Goal: Task Accomplishment & Management: Complete application form

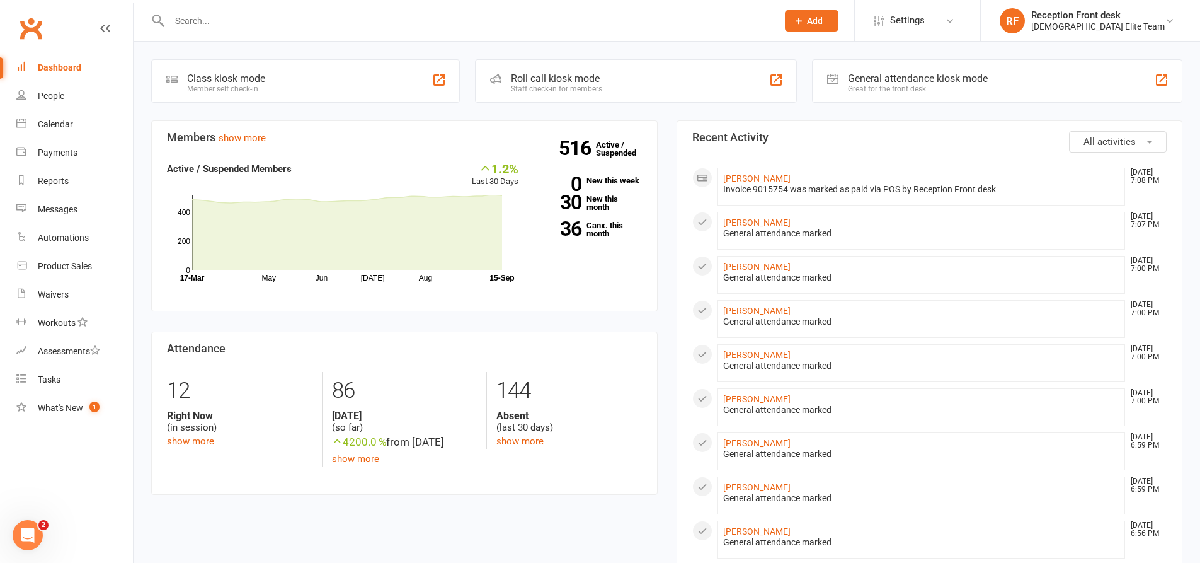
click at [211, 21] on input "text" at bounding box center [467, 21] width 603 height 18
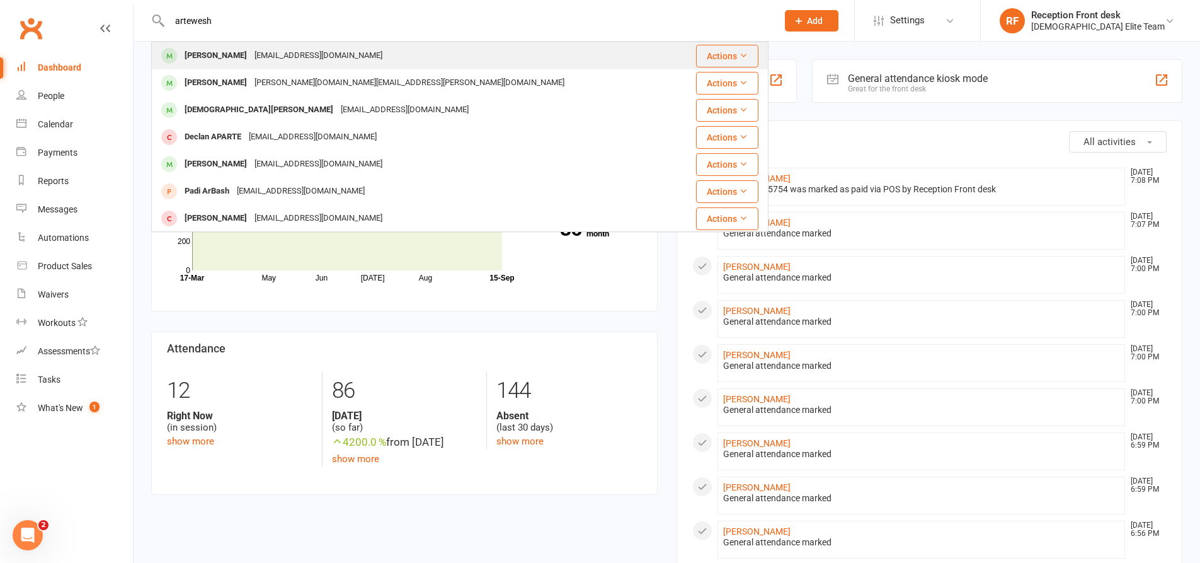
type input "artewesh"
click at [328, 49] on div "[EMAIL_ADDRESS][DOMAIN_NAME]" at bounding box center [318, 56] width 135 height 18
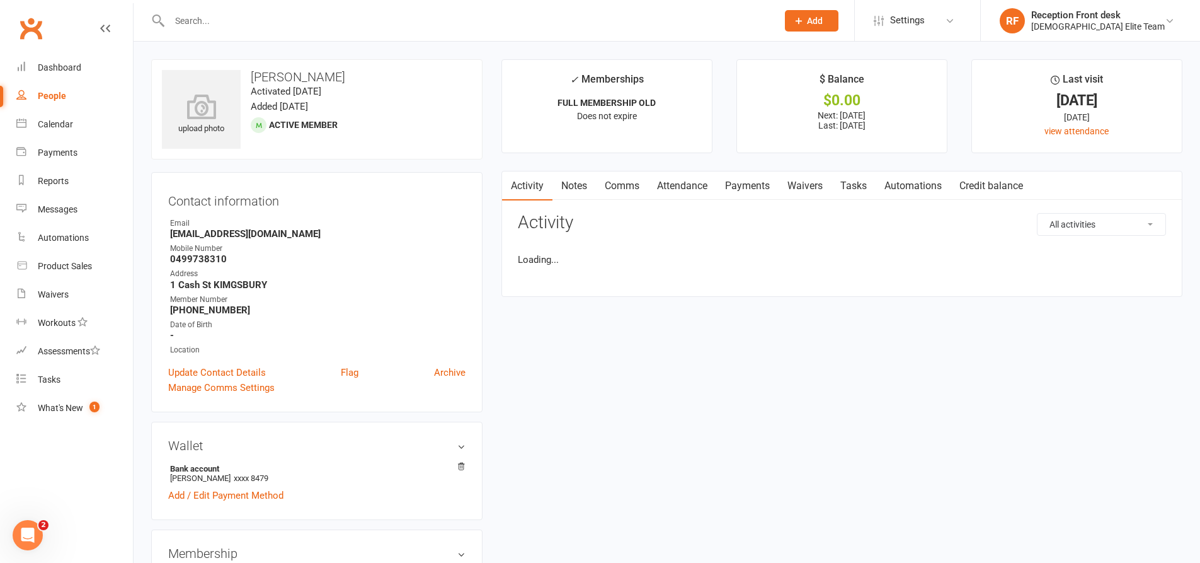
click at [747, 188] on link "Payments" at bounding box center [747, 185] width 62 height 29
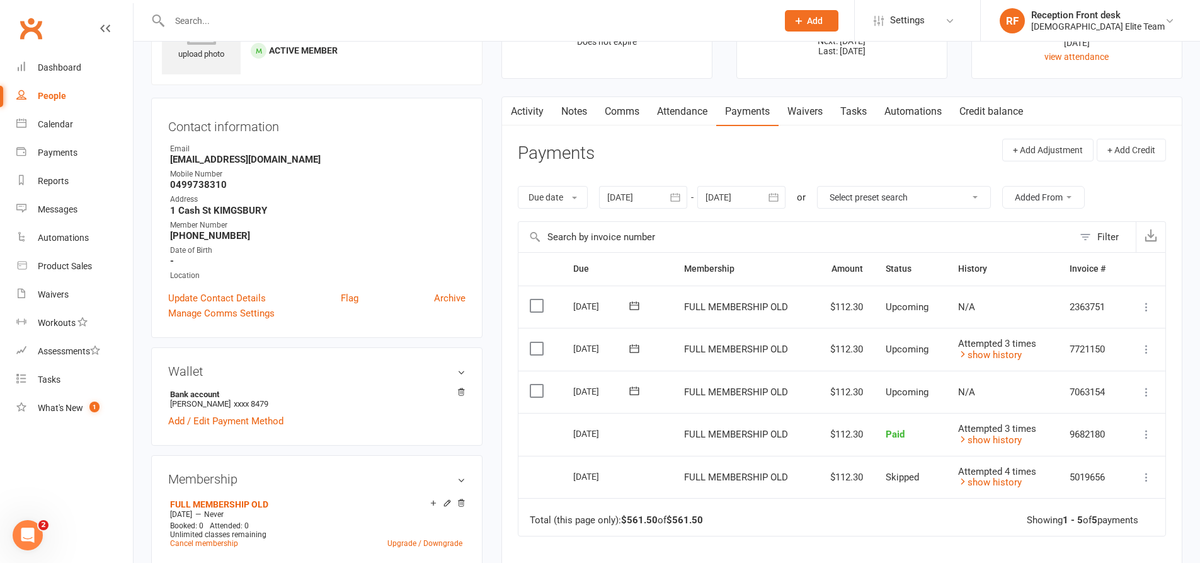
scroll to position [189, 0]
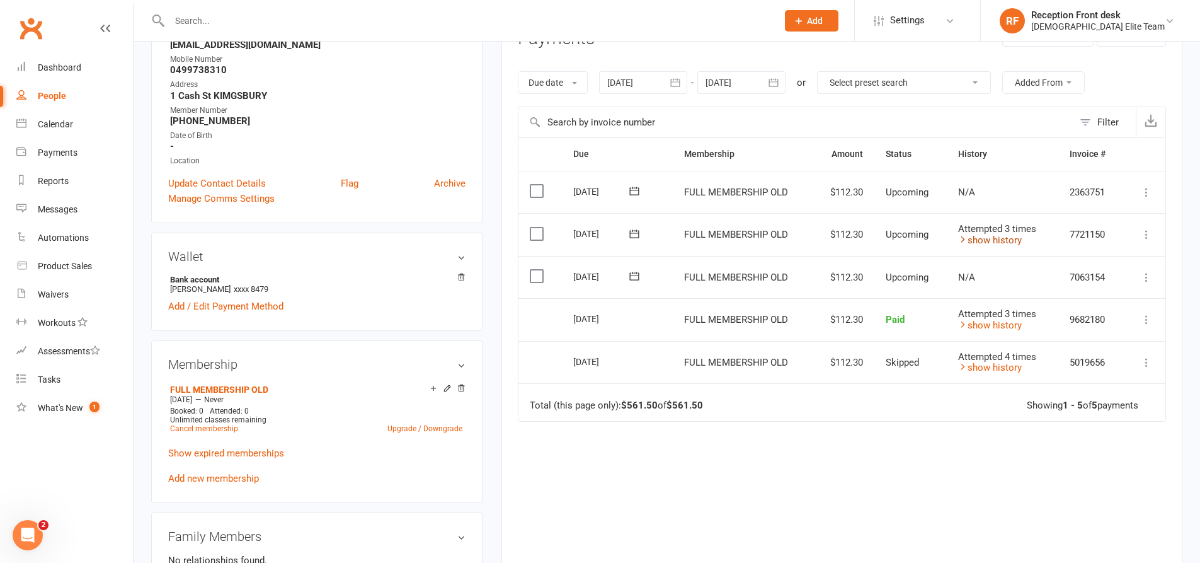
click at [1000, 241] on link "show history" at bounding box center [990, 239] width 64 height 11
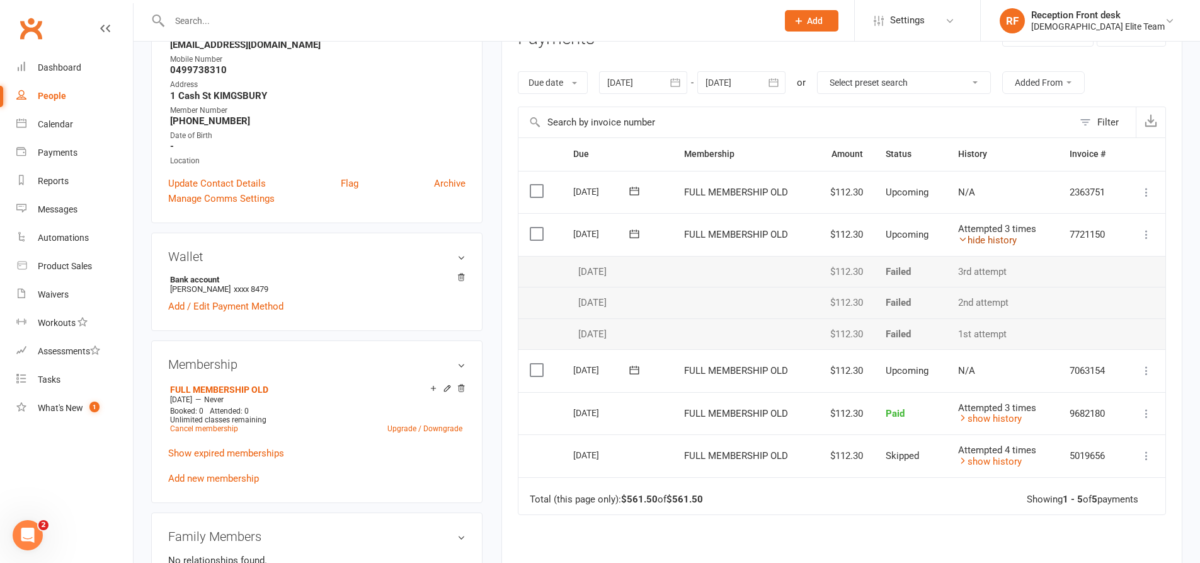
click at [1000, 238] on link "hide history" at bounding box center [987, 239] width 59 height 11
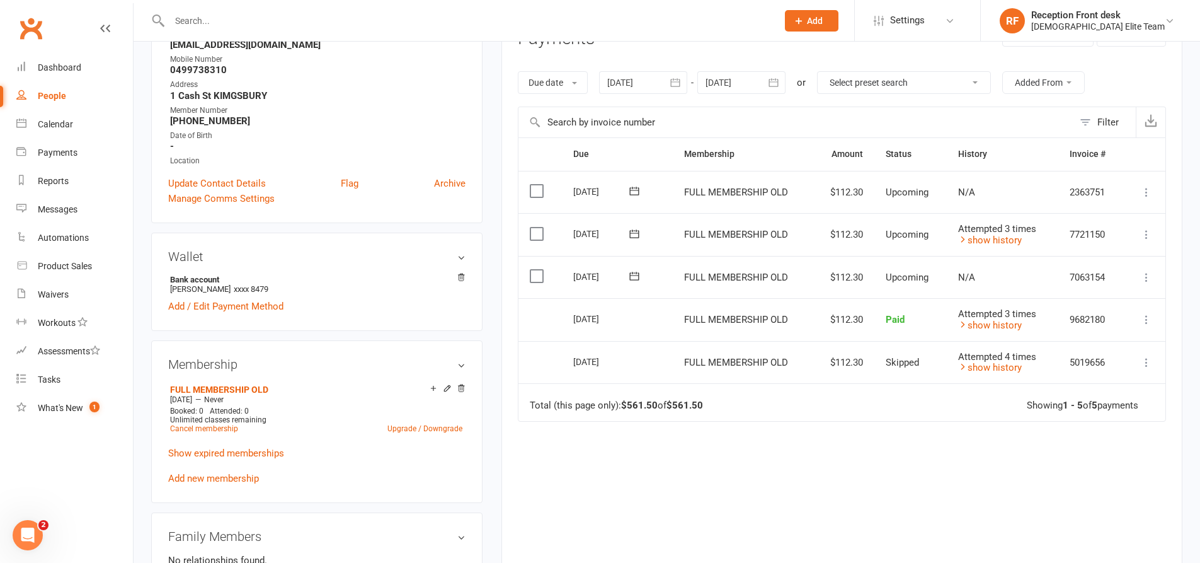
click at [680, 80] on icon "button" at bounding box center [675, 82] width 13 height 13
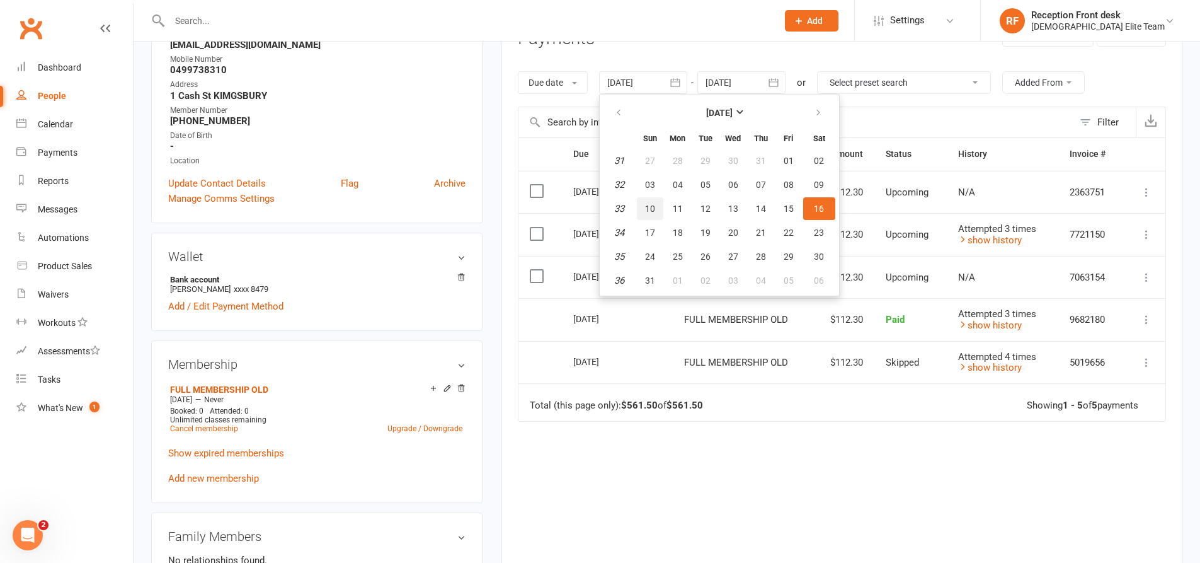
click at [650, 205] on span "10" at bounding box center [650, 208] width 10 height 10
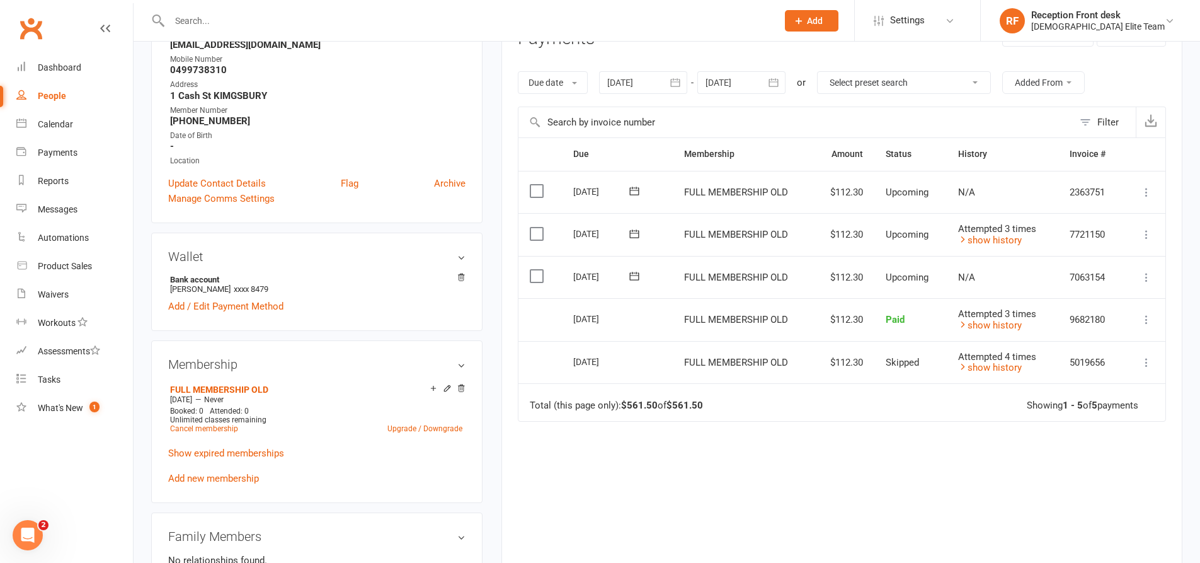
click at [685, 74] on button "button" at bounding box center [676, 82] width 23 height 23
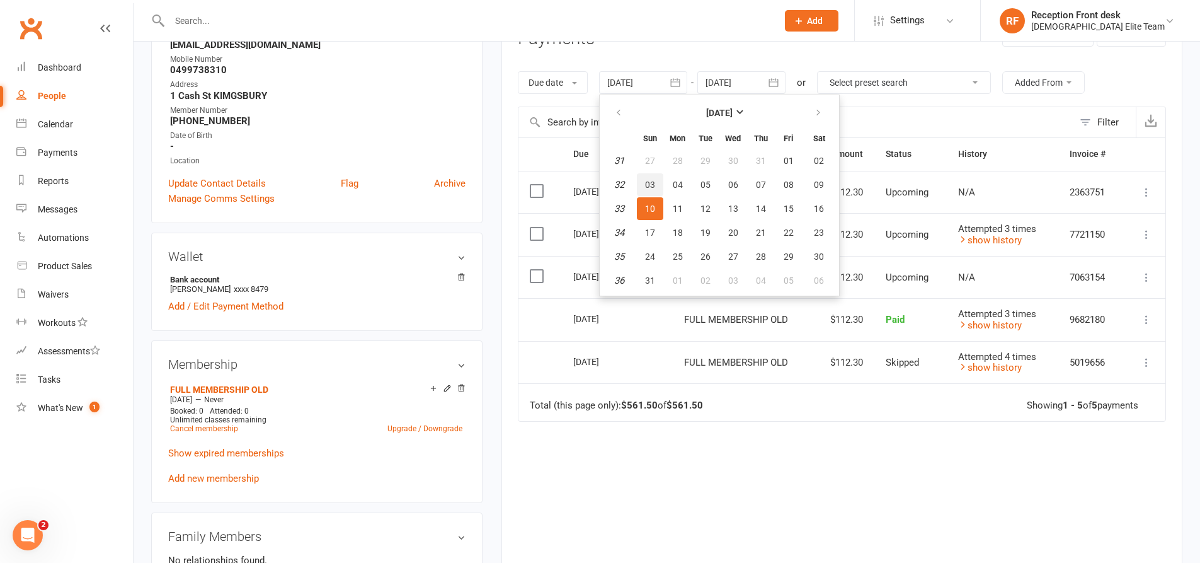
click at [647, 186] on span "03" at bounding box center [650, 185] width 10 height 10
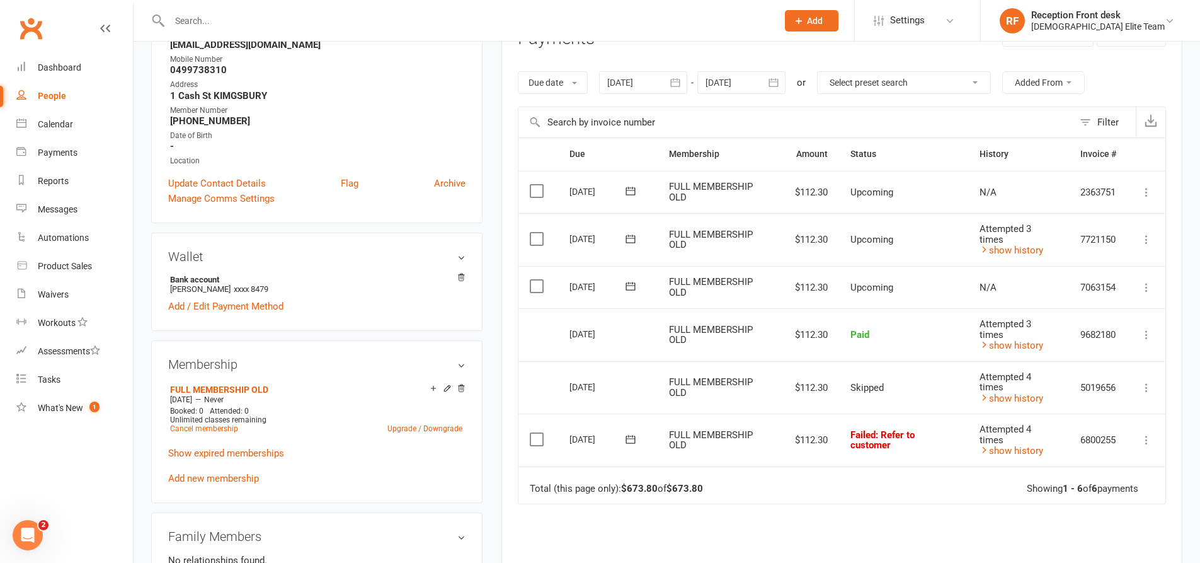
click at [675, 82] on icon "button" at bounding box center [675, 82] width 9 height 8
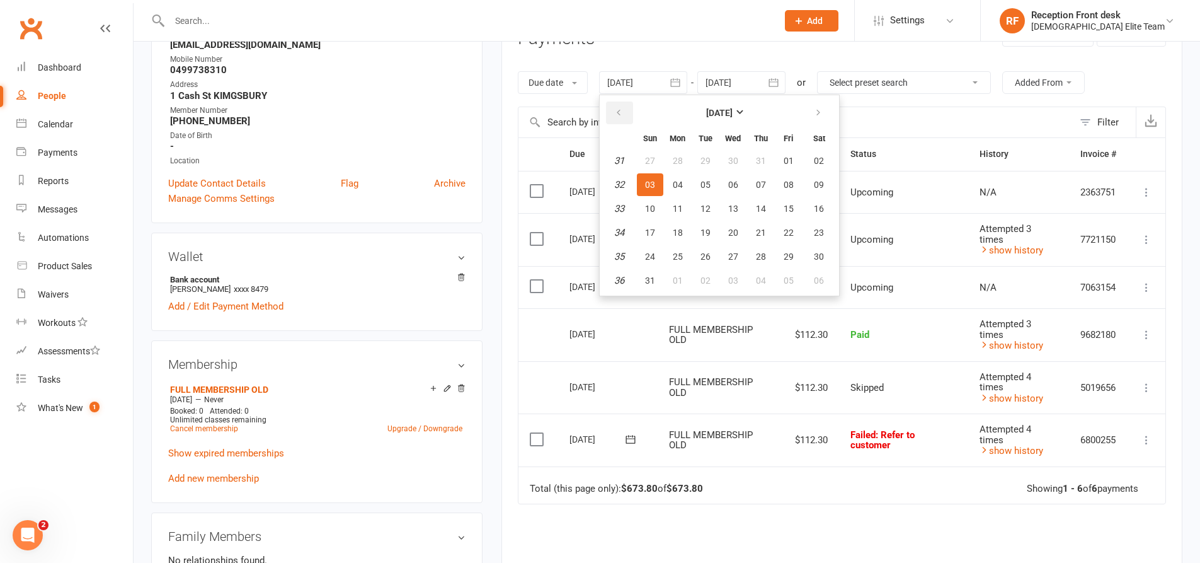
click at [619, 103] on button "button" at bounding box center [619, 112] width 27 height 23
click at [650, 231] on span "20" at bounding box center [650, 232] width 10 height 10
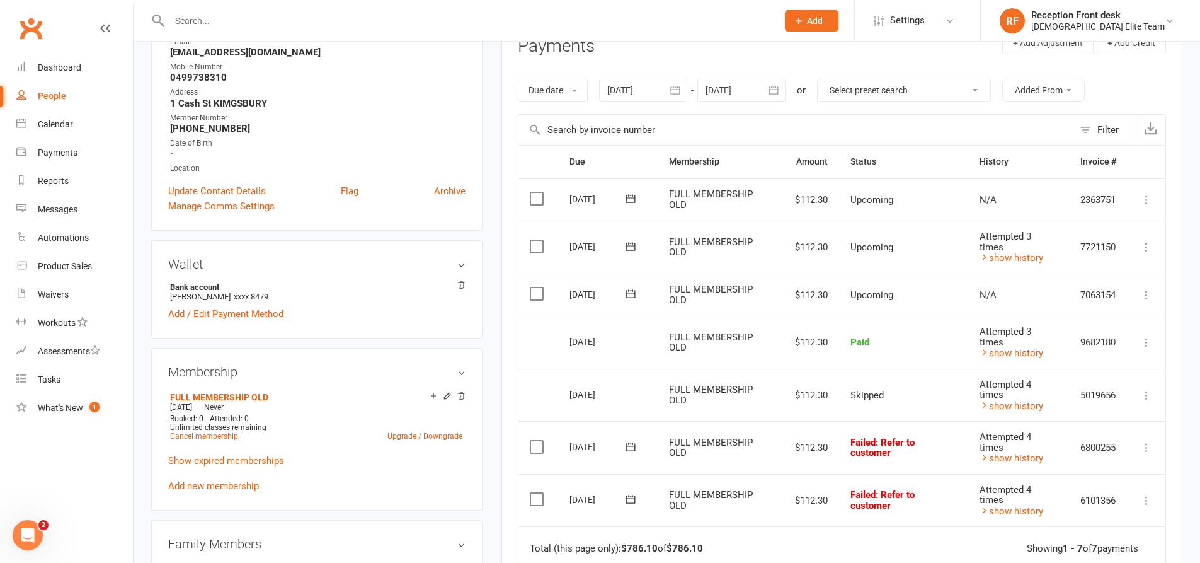
scroll to position [63, 0]
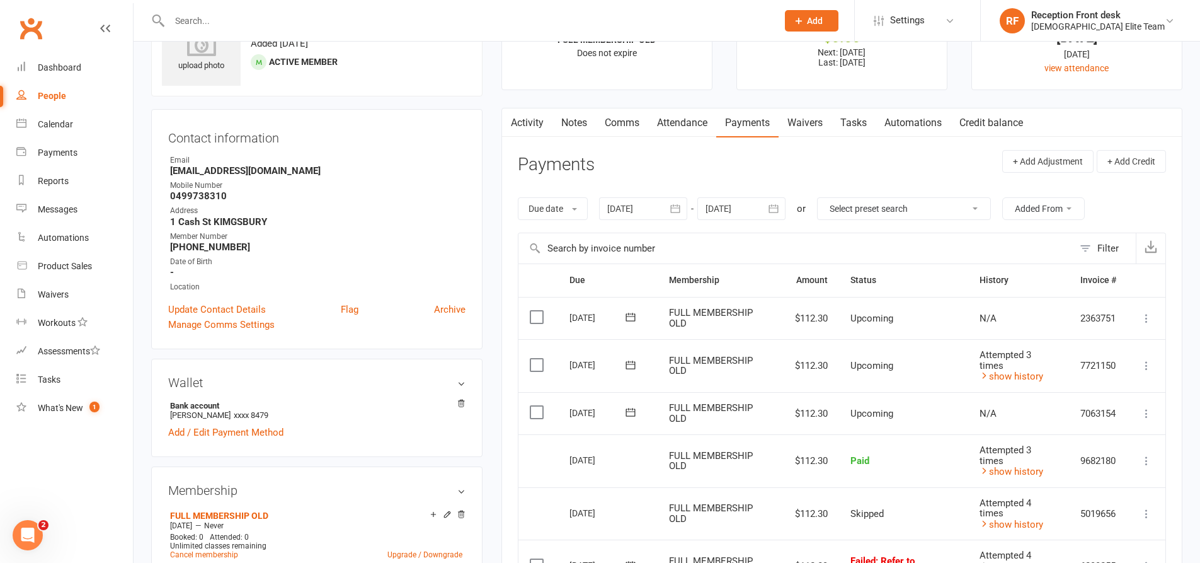
click at [675, 204] on icon "button" at bounding box center [675, 208] width 13 height 13
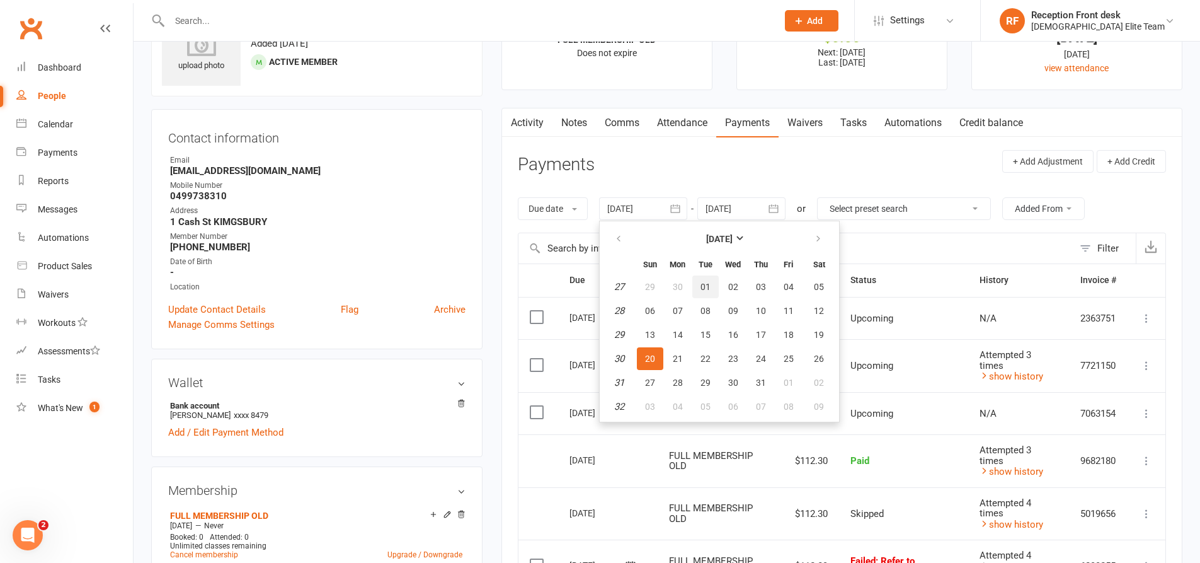
click at [708, 290] on span "01" at bounding box center [706, 287] width 10 height 10
type input "[DATE]"
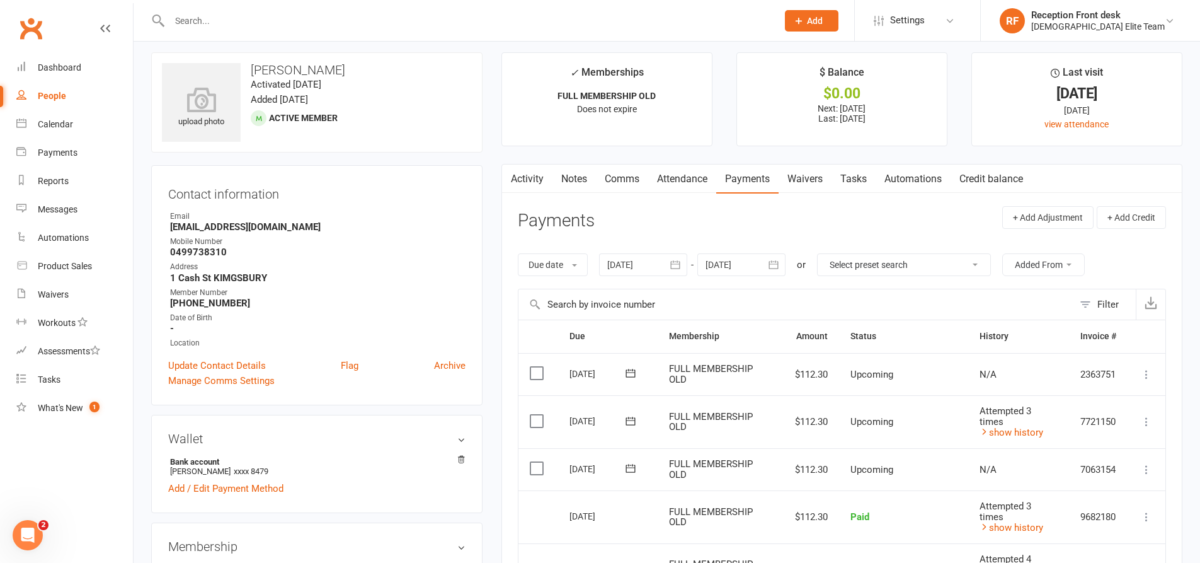
scroll to position [0, 0]
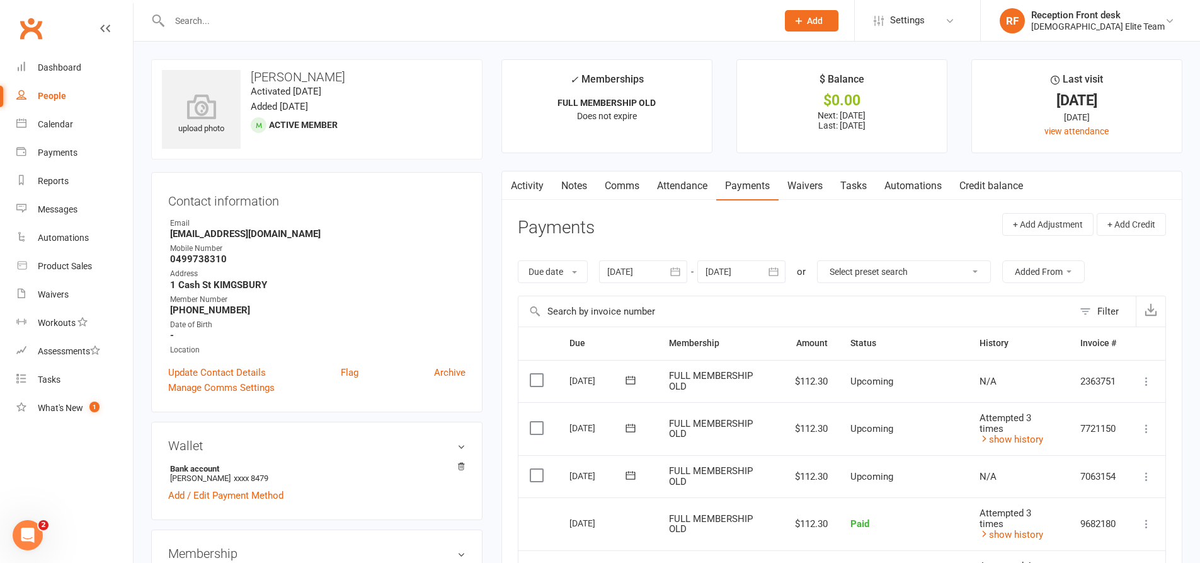
click at [226, 26] on input "text" at bounding box center [467, 21] width 603 height 18
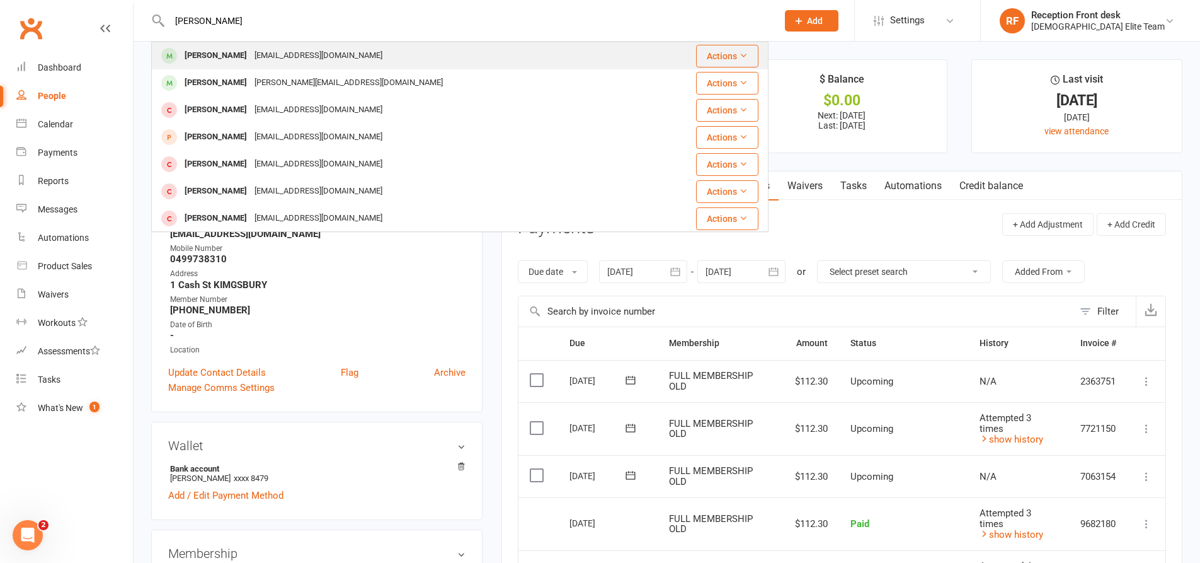
type input "[PERSON_NAME]"
click at [251, 59] on div "[EMAIL_ADDRESS][DOMAIN_NAME]" at bounding box center [318, 56] width 135 height 18
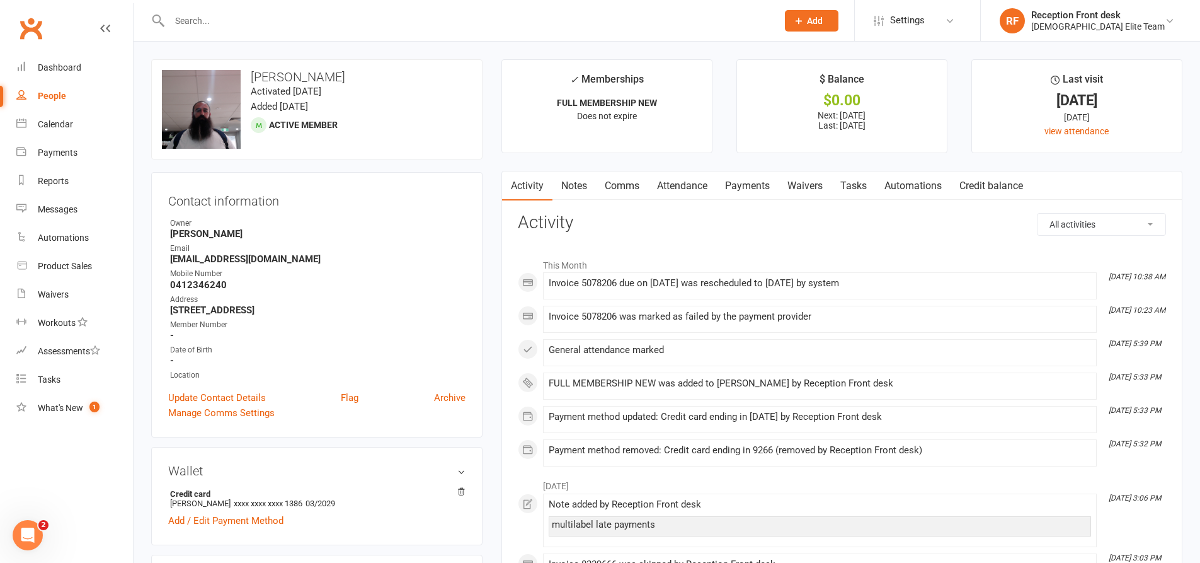
click at [746, 185] on link "Payments" at bounding box center [747, 185] width 62 height 29
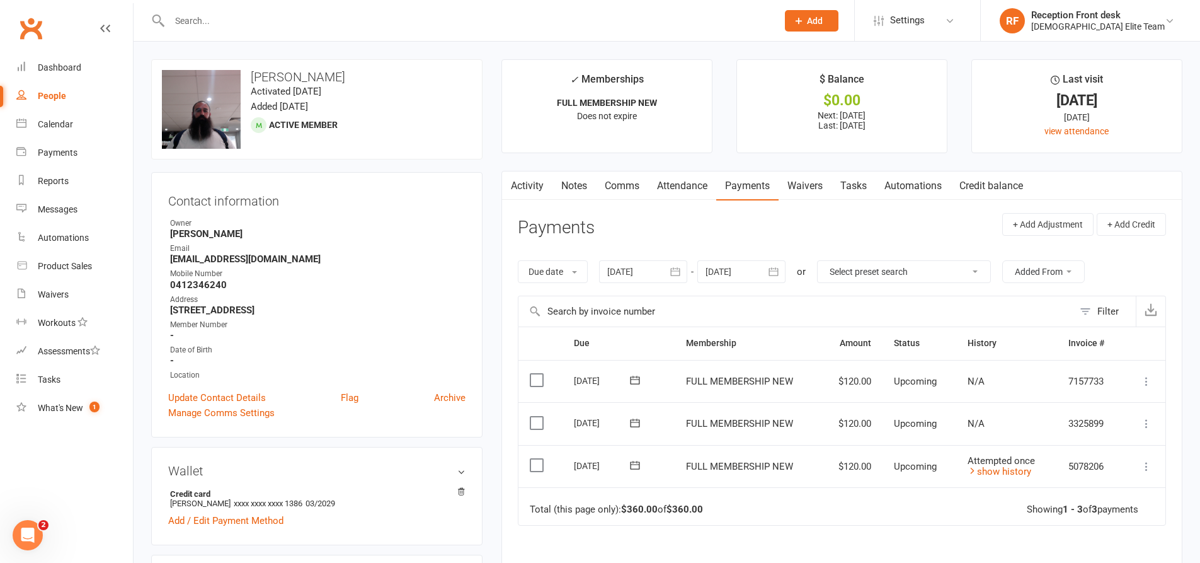
click at [675, 272] on icon "button" at bounding box center [675, 271] width 13 height 13
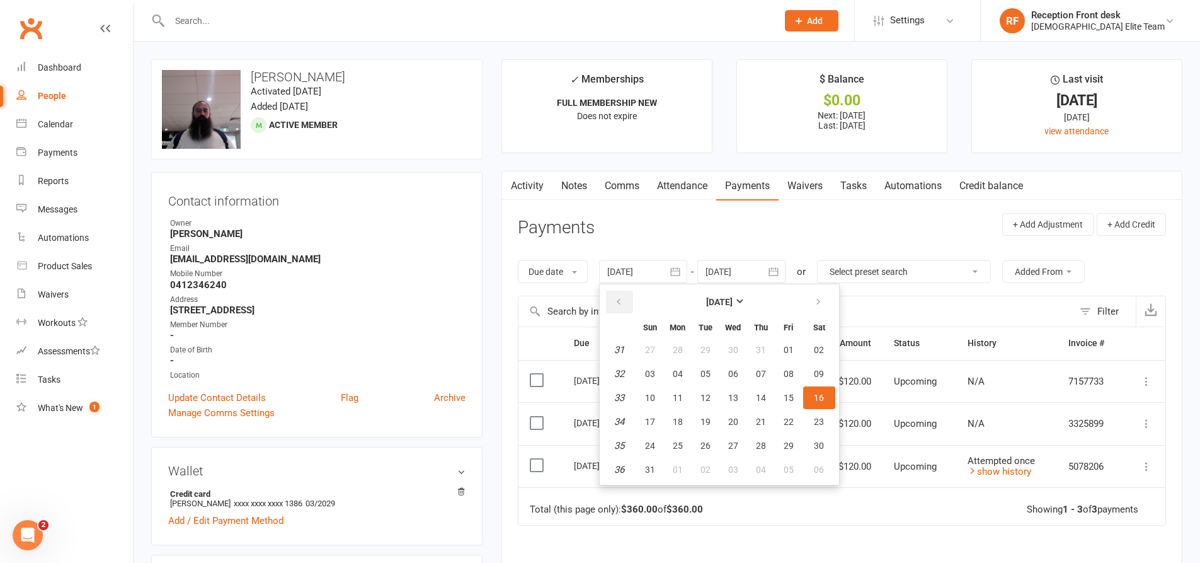
click at [622, 306] on icon "button" at bounding box center [618, 302] width 9 height 10
click at [623, 306] on icon "button" at bounding box center [618, 302] width 9 height 10
click at [684, 343] on button "02" at bounding box center [678, 349] width 26 height 23
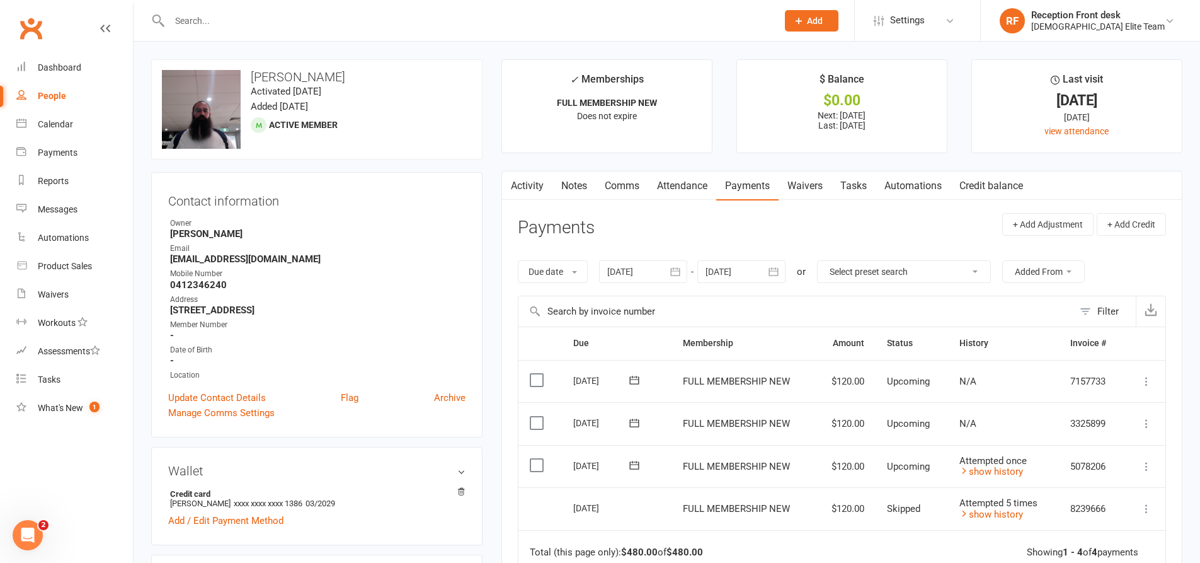
click at [680, 265] on button "button" at bounding box center [676, 271] width 23 height 23
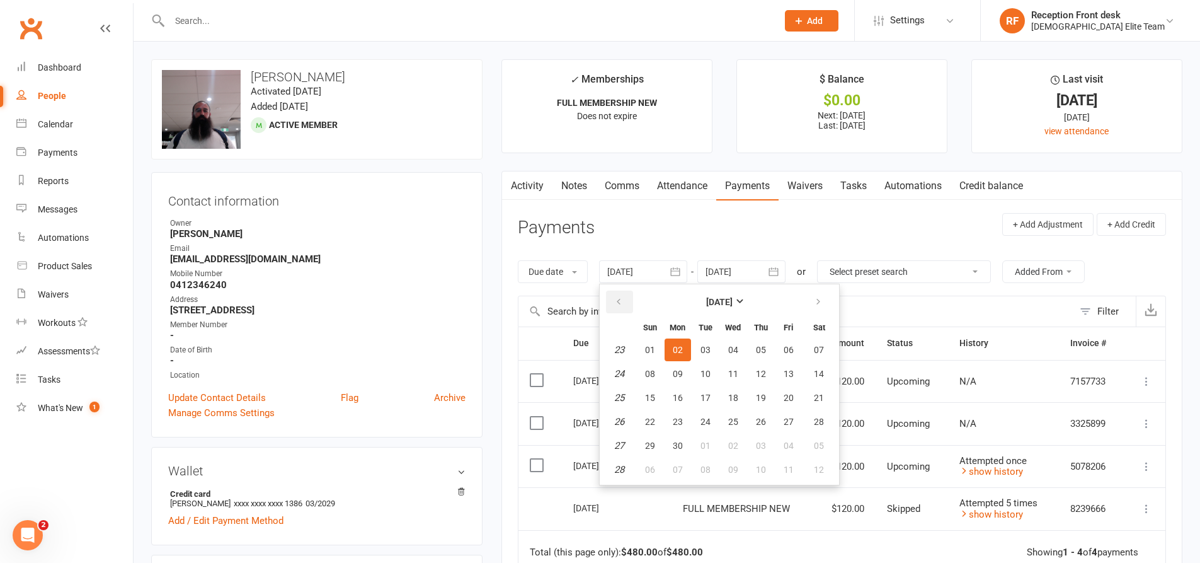
click at [616, 301] on icon "button" at bounding box center [618, 302] width 9 height 10
click at [653, 415] on button "18" at bounding box center [650, 421] width 26 height 23
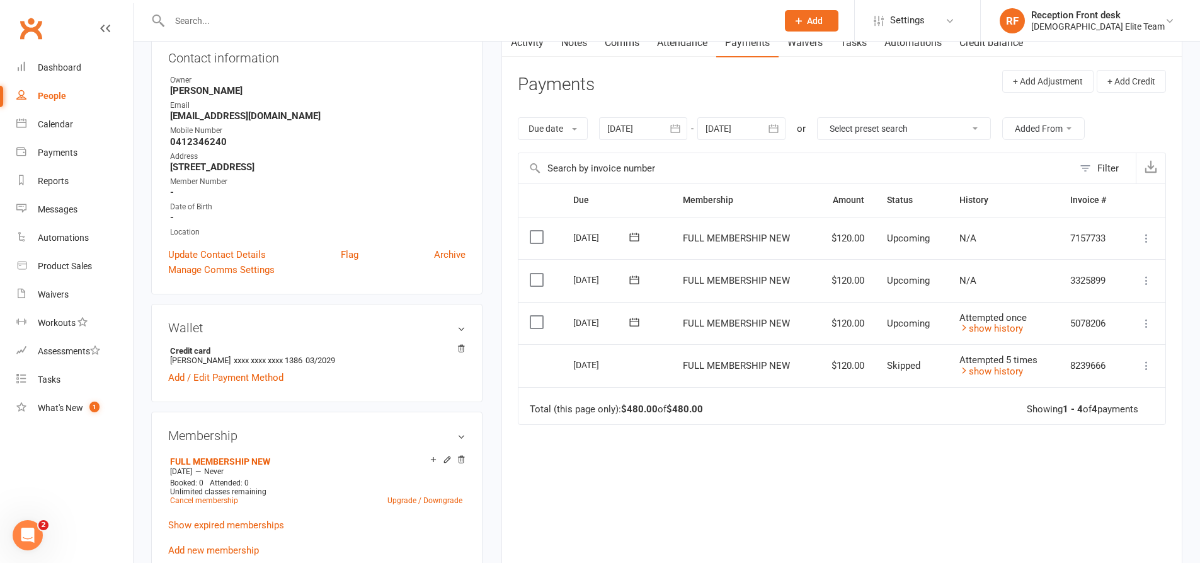
scroll to position [126, 0]
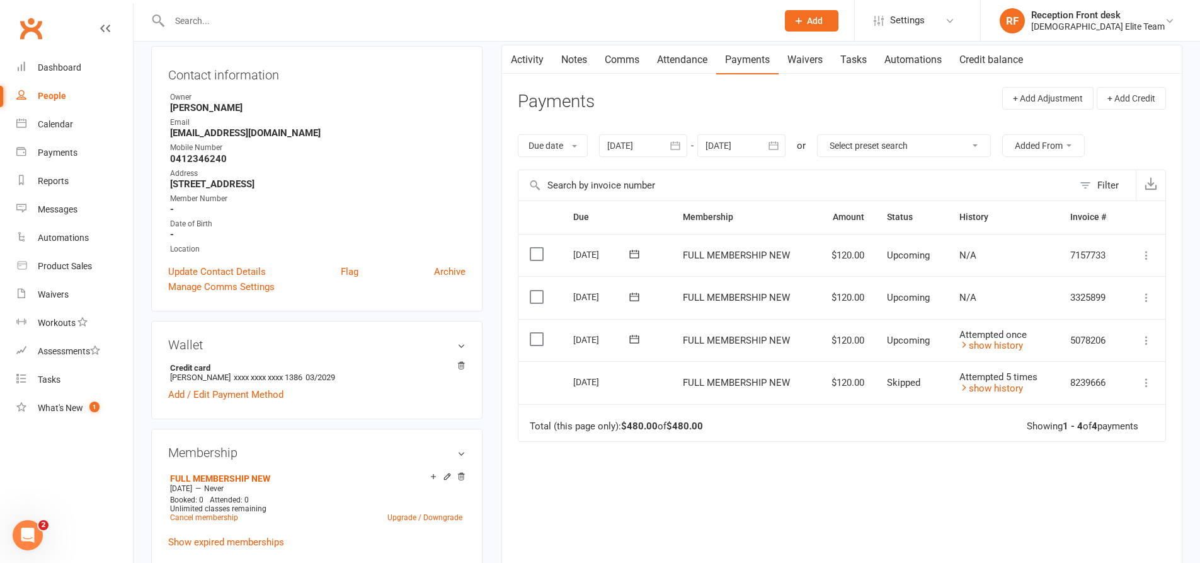
click at [678, 144] on icon "button" at bounding box center [675, 145] width 13 height 13
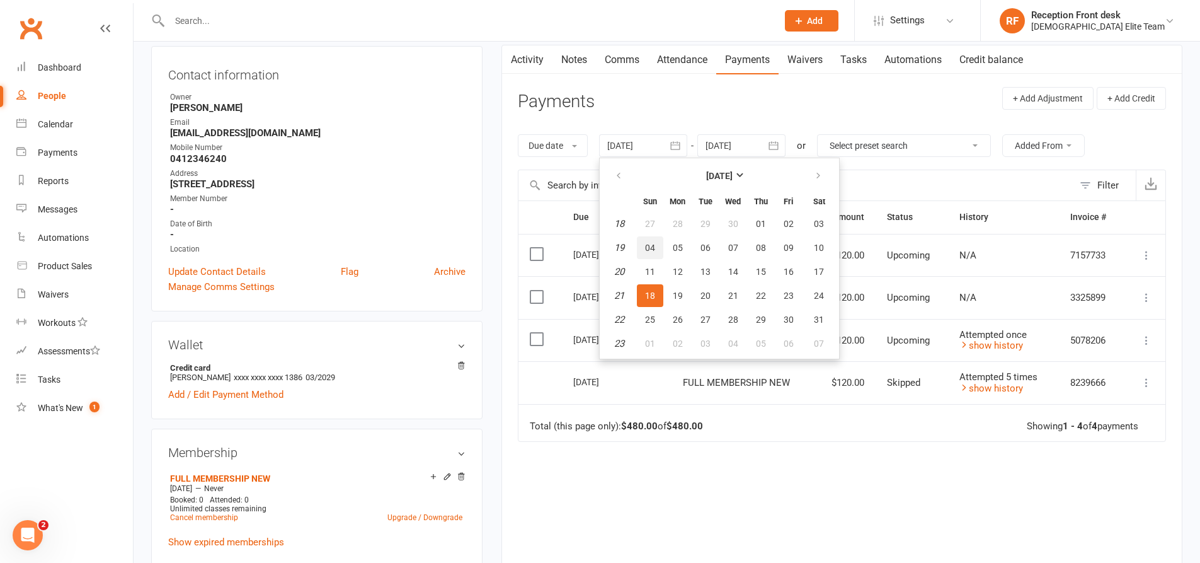
click at [651, 243] on span "04" at bounding box center [650, 248] width 10 height 10
type input "[DATE]"
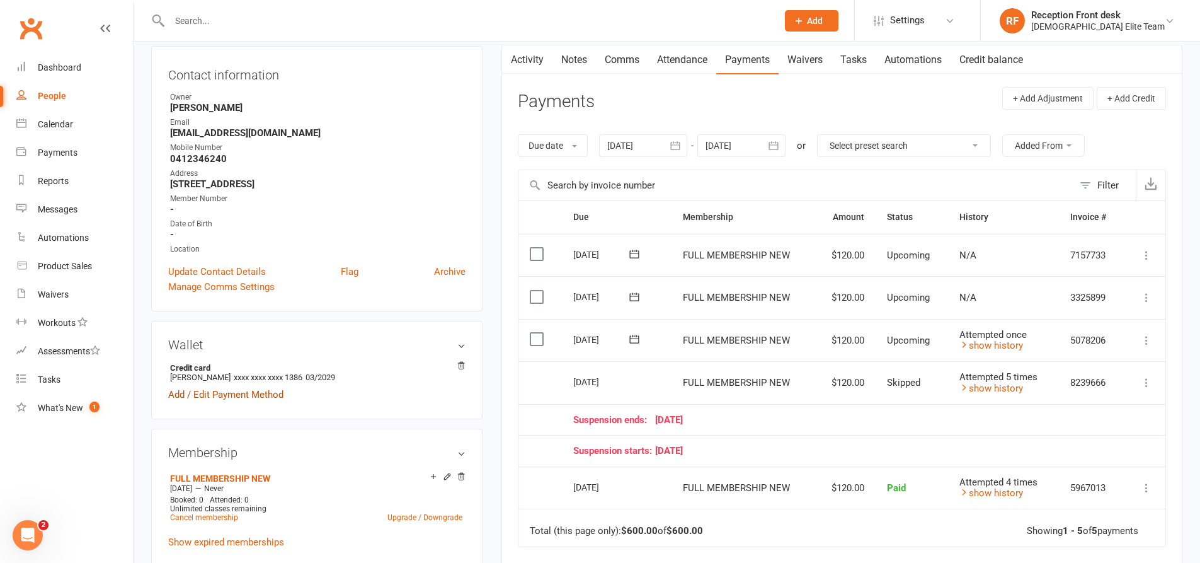
click at [222, 396] on link "Add / Edit Payment Method" at bounding box center [225, 394] width 115 height 15
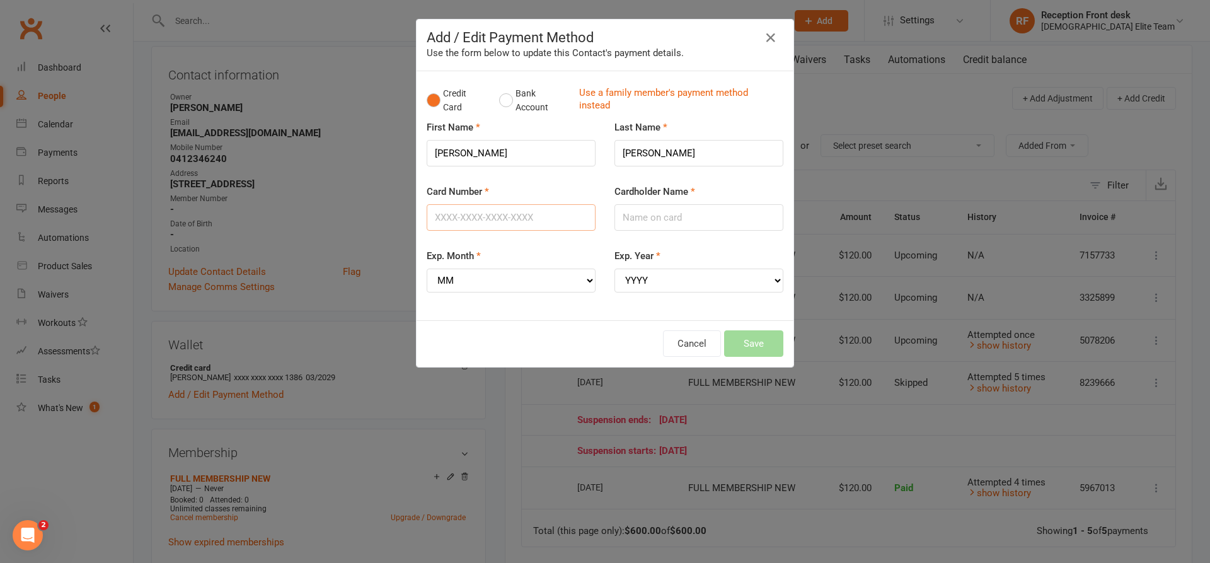
click at [481, 225] on input "Card Number" at bounding box center [511, 217] width 169 height 26
type input "[CREDIT_CARD_NUMBER]"
click at [660, 205] on input "Cardholder Name" at bounding box center [698, 217] width 169 height 26
type input "[PERSON_NAME]"
click at [505, 278] on select "MM 01 02 03 04 05 06 07 08 09 10 11 12" at bounding box center [511, 280] width 169 height 24
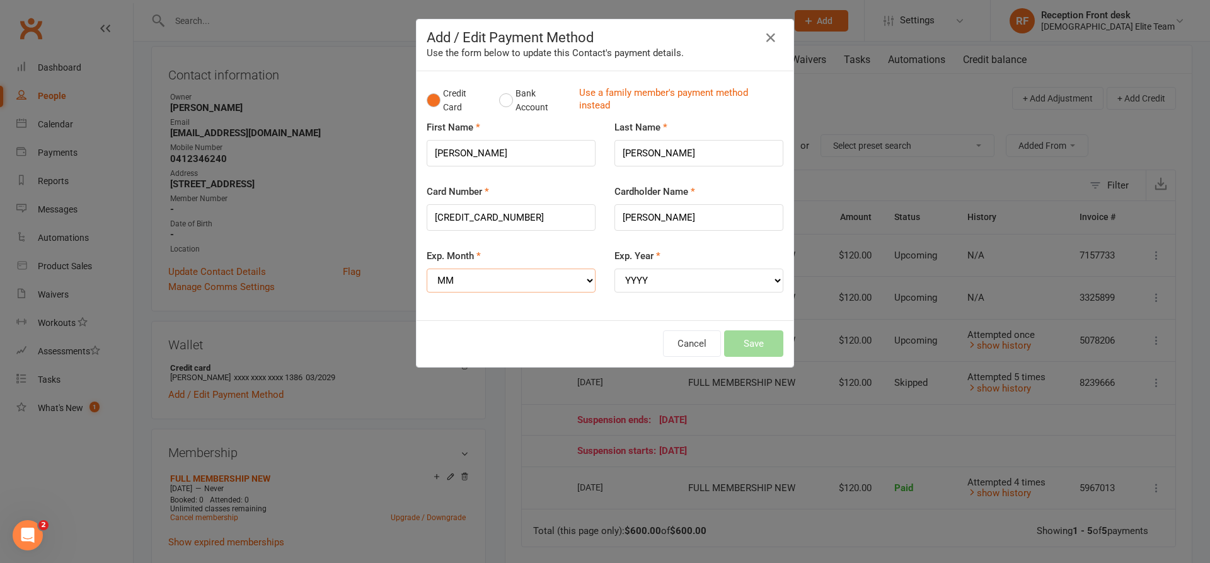
select select "03"
click at [427, 268] on select "MM 01 02 03 04 05 06 07 08 09 10 11 12" at bounding box center [511, 280] width 169 height 24
click at [679, 282] on select "YYYY 2025 2026 2027 2028 2029 2030 2031 2032 2033 2034" at bounding box center [698, 280] width 169 height 24
select select "2029"
click at [614, 268] on select "YYYY 2025 2026 2027 2028 2029 2030 2031 2032 2033 2034" at bounding box center [698, 280] width 169 height 24
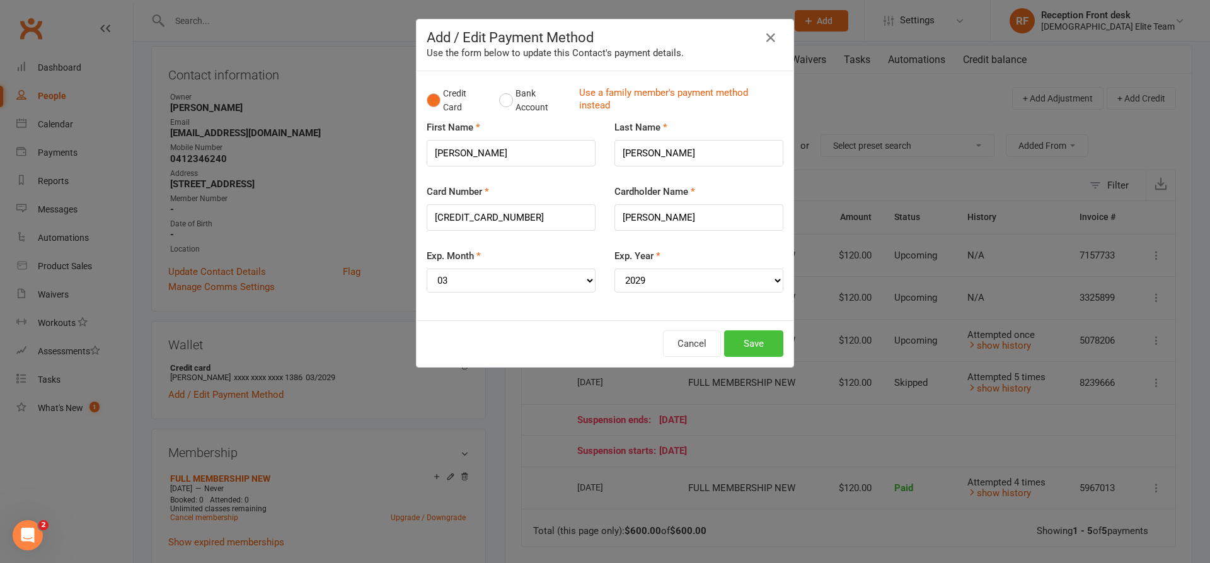
click at [764, 345] on button "Save" at bounding box center [753, 343] width 59 height 26
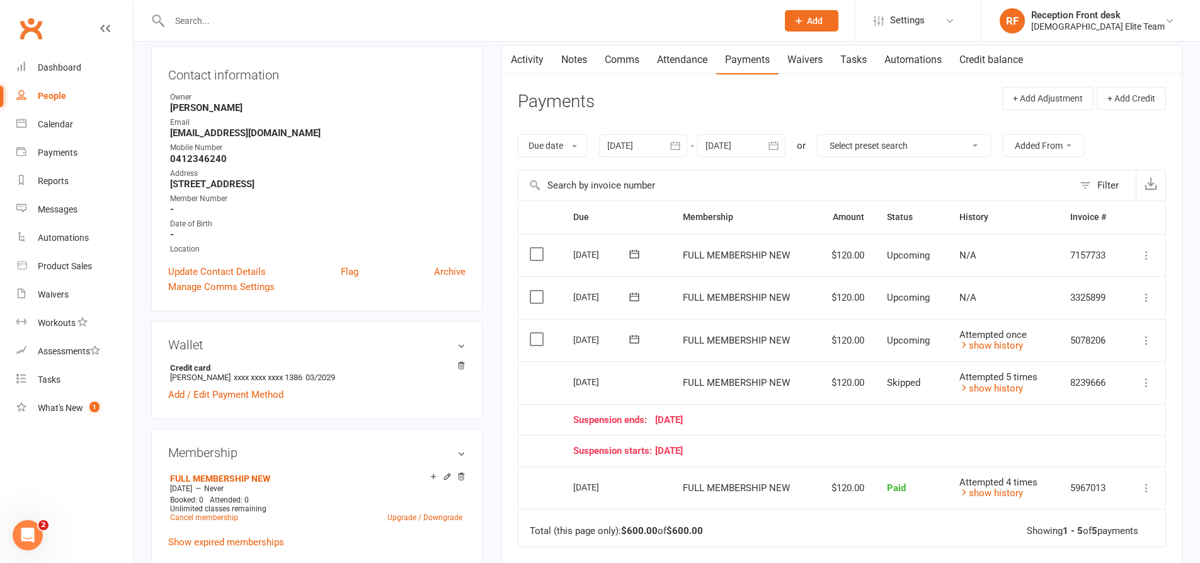
click at [1147, 341] on icon at bounding box center [1146, 340] width 13 height 13
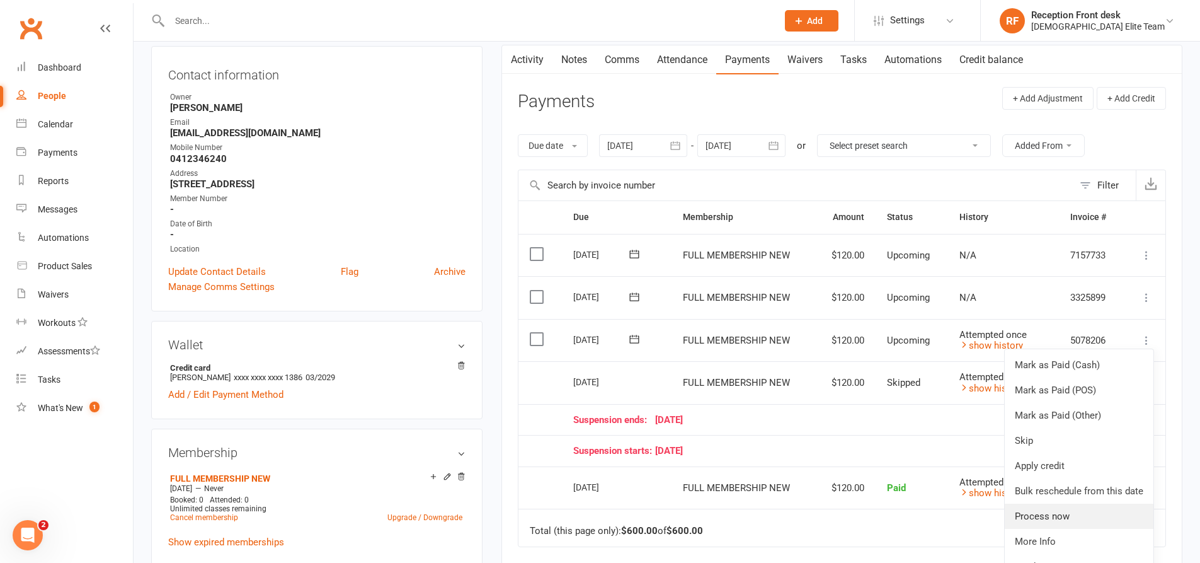
click at [1043, 524] on link "Process now" at bounding box center [1079, 515] width 149 height 25
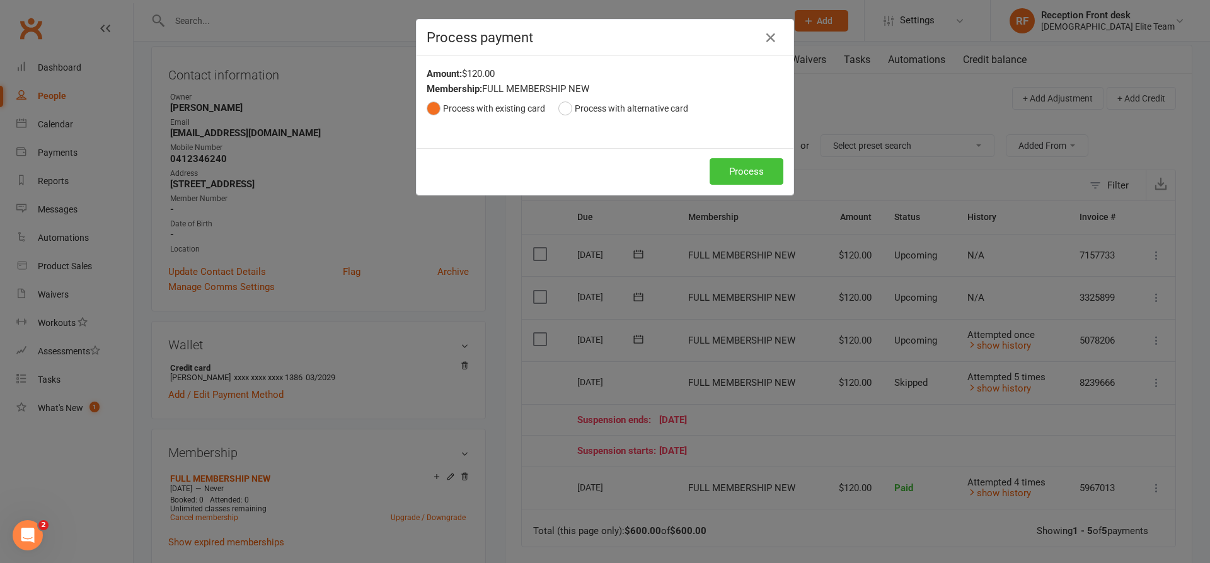
click at [727, 166] on button "Process" at bounding box center [746, 171] width 74 height 26
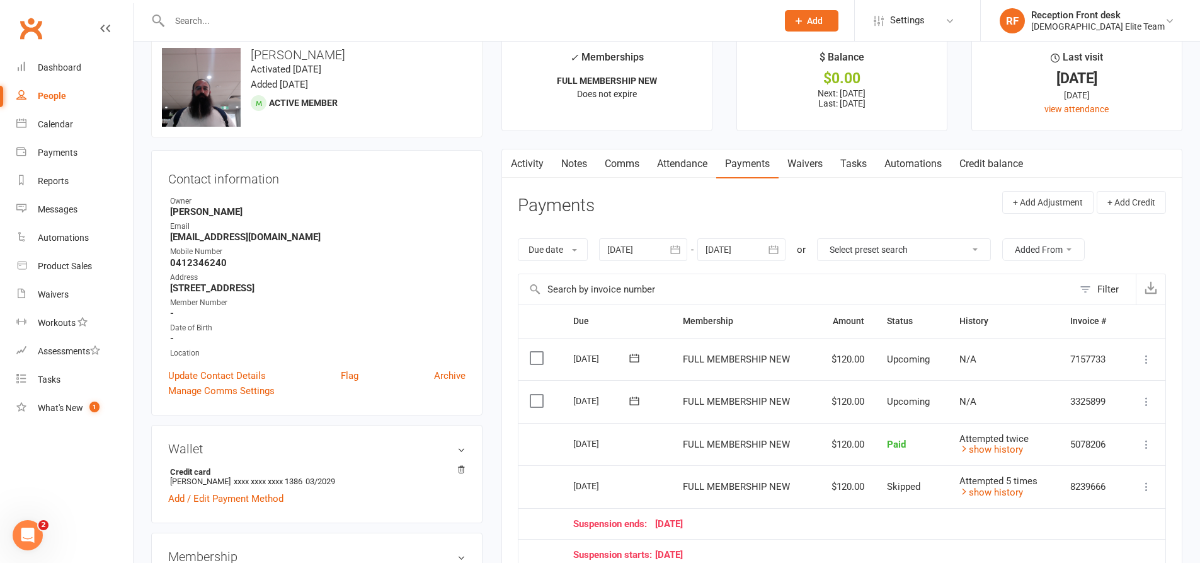
scroll to position [0, 0]
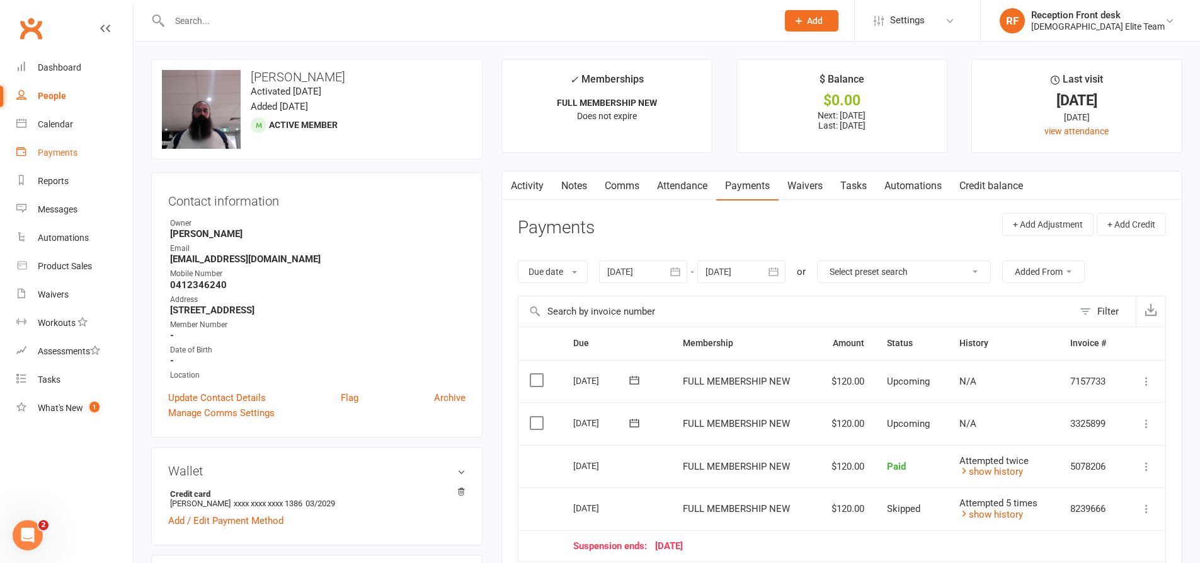
click at [74, 150] on div "Payments" at bounding box center [58, 152] width 40 height 10
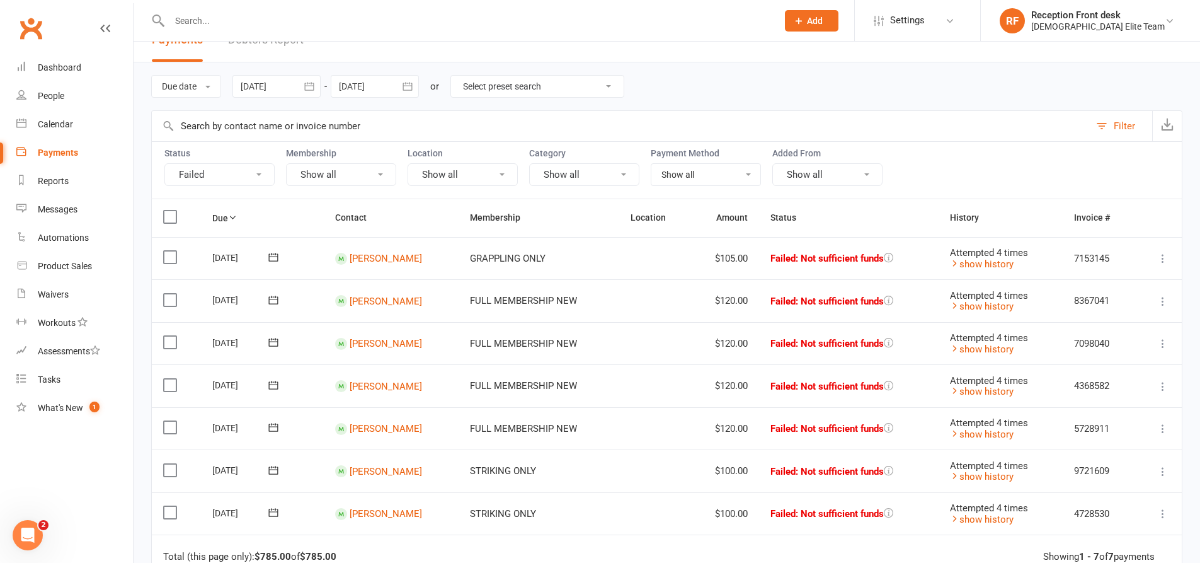
scroll to position [63, 0]
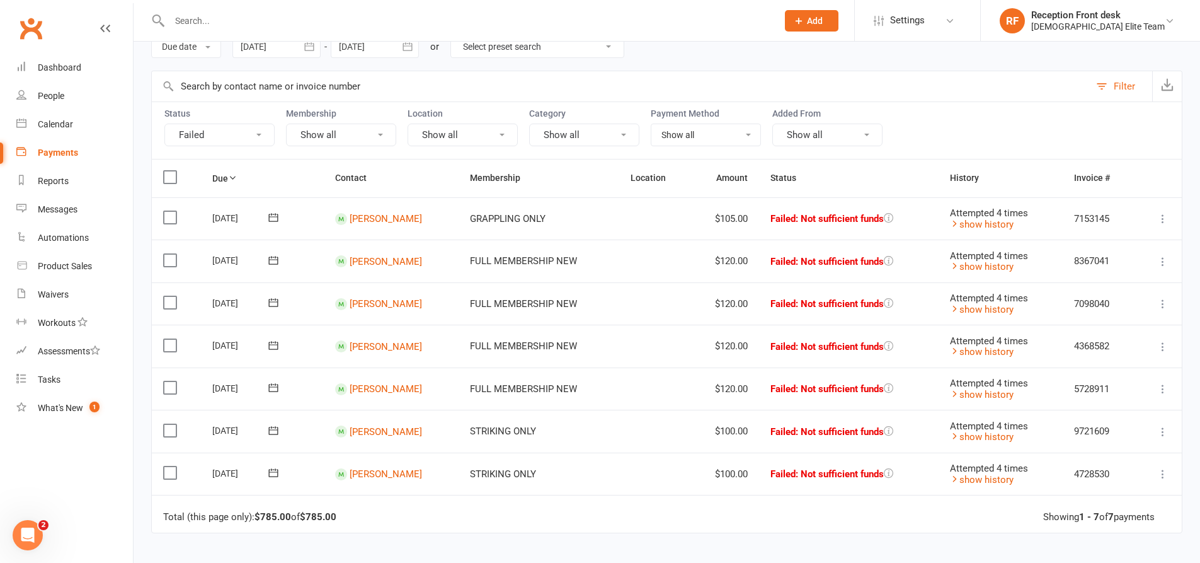
click at [1161, 302] on icon at bounding box center [1163, 303] width 13 height 13
click at [1094, 430] on link "Retry now" at bounding box center [1107, 428] width 125 height 25
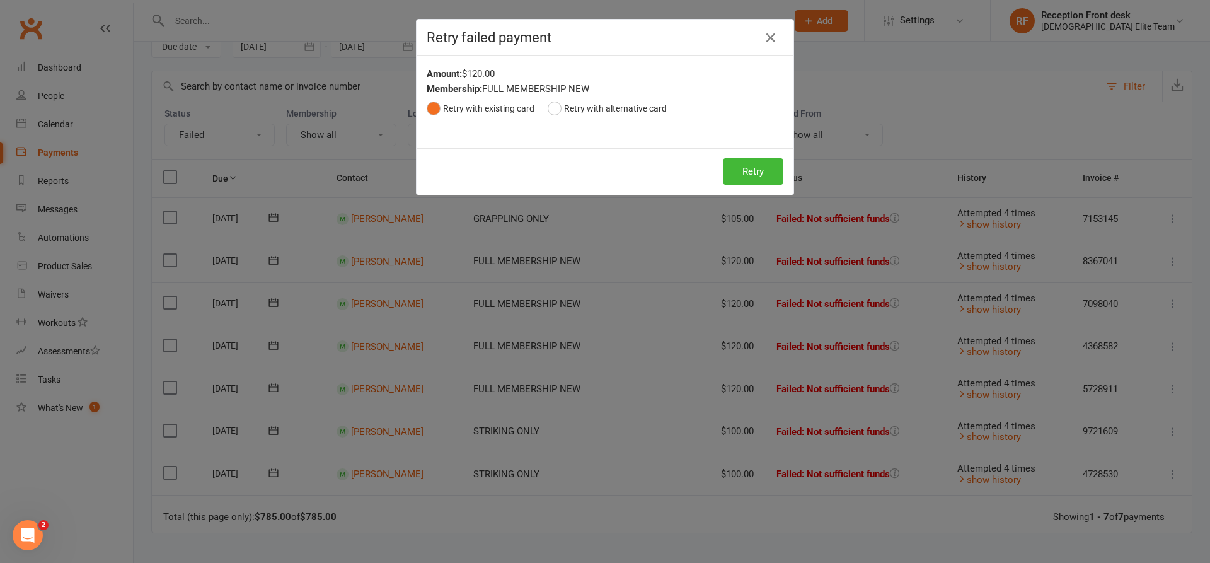
click at [706, 158] on div "Retry Retry" at bounding box center [604, 171] width 377 height 47
click at [747, 170] on button "Retry" at bounding box center [753, 171] width 60 height 26
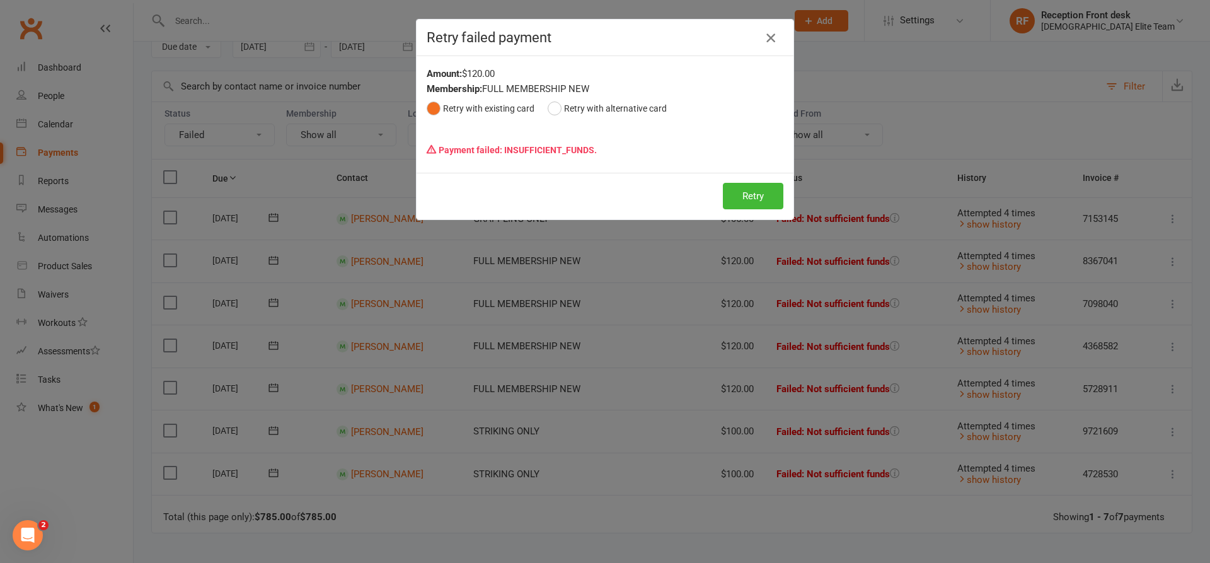
click at [773, 46] on button "button" at bounding box center [770, 38] width 20 height 20
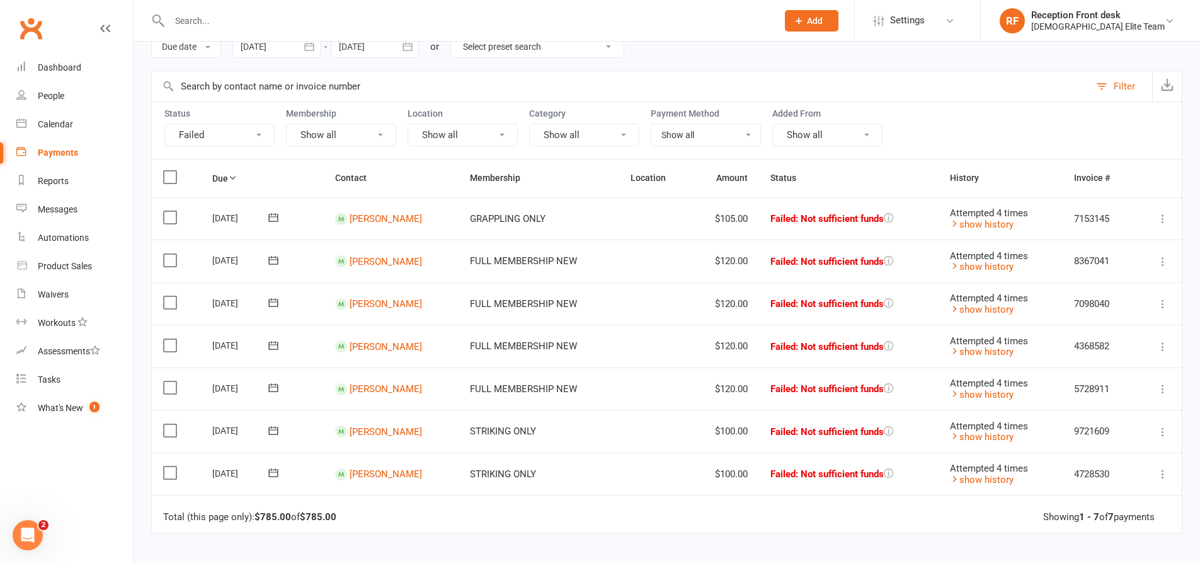
click at [1159, 222] on icon at bounding box center [1163, 218] width 13 height 13
click at [1094, 341] on link "Retry now" at bounding box center [1107, 343] width 125 height 25
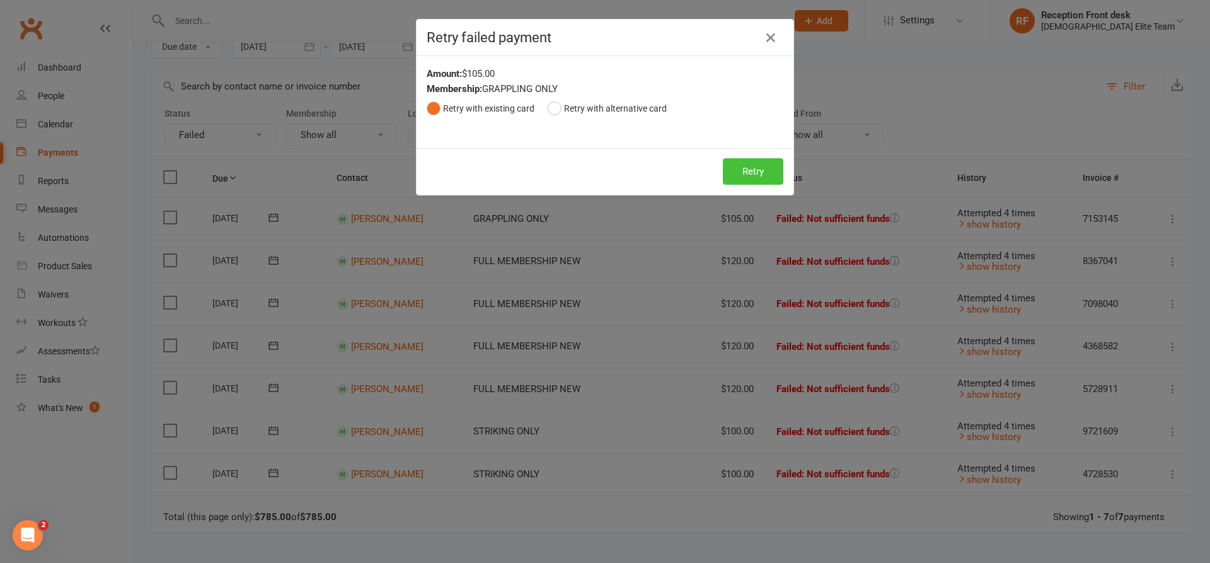
click at [747, 168] on button "Retry" at bounding box center [753, 171] width 60 height 26
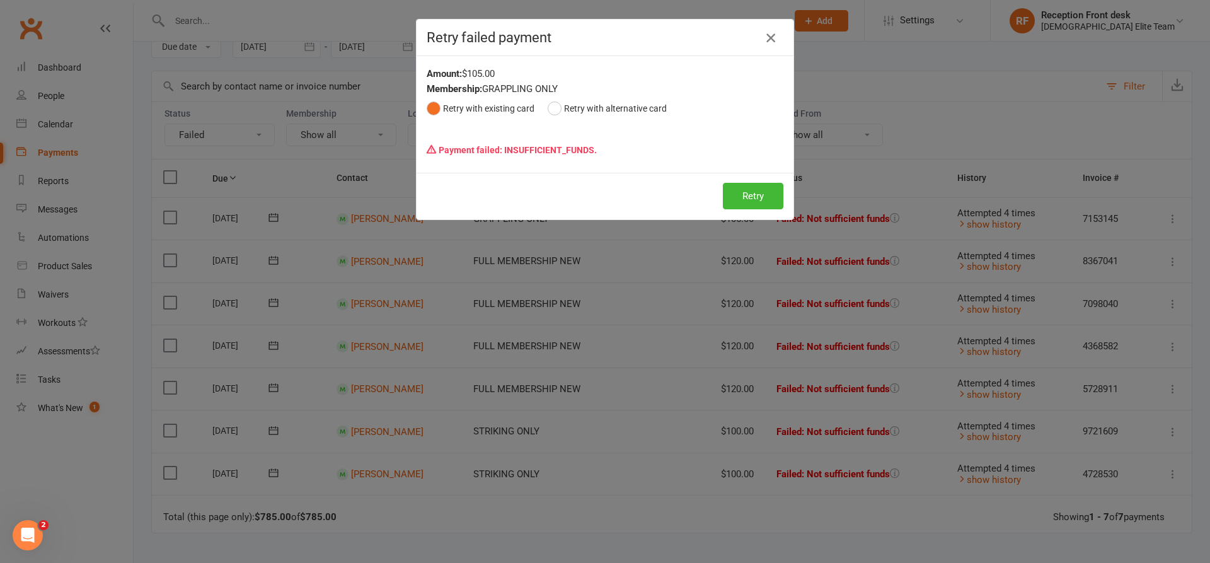
click at [767, 35] on icon "button" at bounding box center [770, 37] width 15 height 15
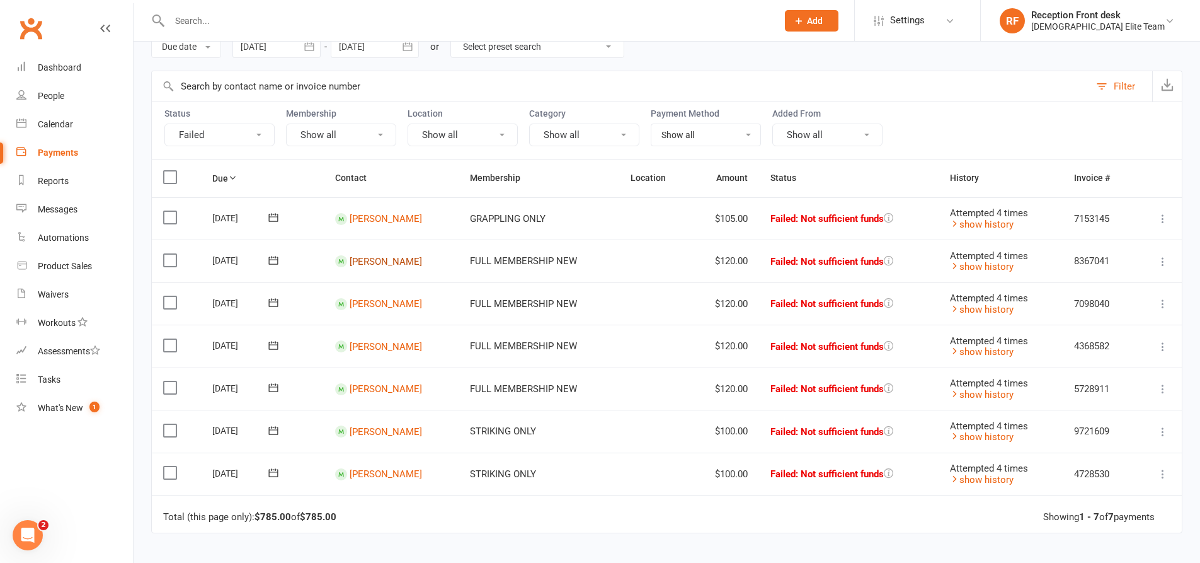
click at [389, 262] on link "[PERSON_NAME]" at bounding box center [386, 260] width 72 height 11
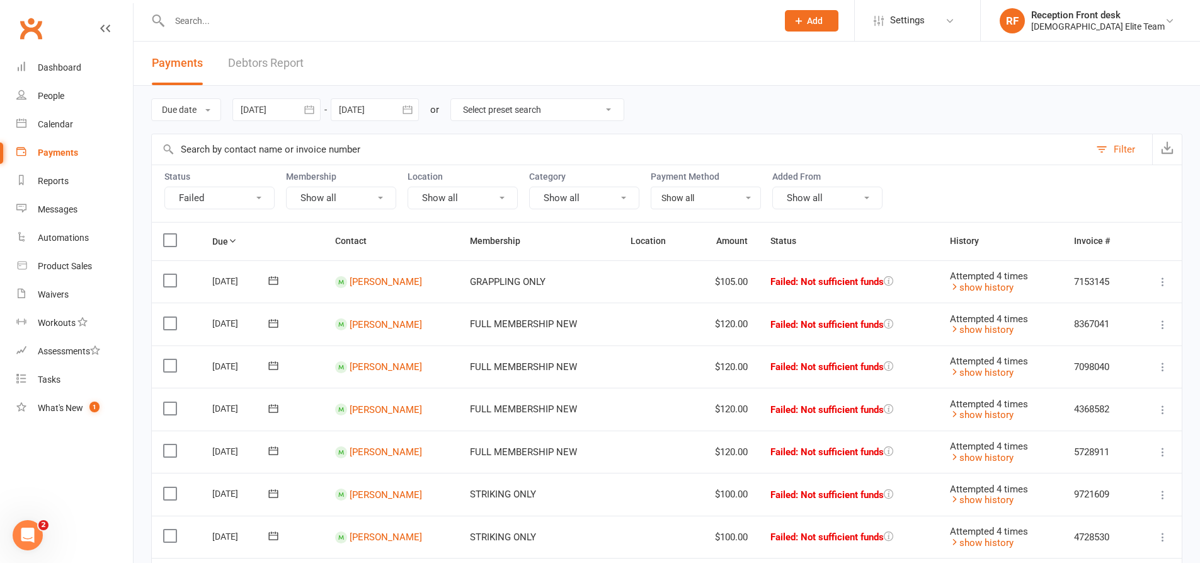
drag, startPoint x: 1159, startPoint y: 325, endPoint x: 1159, endPoint y: 334, distance: 8.8
click at [1159, 325] on icon at bounding box center [1163, 324] width 13 height 13
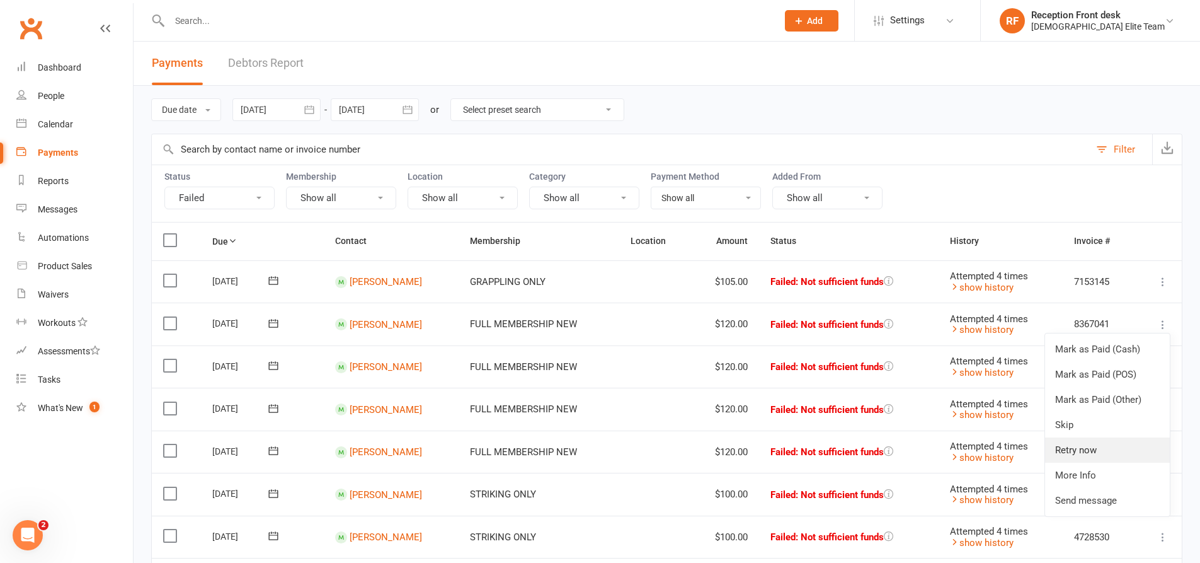
click at [1095, 450] on link "Retry now" at bounding box center [1107, 449] width 125 height 25
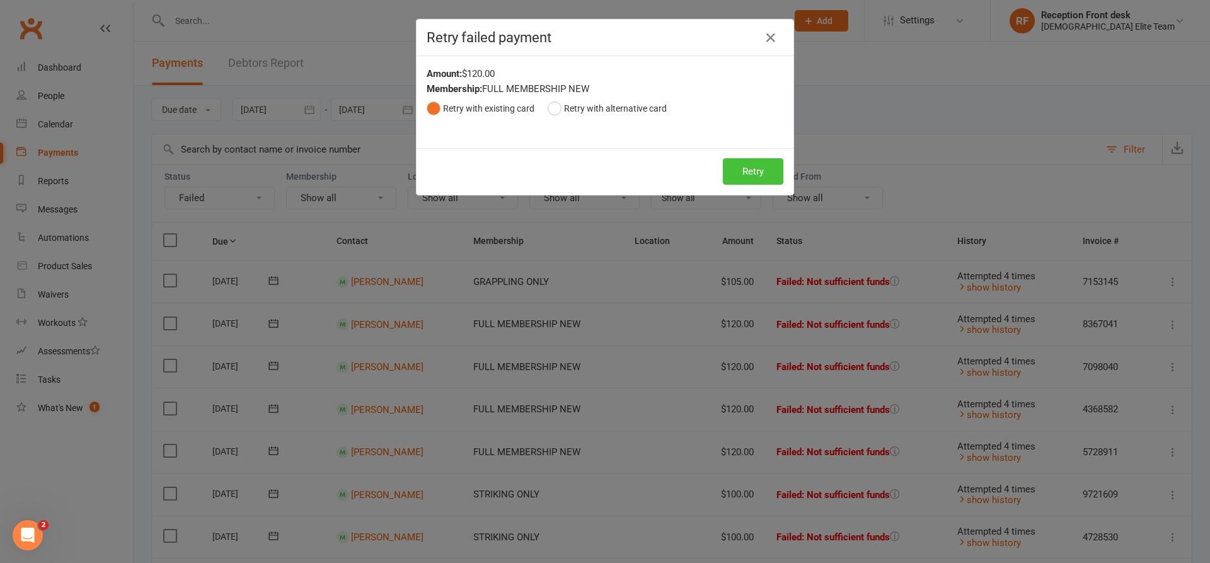
click at [743, 169] on button "Retry" at bounding box center [753, 171] width 60 height 26
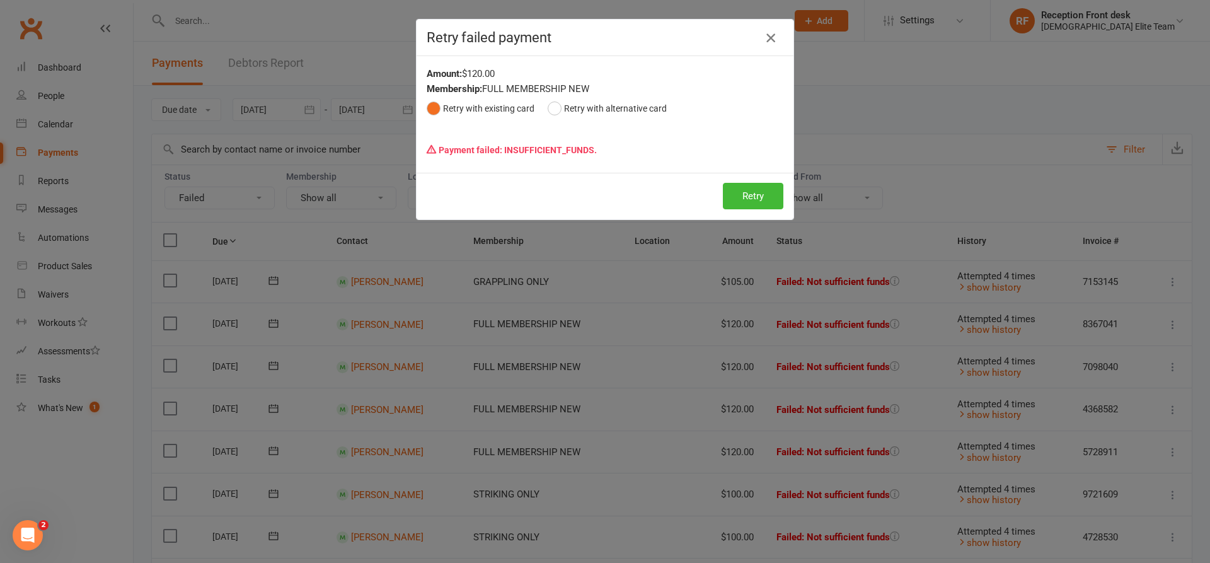
click at [775, 38] on button "button" at bounding box center [770, 38] width 20 height 20
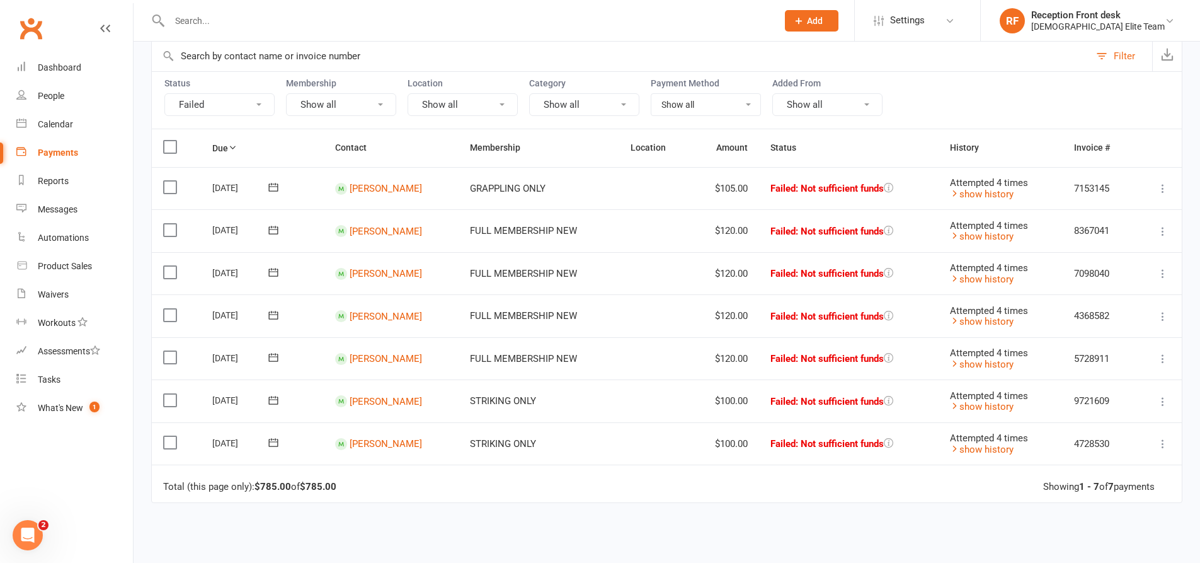
scroll to position [126, 0]
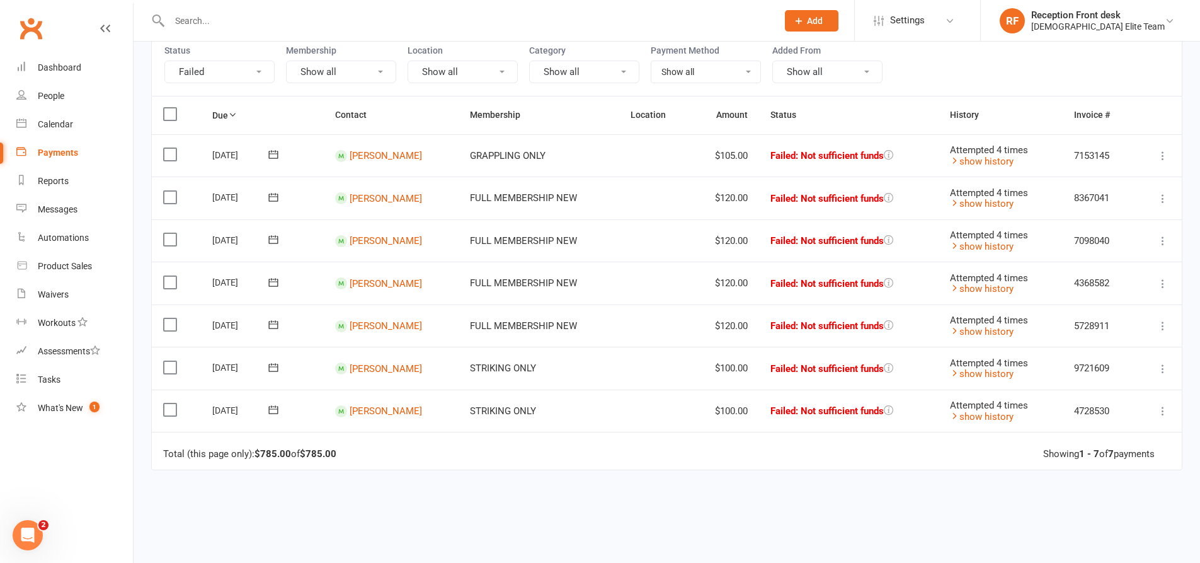
click at [1161, 280] on icon at bounding box center [1163, 283] width 13 height 13
click at [1115, 401] on link "Retry now" at bounding box center [1107, 408] width 125 height 25
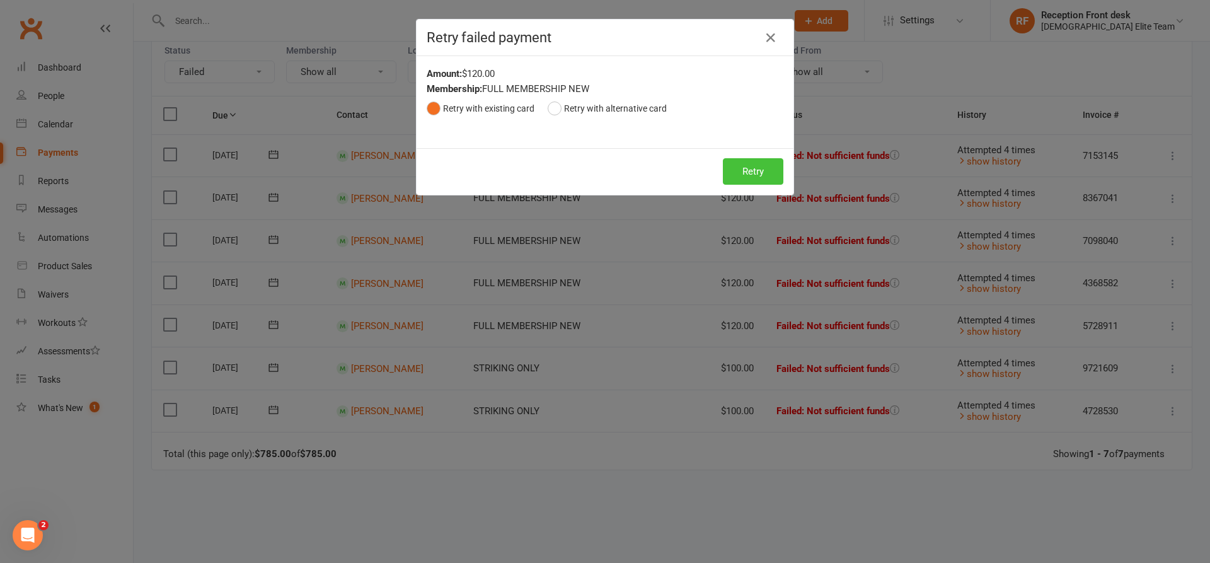
click at [748, 178] on button "Retry" at bounding box center [753, 171] width 60 height 26
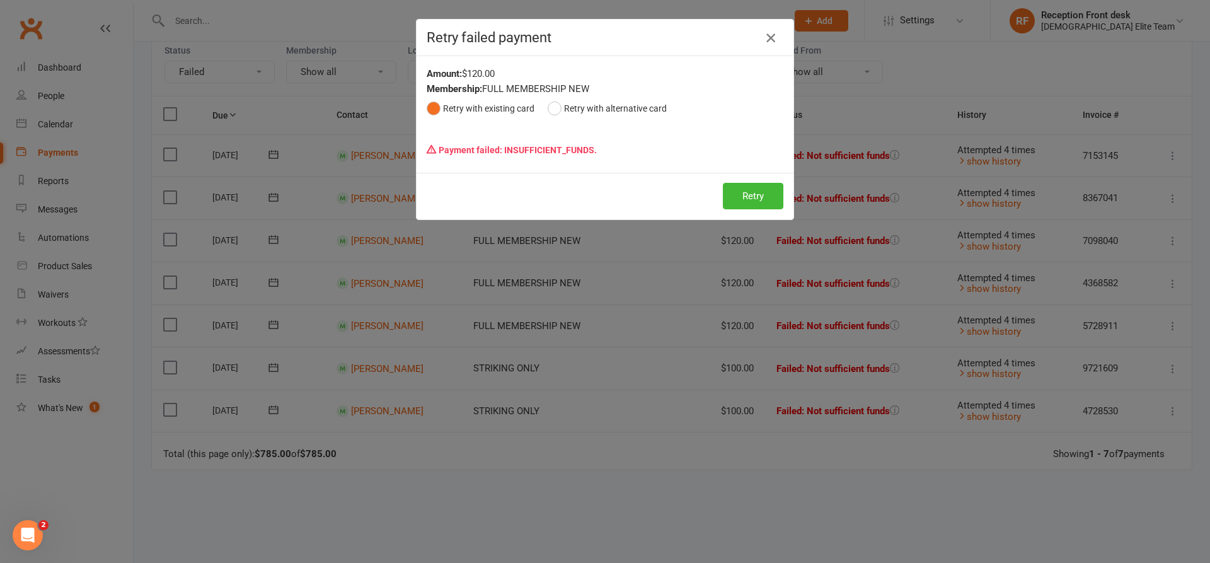
click at [769, 38] on icon "button" at bounding box center [770, 37] width 15 height 15
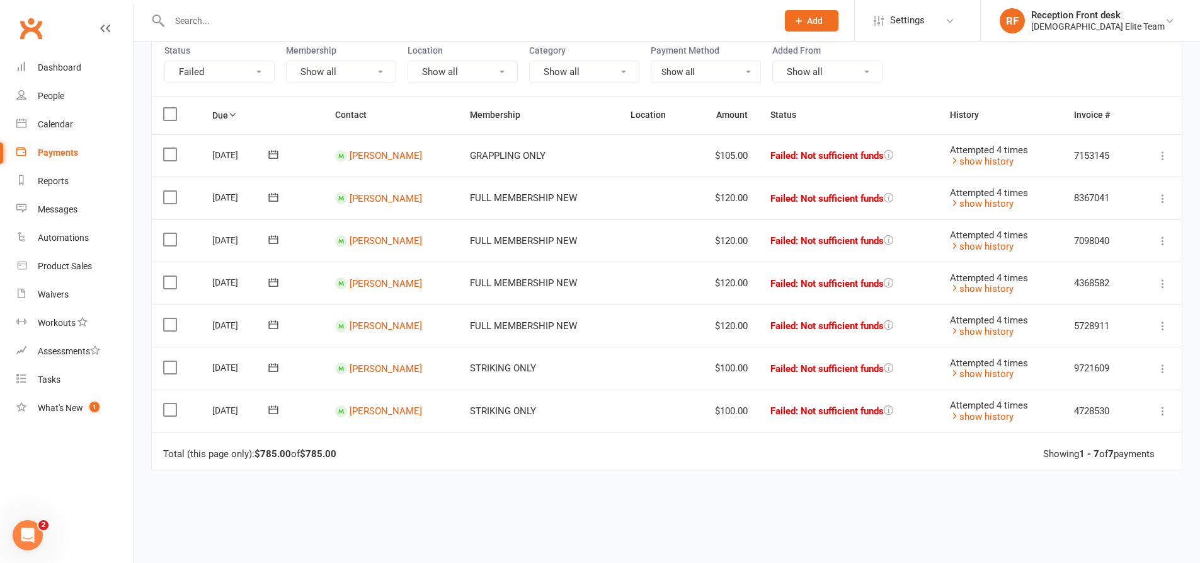
click at [1155, 325] on td "Mark as Paid (Cash) Mark as Paid (POS) Mark as Paid (Other) Skip Retry now More…" at bounding box center [1158, 325] width 47 height 43
click at [1165, 324] on icon at bounding box center [1163, 325] width 13 height 13
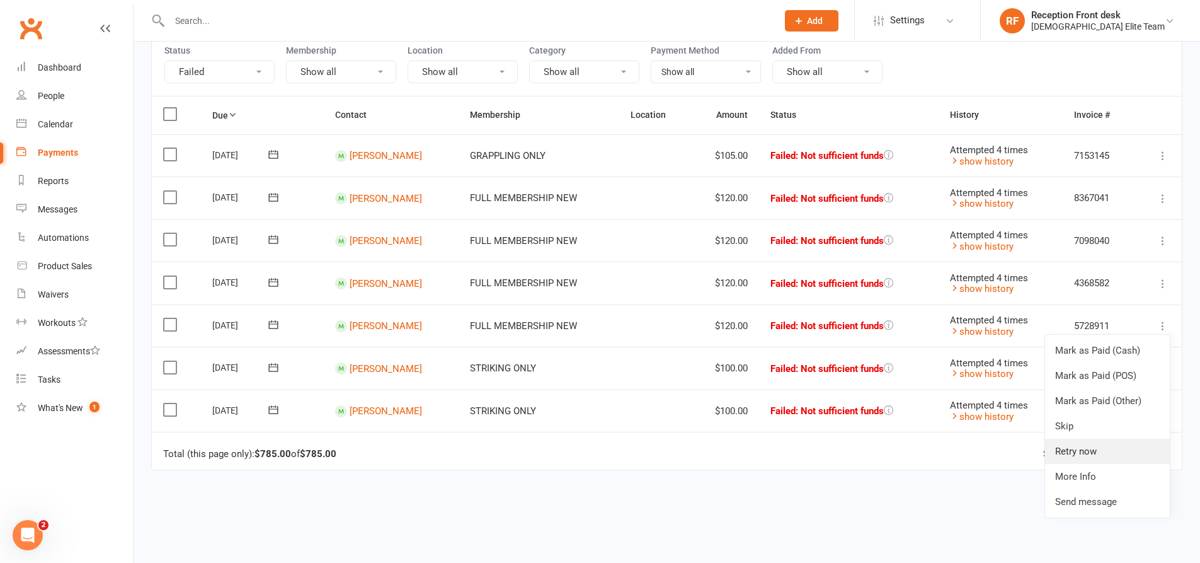
click at [1080, 446] on link "Retry now" at bounding box center [1107, 450] width 125 height 25
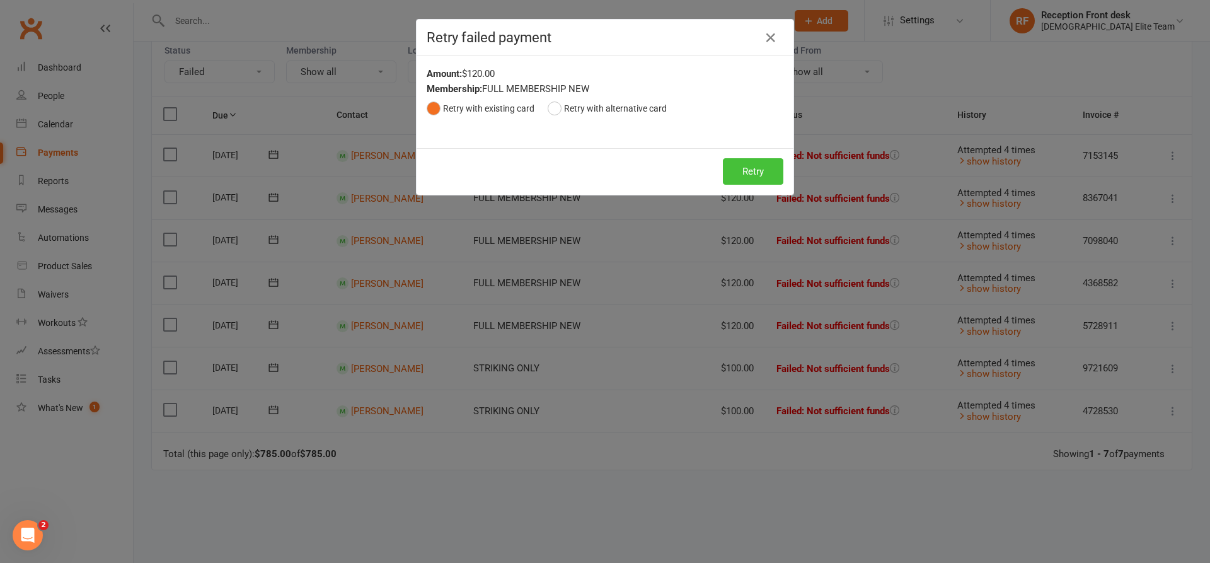
click at [762, 176] on button "Retry" at bounding box center [753, 171] width 60 height 26
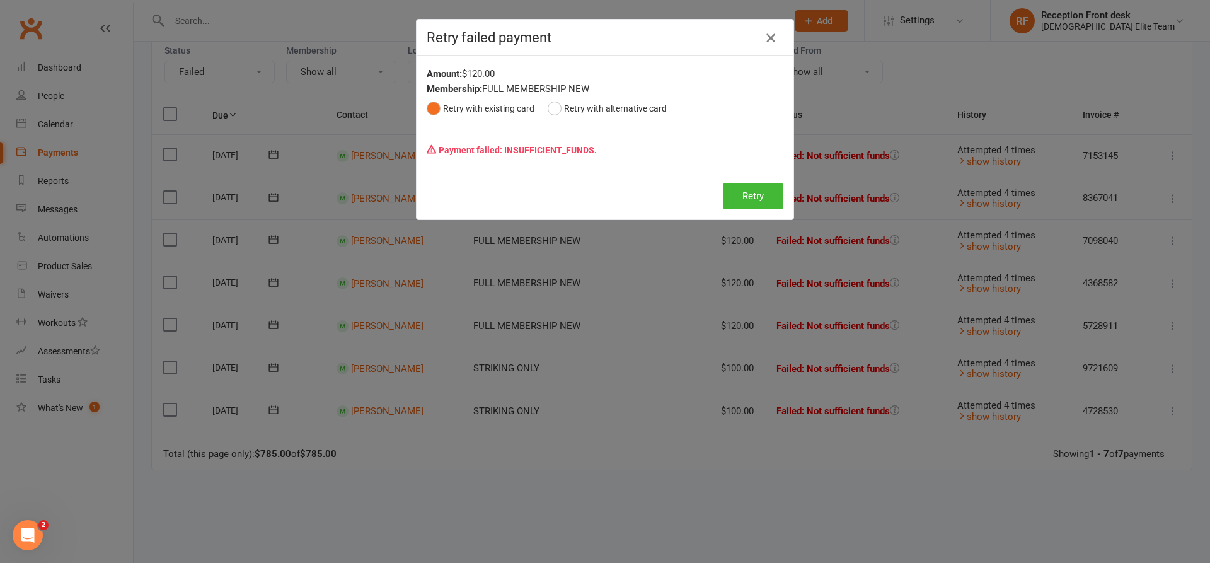
click at [771, 37] on icon "button" at bounding box center [770, 37] width 15 height 15
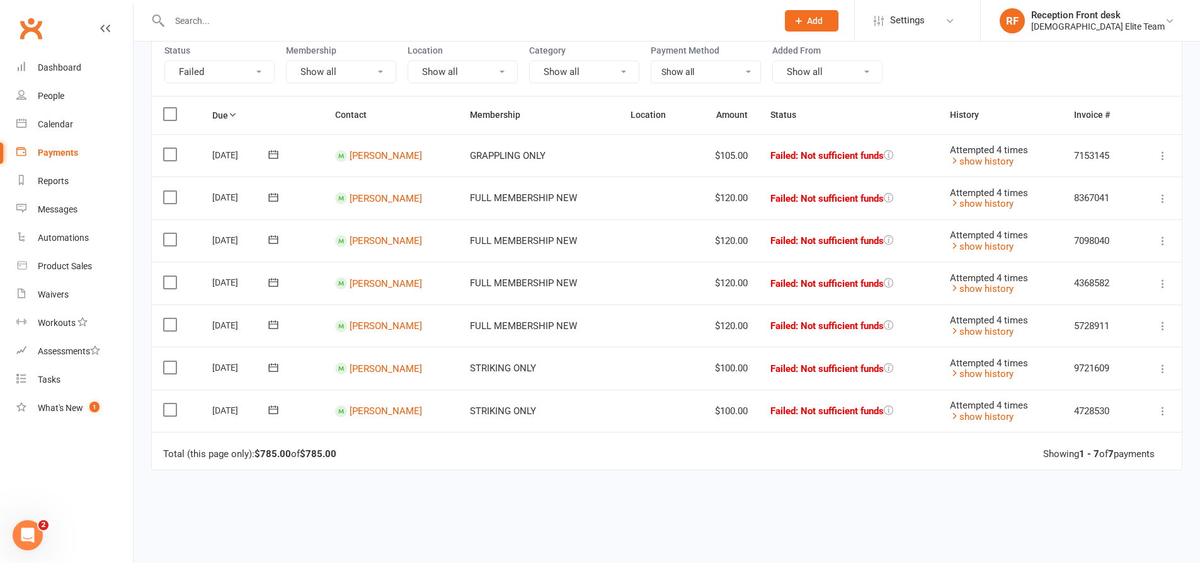
click at [1159, 370] on icon at bounding box center [1163, 368] width 13 height 13
click at [1077, 490] on link "Retry now" at bounding box center [1107, 493] width 125 height 25
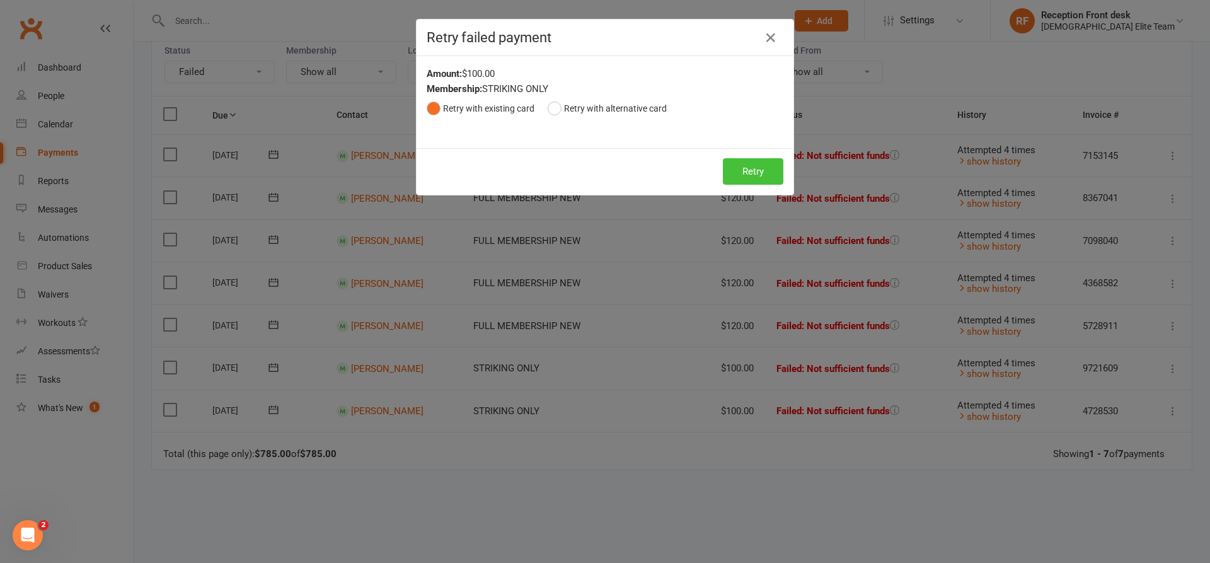
drag, startPoint x: 744, startPoint y: 169, endPoint x: 735, endPoint y: 179, distance: 12.9
click at [743, 170] on button "Retry" at bounding box center [753, 171] width 60 height 26
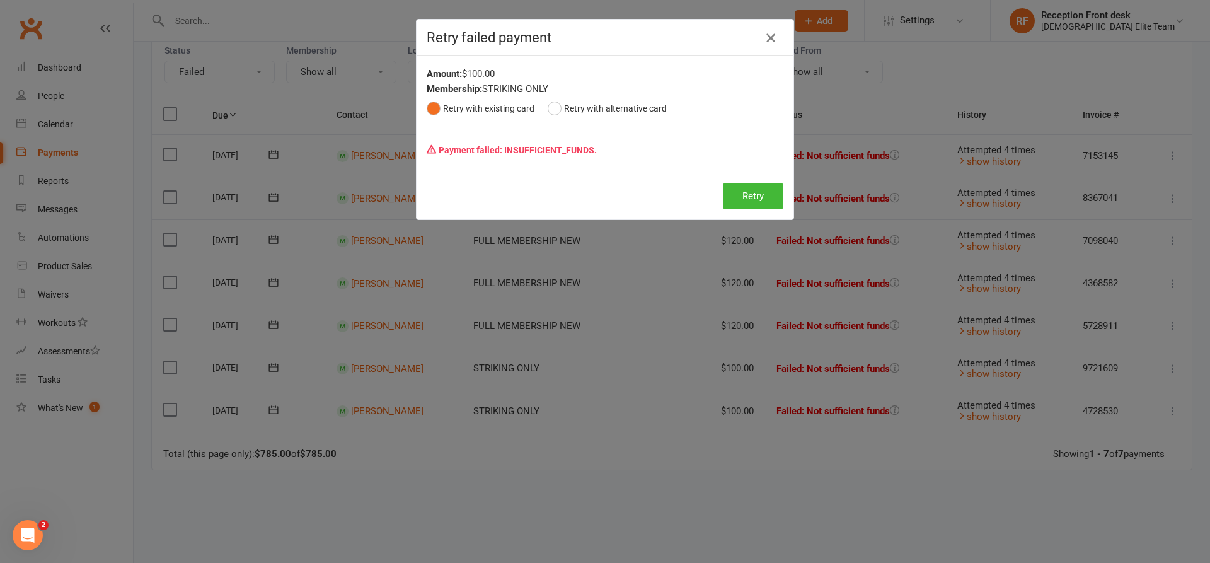
click at [768, 34] on icon "button" at bounding box center [770, 37] width 15 height 15
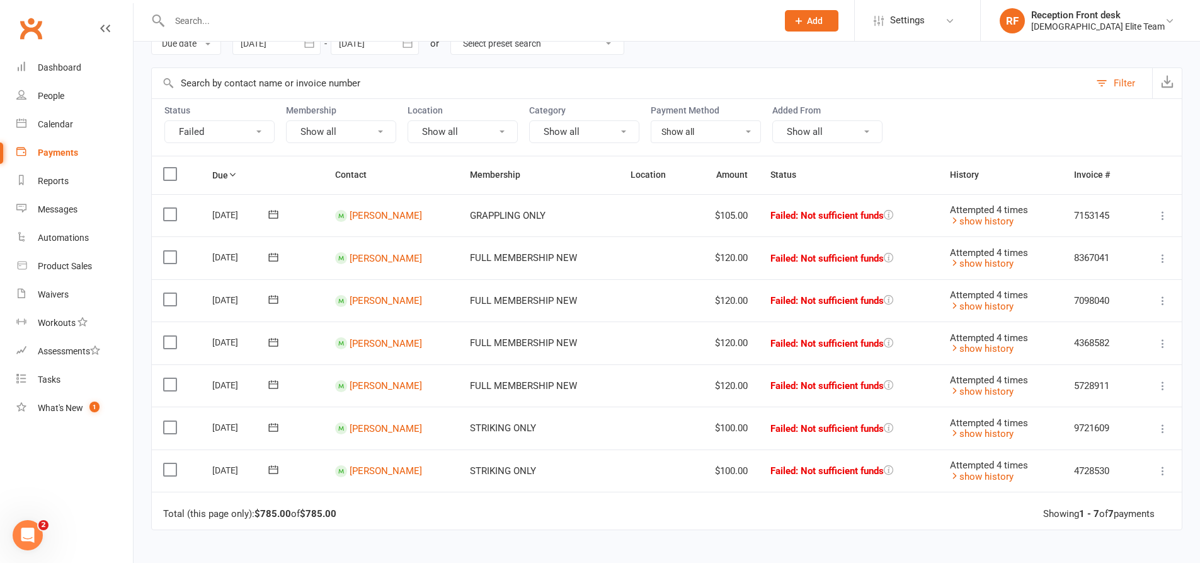
scroll to position [0, 0]
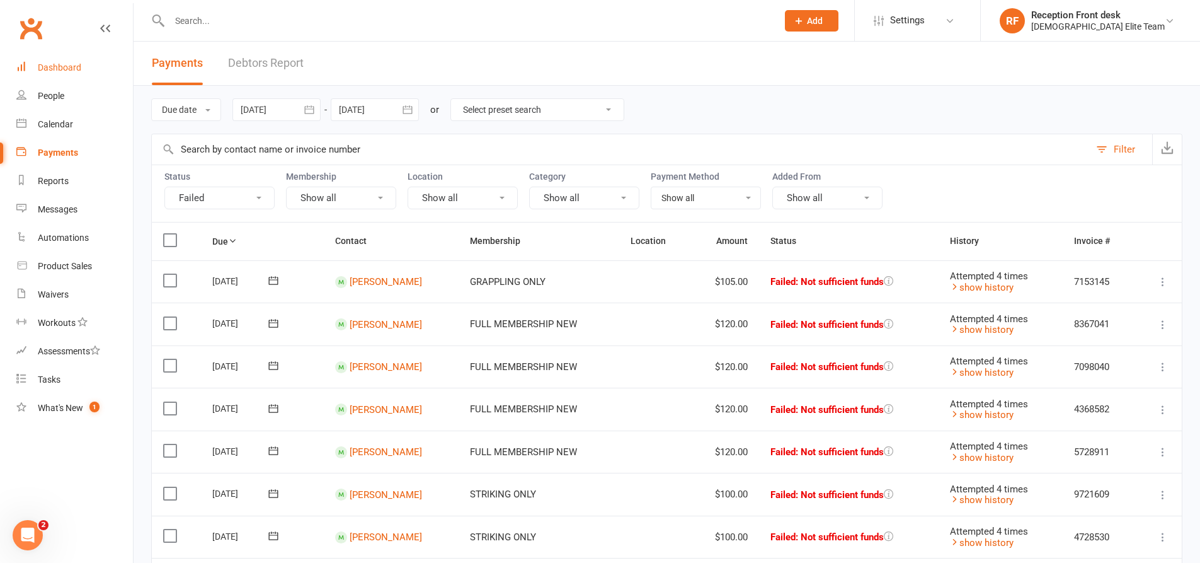
click at [44, 66] on div "Dashboard" at bounding box center [59, 67] width 43 height 10
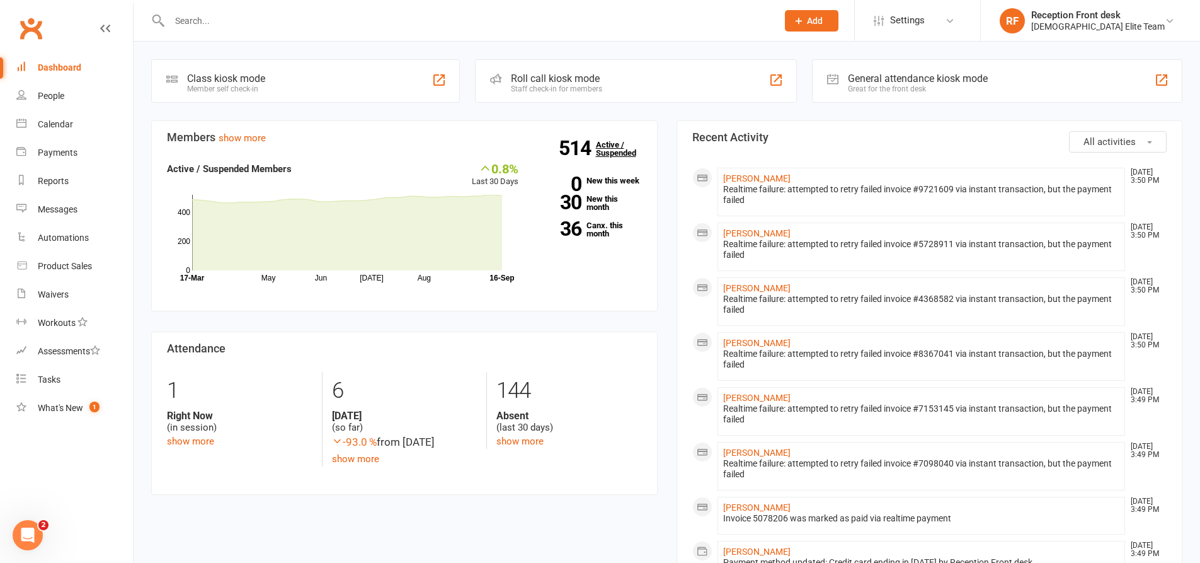
click at [609, 145] on link "514 Active / Suspended" at bounding box center [623, 148] width 55 height 35
drag, startPoint x: 667, startPoint y: 312, endPoint x: 664, endPoint y: 328, distance: 16.1
click at [664, 328] on div "Members show more 0.8% Last 30 Days Active / Suspended Members May Jun [DATE] A…" at bounding box center [404, 317] width 525 height 394
click at [69, 148] on div "Payments" at bounding box center [58, 152] width 40 height 10
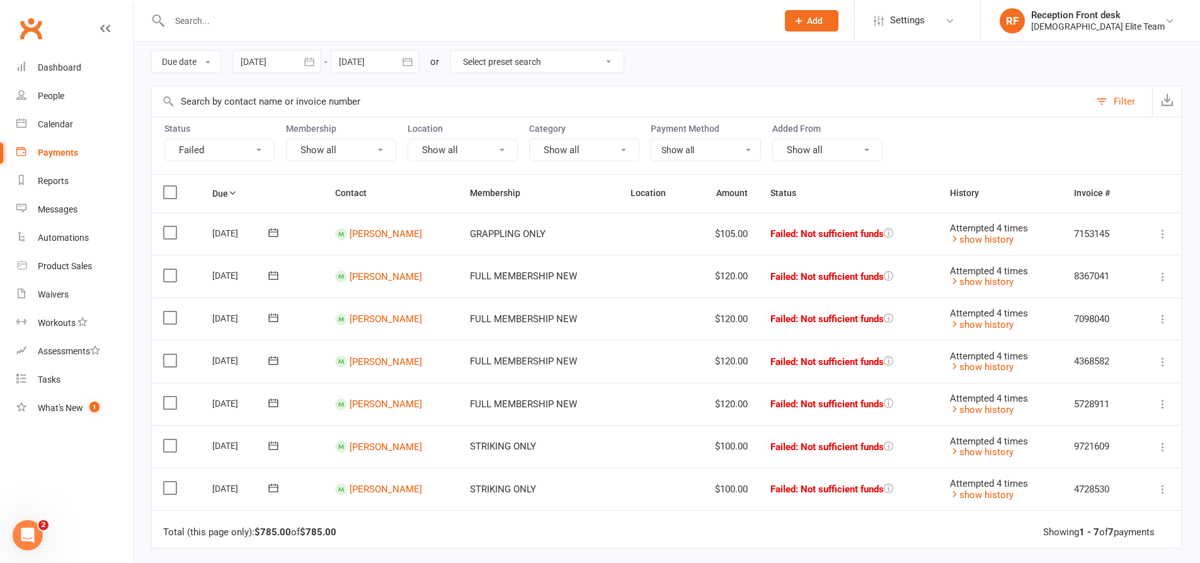
scroll to position [126, 0]
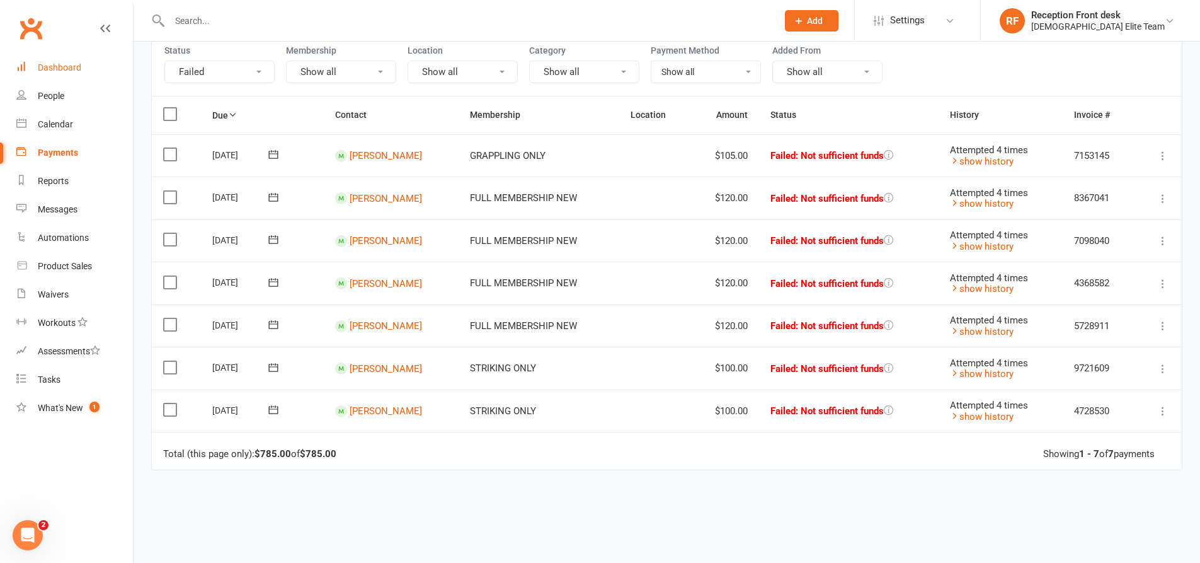
click at [54, 62] on link "Dashboard" at bounding box center [74, 68] width 117 height 28
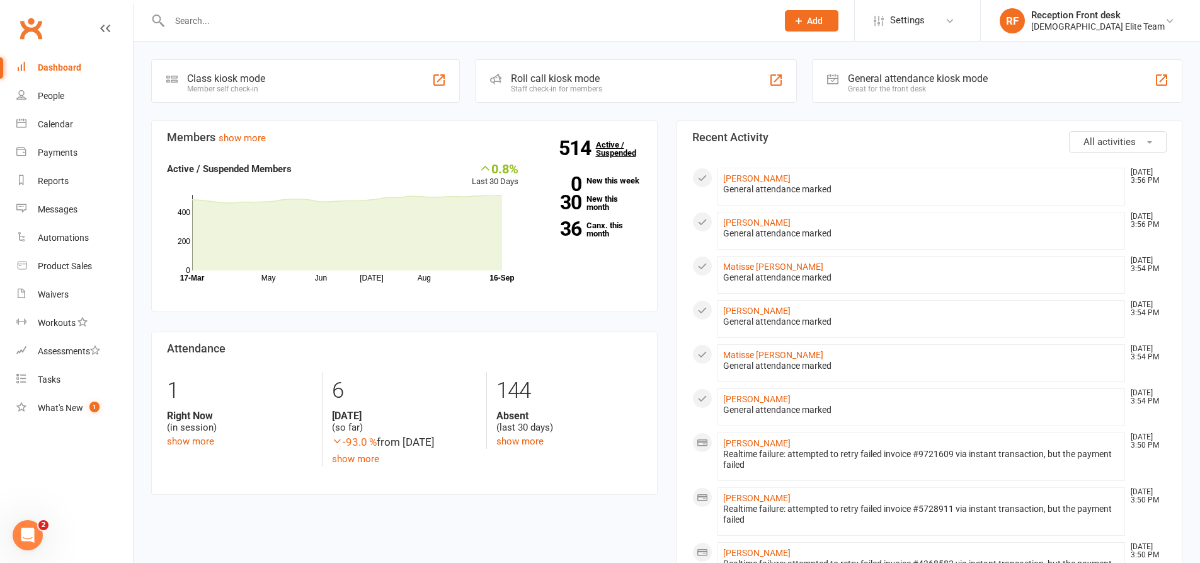
click at [618, 149] on link "514 Active / Suspended" at bounding box center [623, 148] width 55 height 35
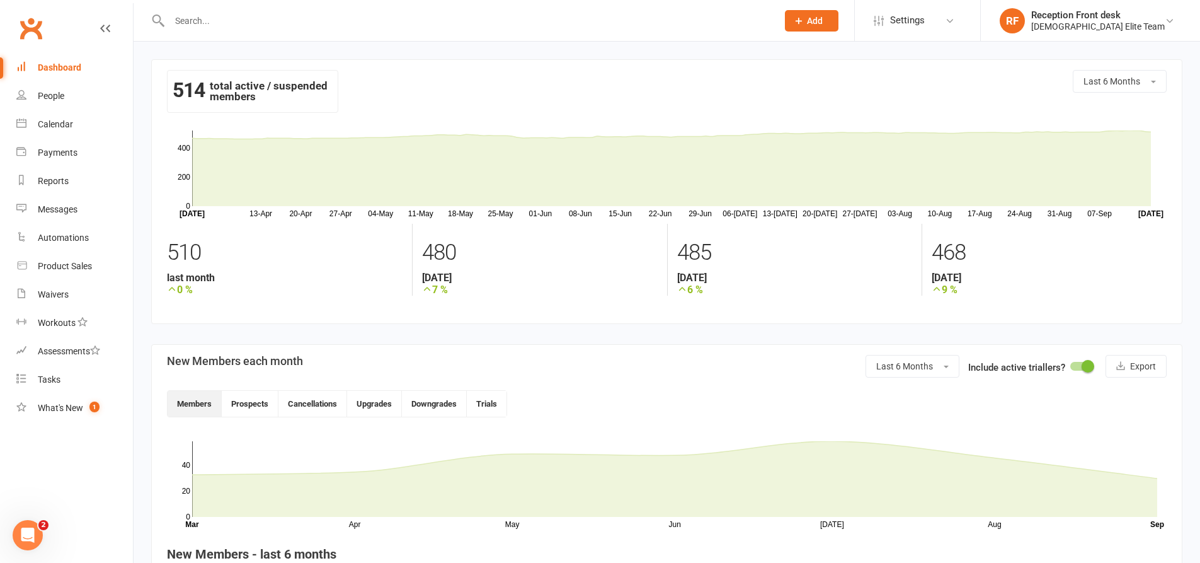
click at [69, 61] on link "Dashboard" at bounding box center [74, 68] width 117 height 28
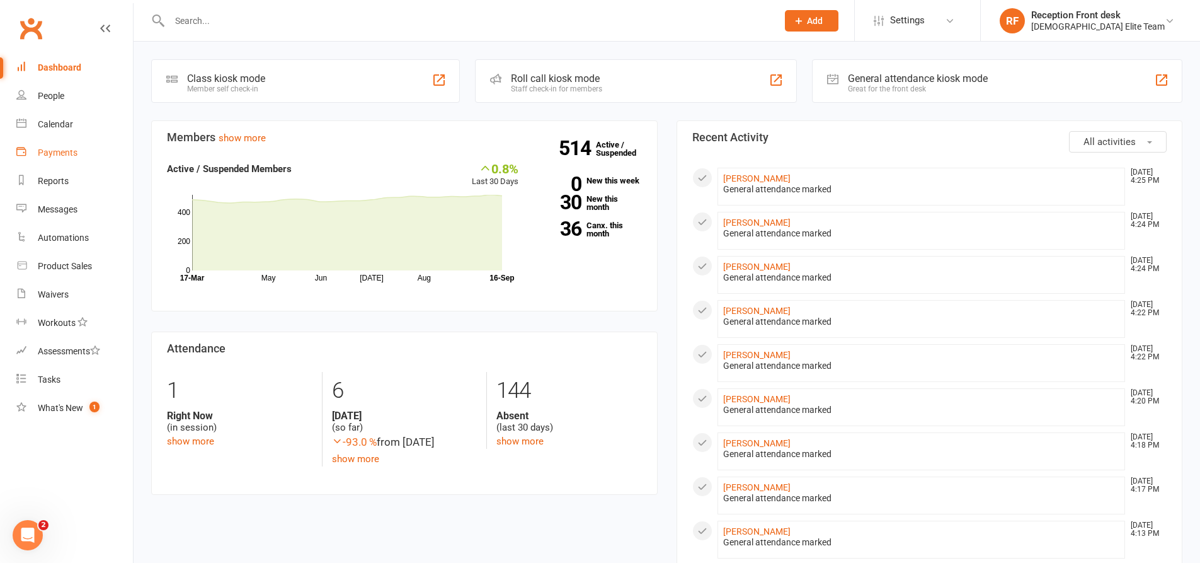
click at [45, 150] on div "Payments" at bounding box center [58, 152] width 40 height 10
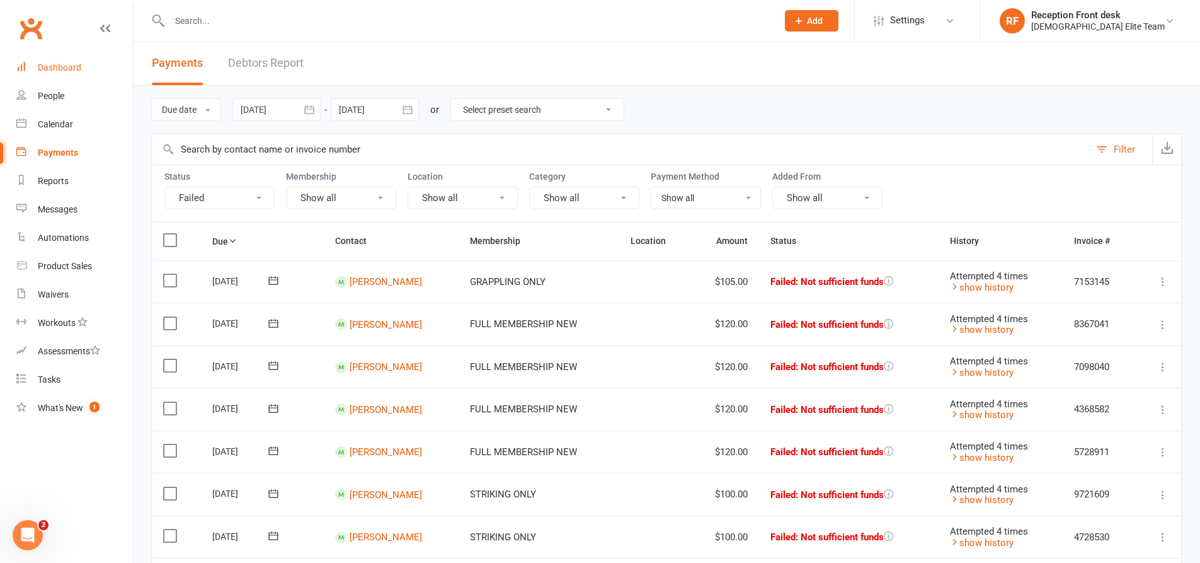
click at [57, 64] on div "Dashboard" at bounding box center [59, 67] width 43 height 10
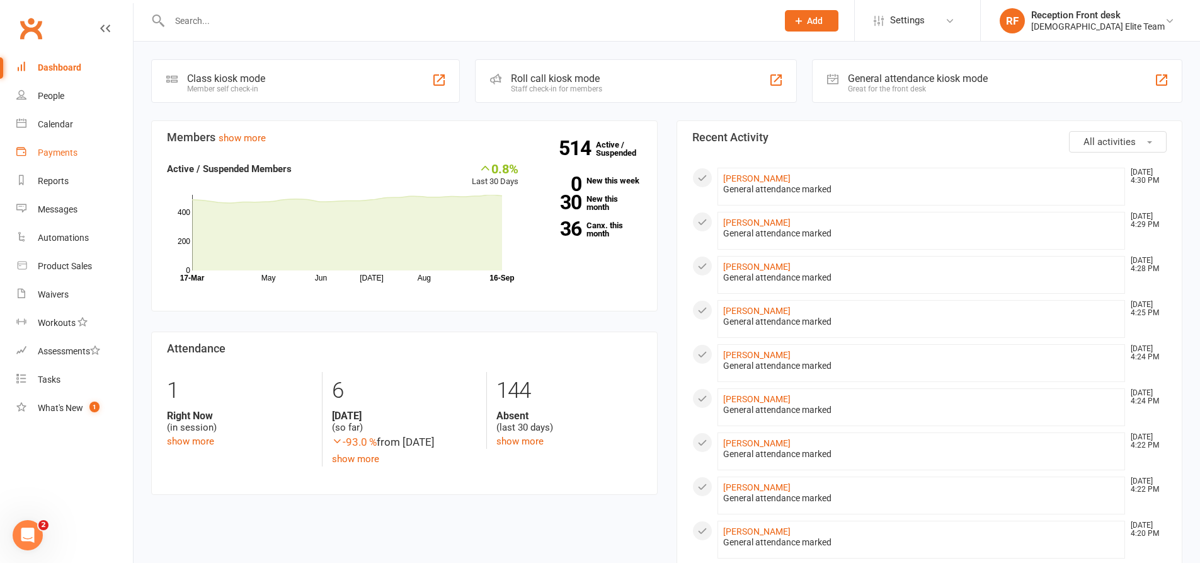
click at [62, 144] on link "Payments" at bounding box center [74, 153] width 117 height 28
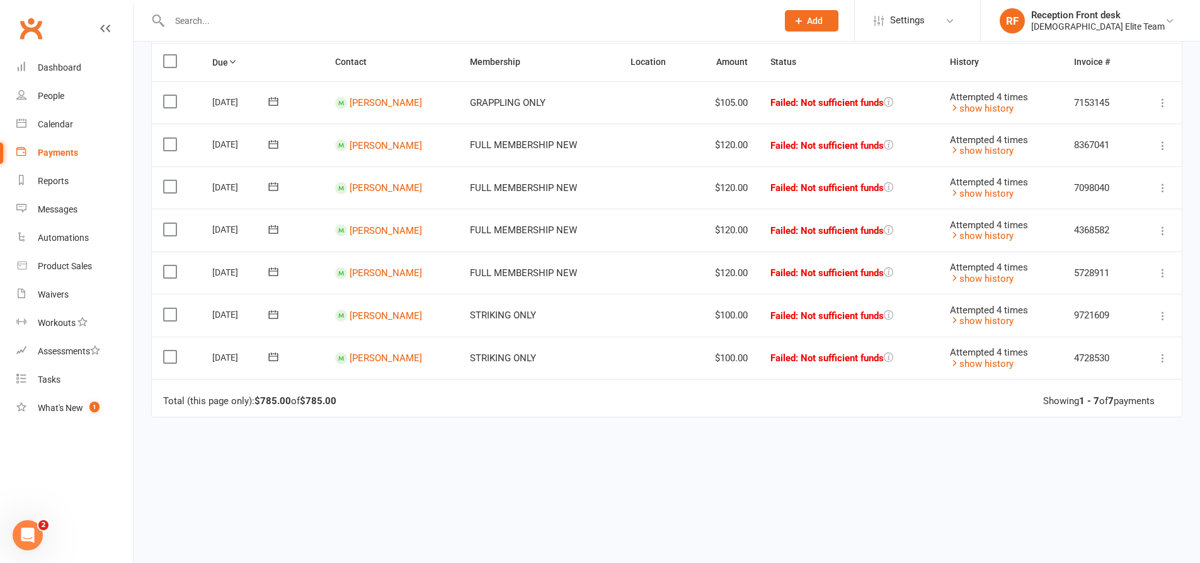
scroll to position [151, 0]
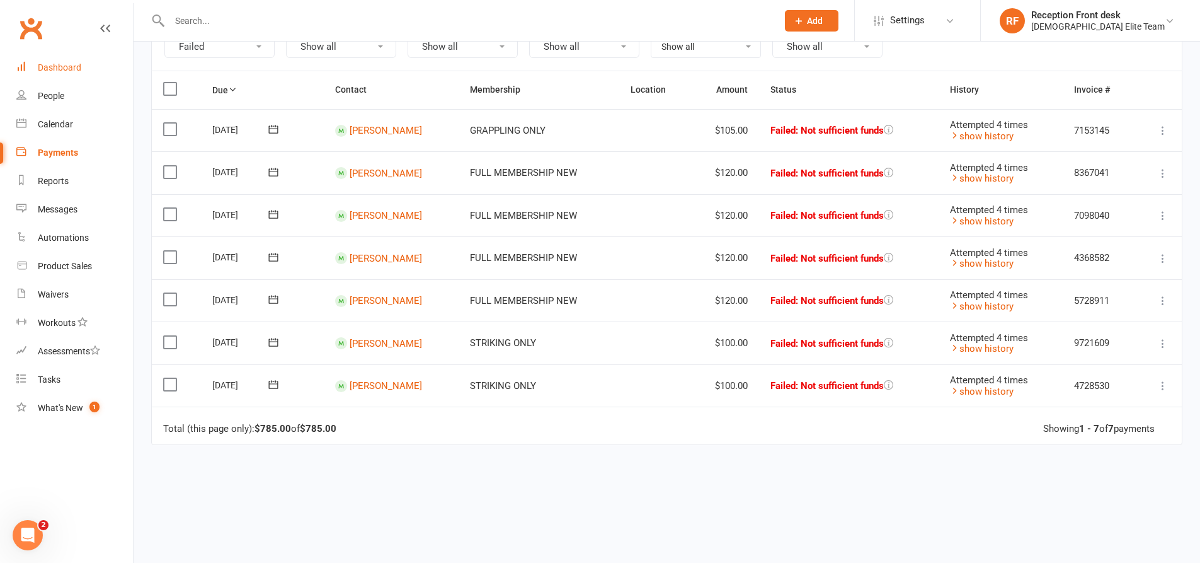
click at [73, 64] on div "Dashboard" at bounding box center [59, 67] width 43 height 10
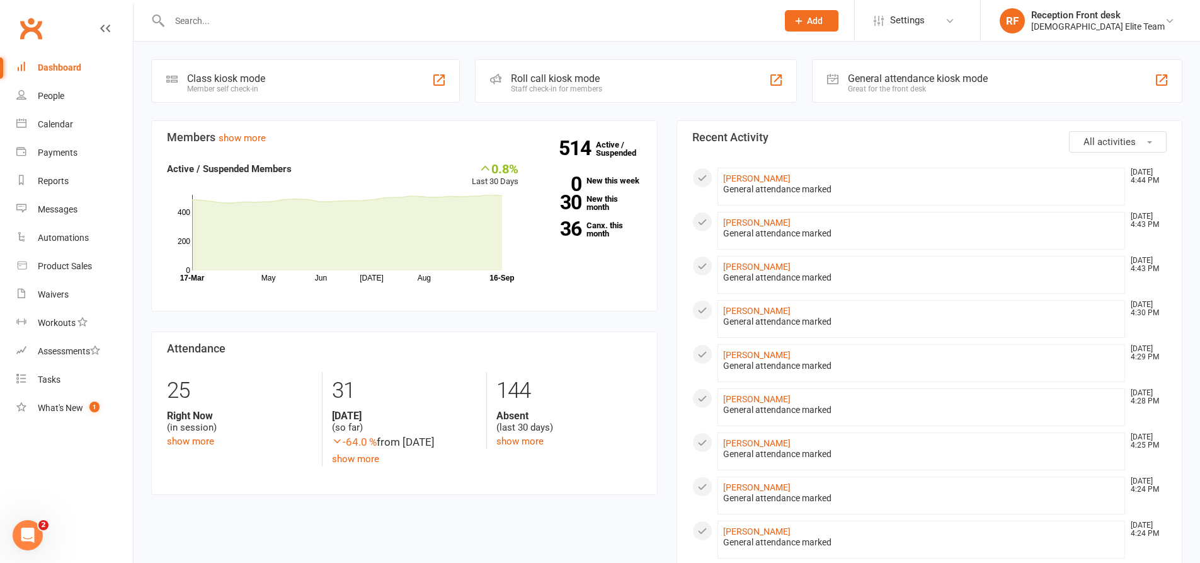
click at [207, 20] on input "text" at bounding box center [467, 21] width 603 height 18
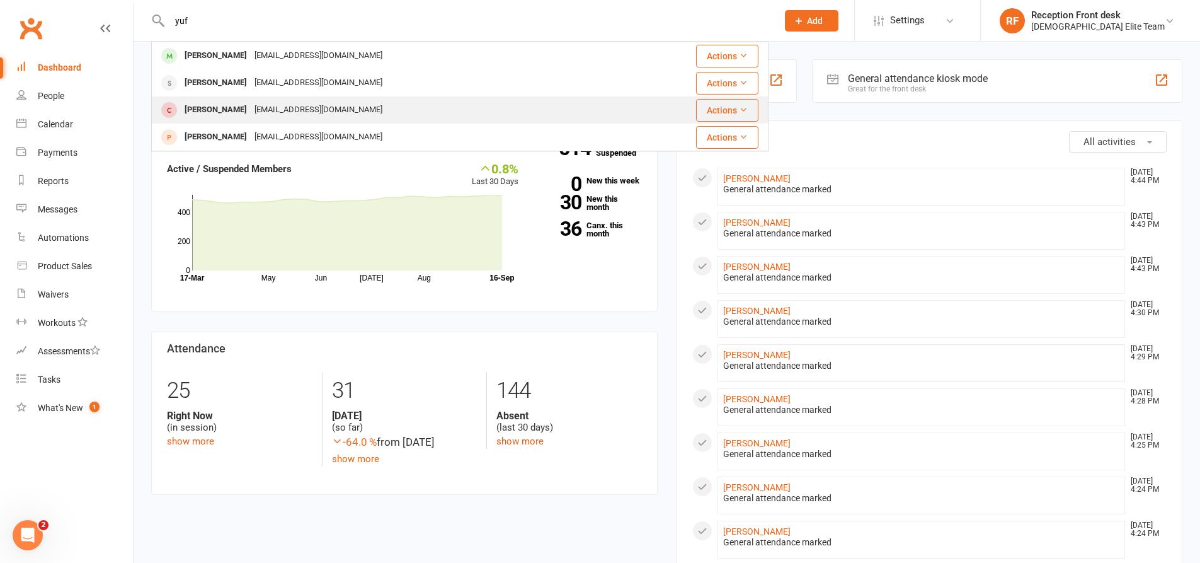
type input "yuf"
click at [317, 117] on div "[EMAIL_ADDRESS][DOMAIN_NAME]" at bounding box center [318, 110] width 135 height 18
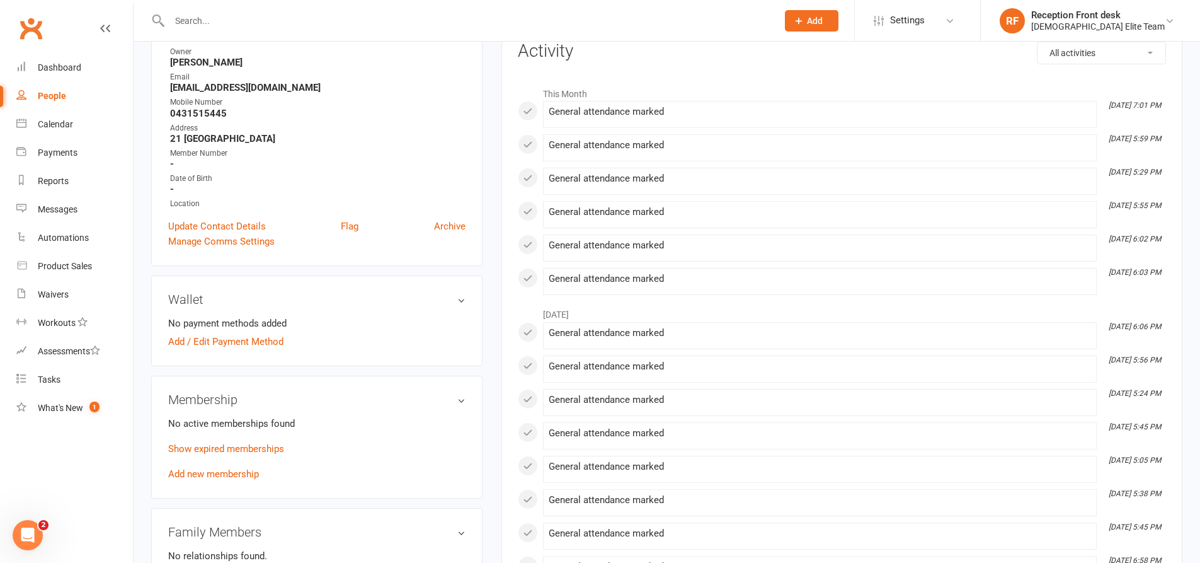
scroll to position [315, 0]
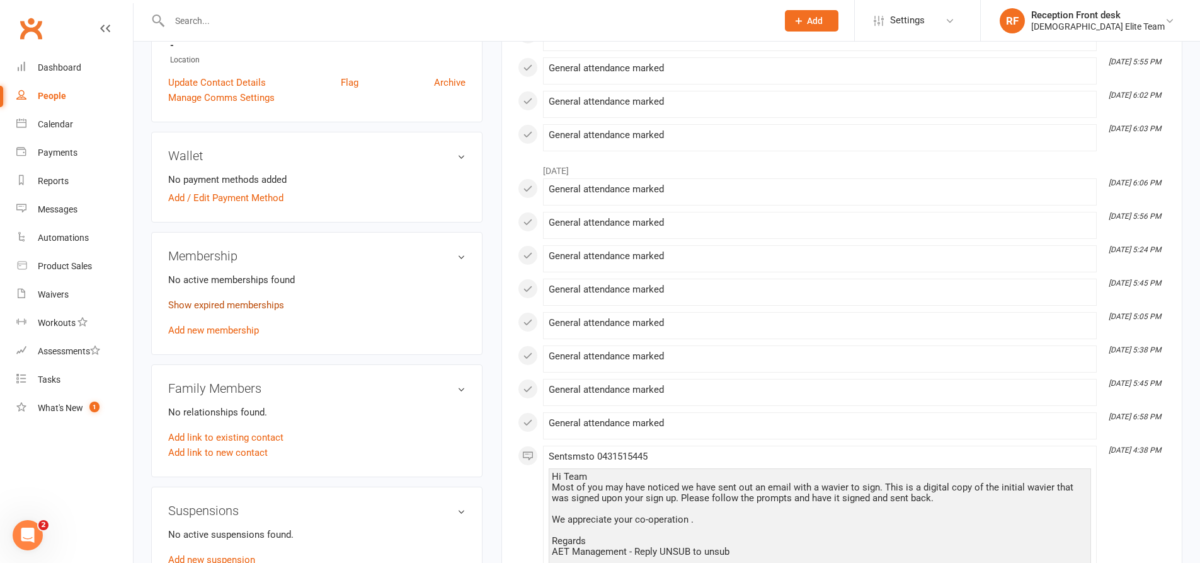
click at [248, 300] on link "Show expired memberships" at bounding box center [226, 304] width 116 height 11
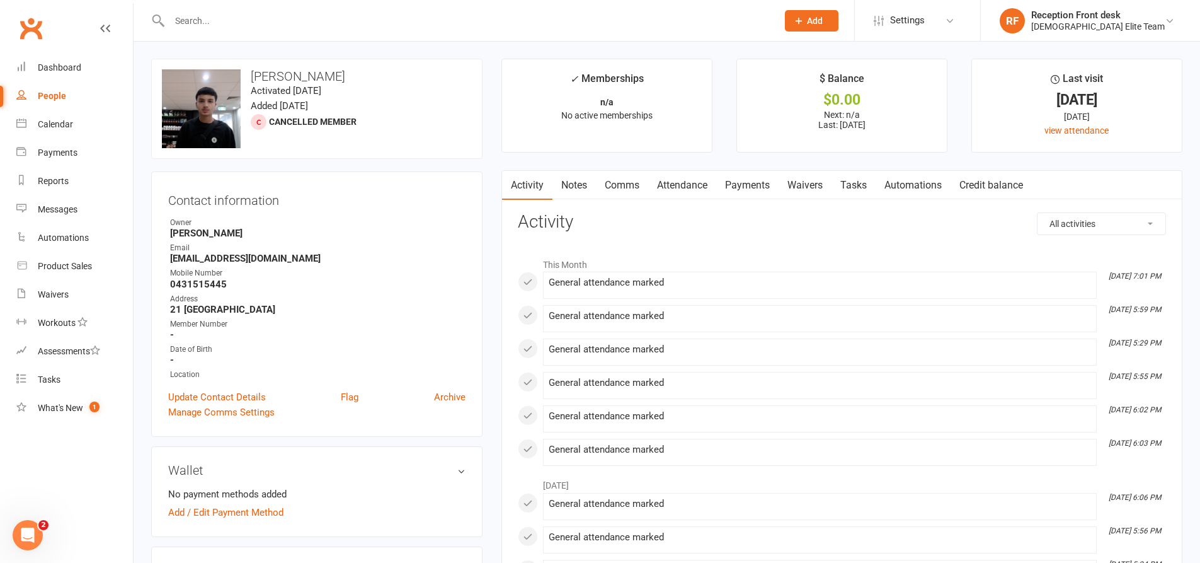
scroll to position [0, 0]
click at [84, 67] on link "Dashboard" at bounding box center [74, 68] width 117 height 28
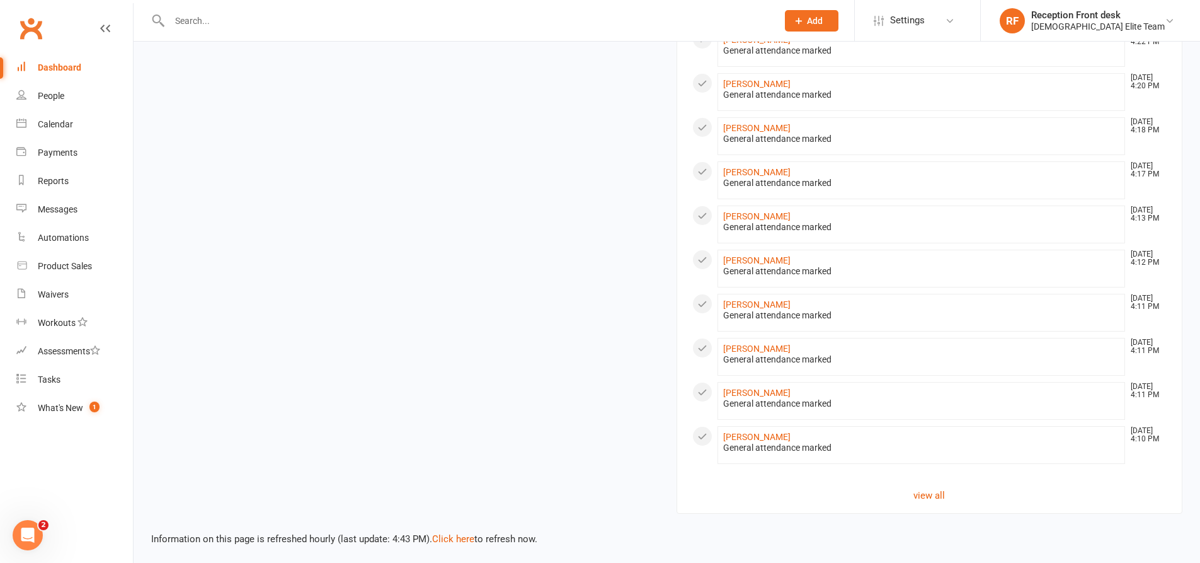
scroll to position [581, 0]
click at [928, 496] on link "view all" at bounding box center [929, 493] width 475 height 15
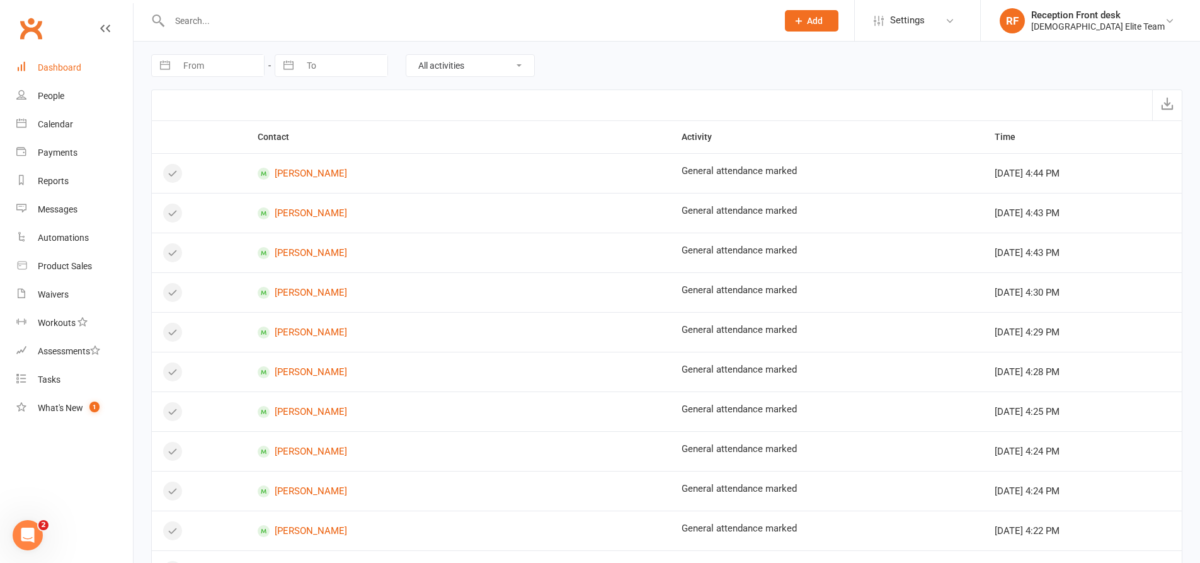
click at [82, 67] on link "Dashboard" at bounding box center [74, 68] width 117 height 28
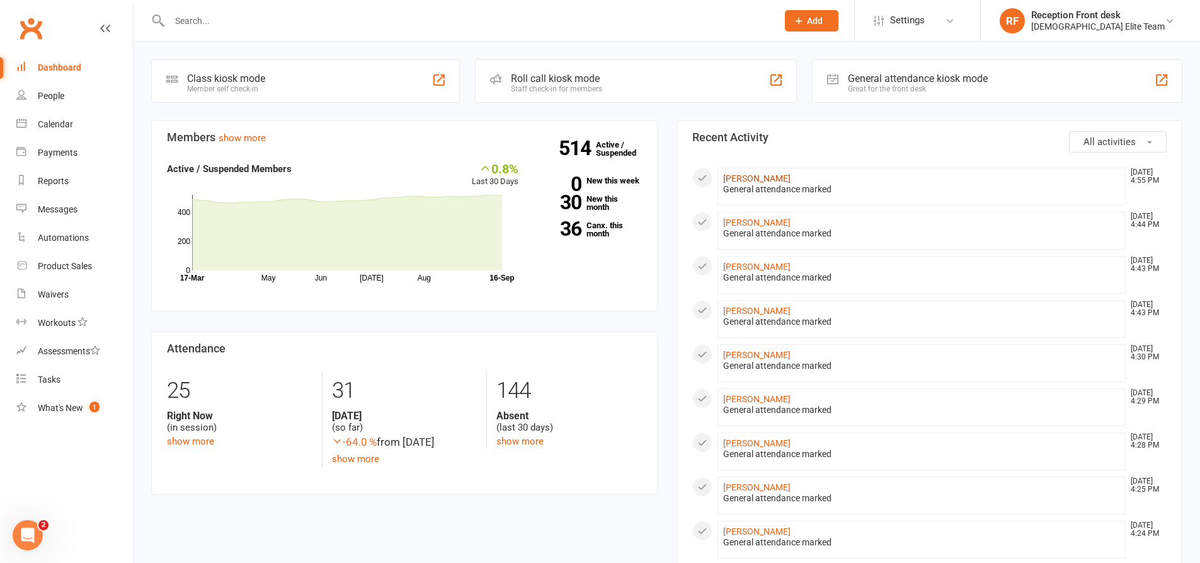
click at [772, 178] on link "[PERSON_NAME]" at bounding box center [756, 178] width 67 height 10
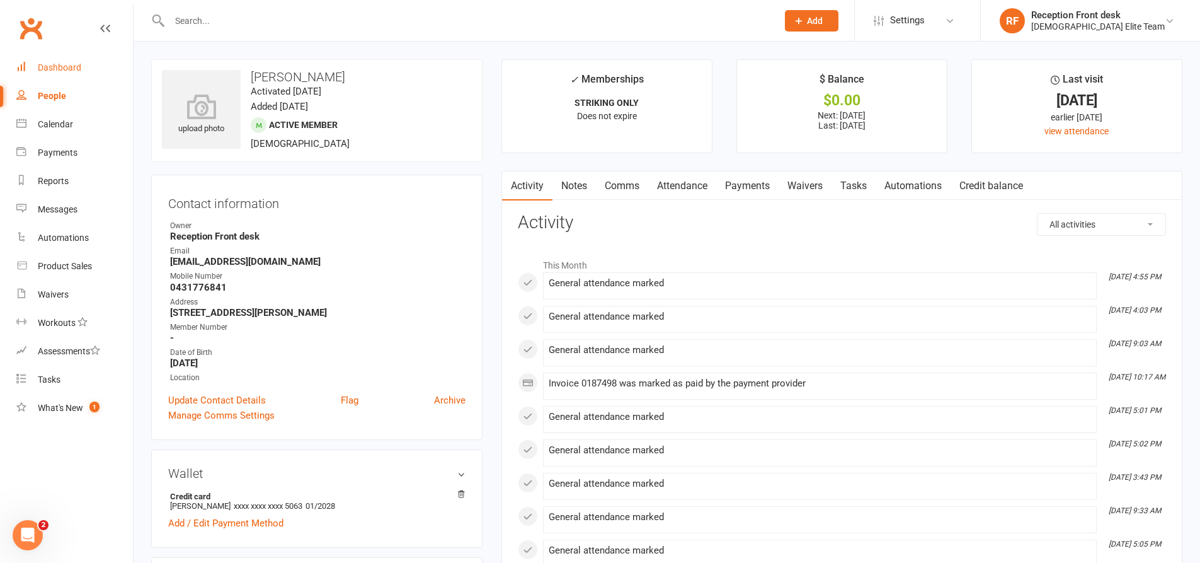
click at [86, 73] on link "Dashboard" at bounding box center [74, 68] width 117 height 28
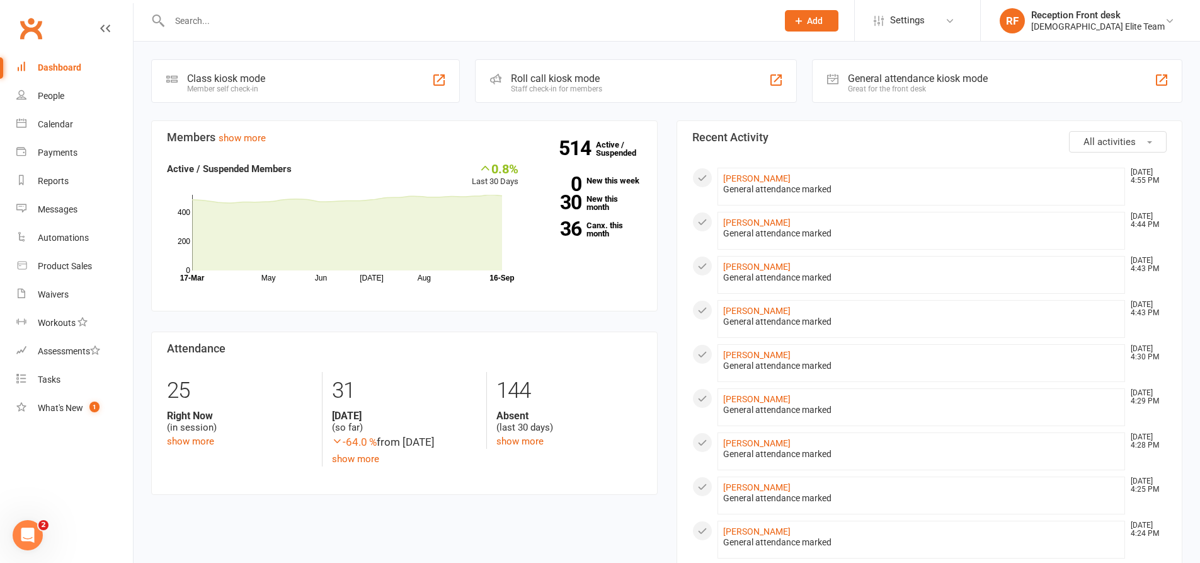
click at [854, 8] on div "Prospect Member Non-attending contact Class / event Appointment Task Membership…" at bounding box center [812, 20] width 86 height 41
click at [839, 21] on button "Add" at bounding box center [812, 20] width 54 height 21
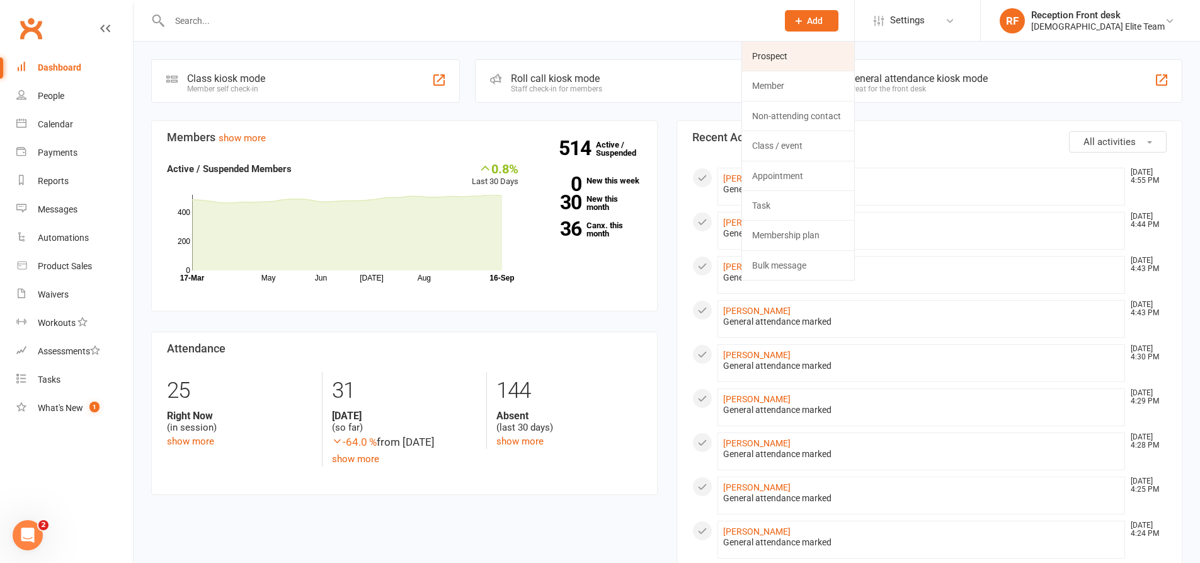
click at [840, 58] on link "Prospect" at bounding box center [798, 56] width 112 height 29
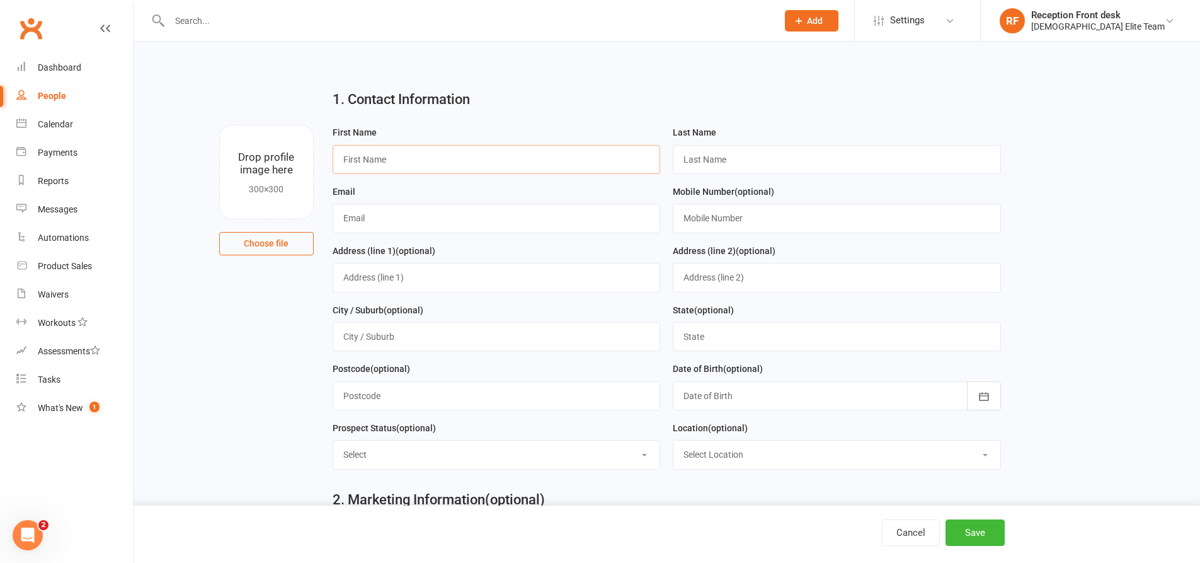
click at [425, 161] on input "text" at bounding box center [497, 159] width 328 height 29
type input "[PERSON_NAME]"
click at [827, 167] on input "text" at bounding box center [837, 159] width 328 height 29
type input "Gorghis"
click at [405, 217] on input "text" at bounding box center [497, 217] width 328 height 29
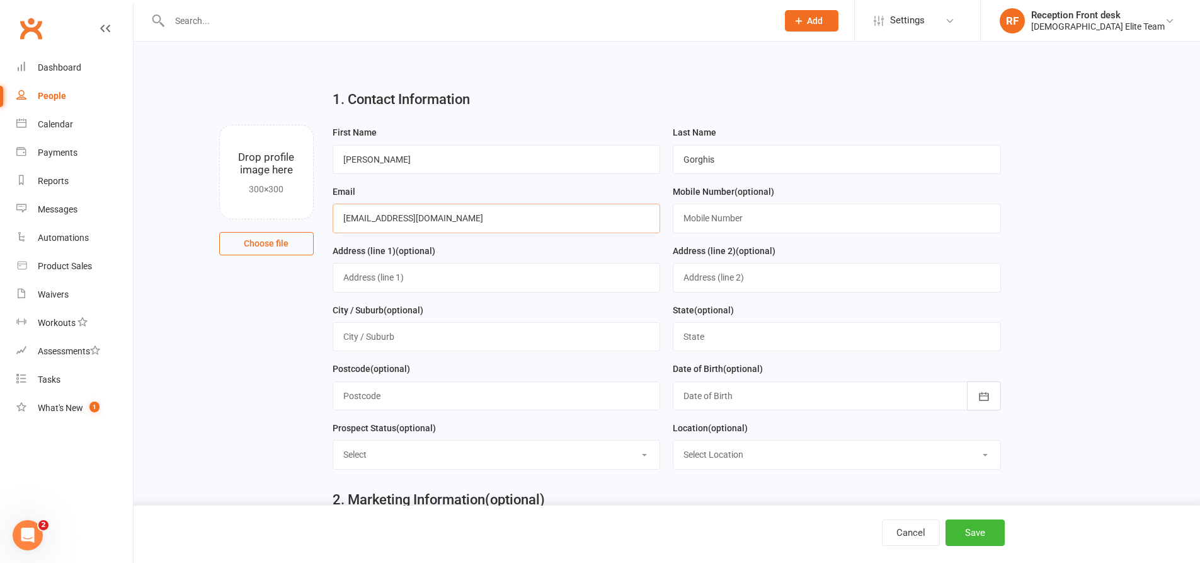
type input "[EMAIL_ADDRESS][DOMAIN_NAME]"
drag, startPoint x: 360, startPoint y: 273, endPoint x: 421, endPoint y: 278, distance: 61.4
click at [360, 273] on input "text" at bounding box center [497, 277] width 328 height 29
type input "50 bicentenial cres"
drag, startPoint x: 412, startPoint y: 335, endPoint x: 462, endPoint y: 336, distance: 50.4
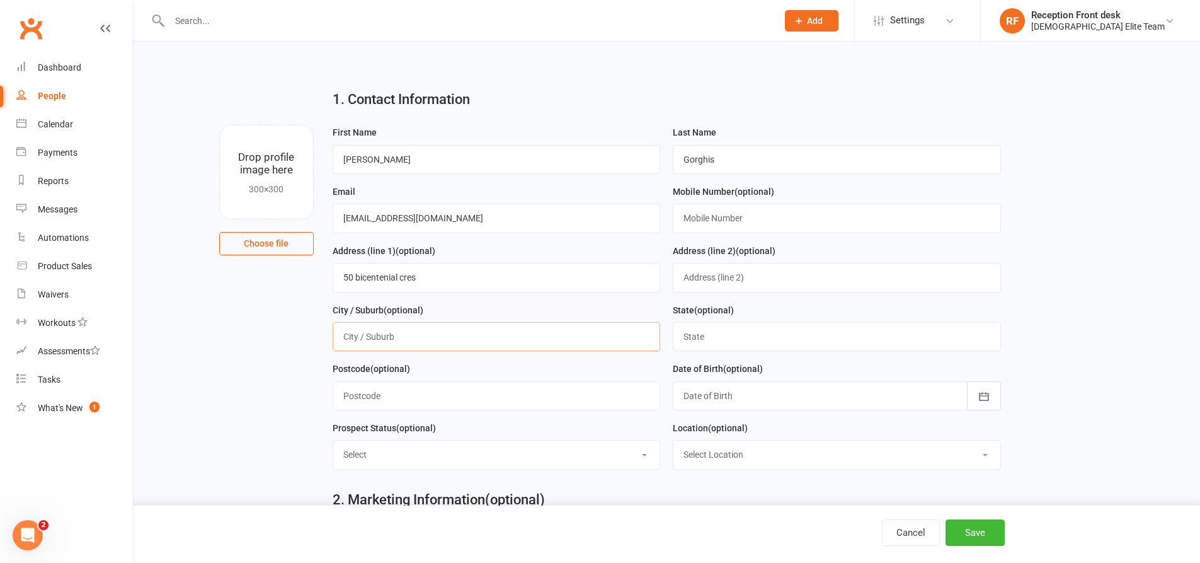
click at [411, 335] on input "text" at bounding box center [497, 336] width 328 height 29
type input "[GEOGRAPHIC_DATA]"
click at [756, 344] on input "text" at bounding box center [837, 336] width 328 height 29
type input "VIC"
click at [718, 212] on input "text" at bounding box center [837, 217] width 328 height 29
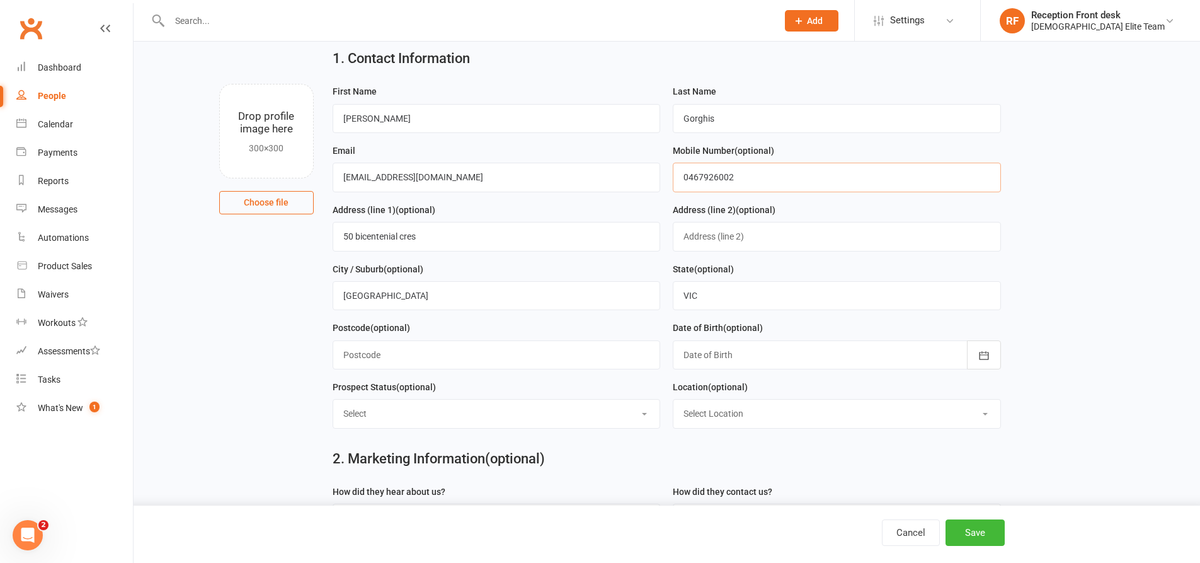
scroll to position [63, 0]
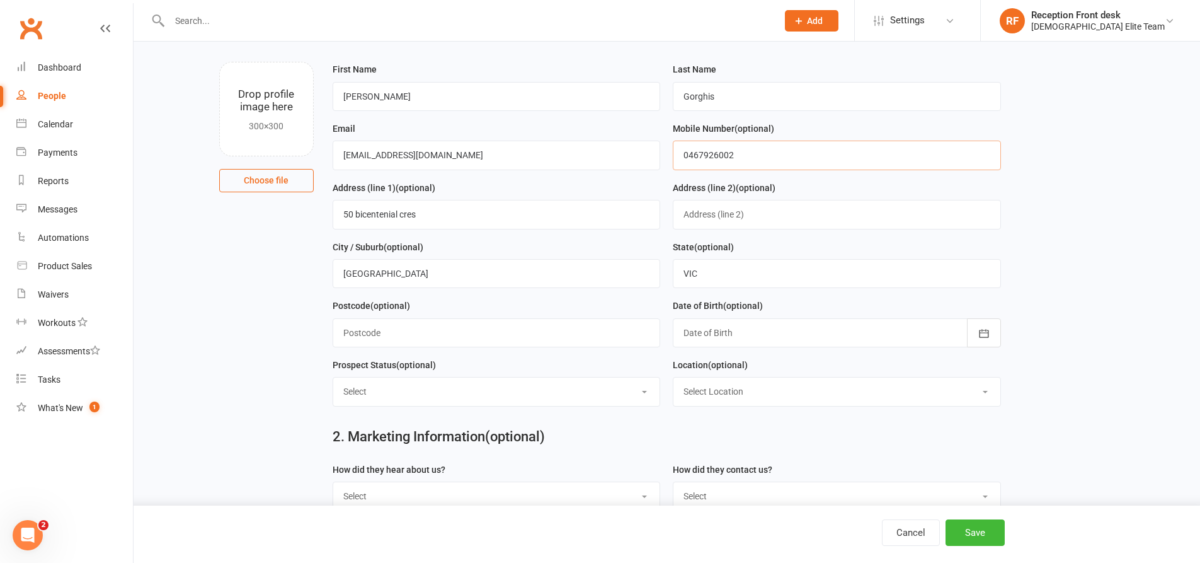
type input "0467926002"
click at [728, 331] on div at bounding box center [837, 332] width 328 height 29
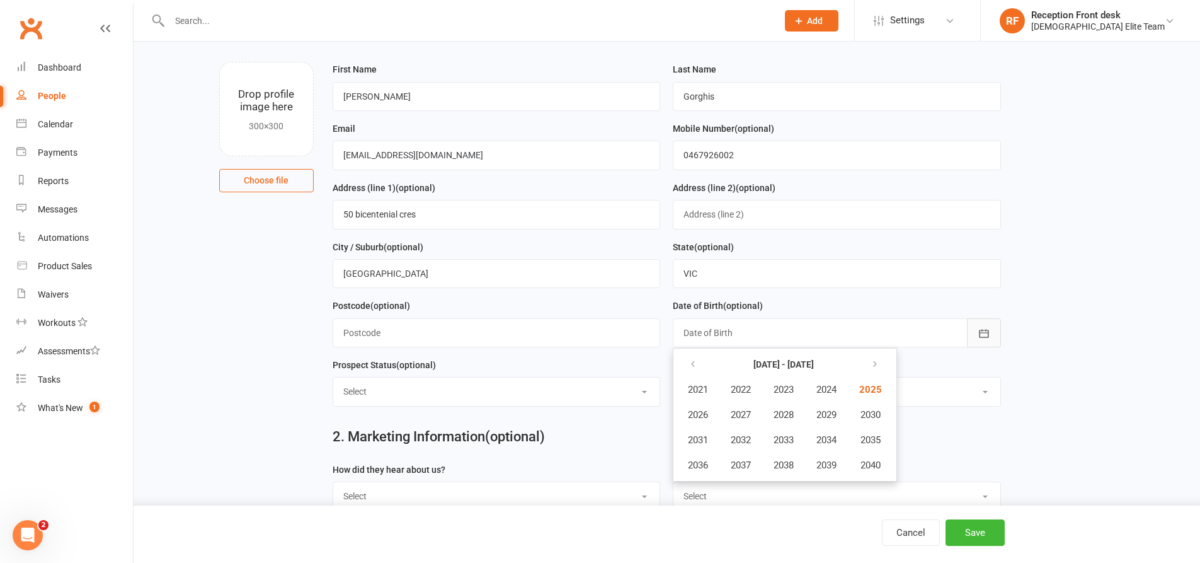
click at [987, 344] on button "button" at bounding box center [984, 332] width 34 height 29
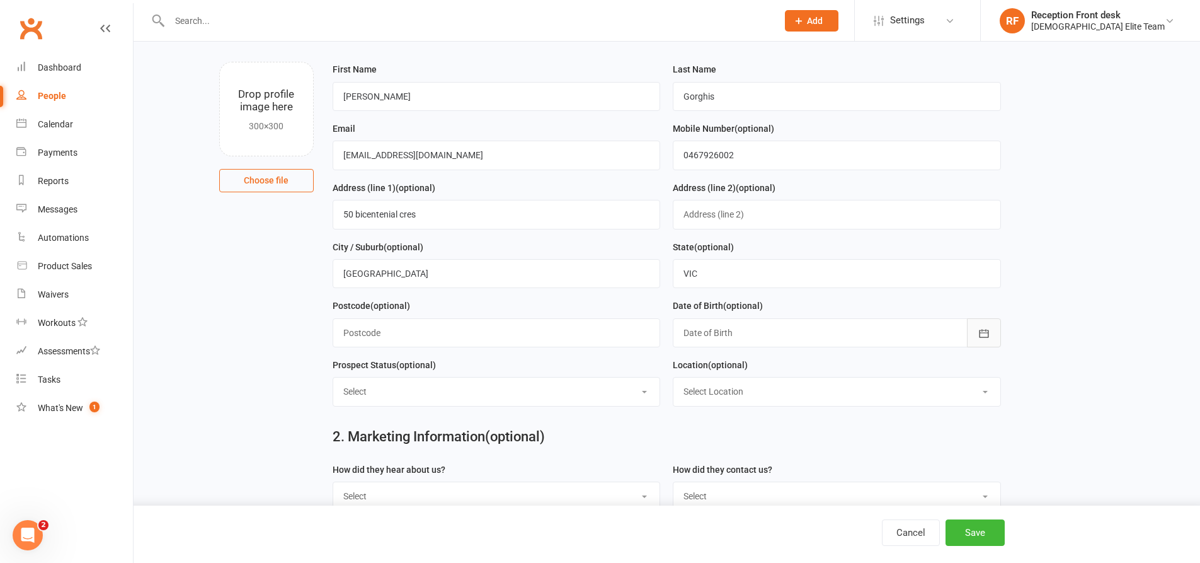
click at [986, 343] on button "button" at bounding box center [984, 332] width 34 height 29
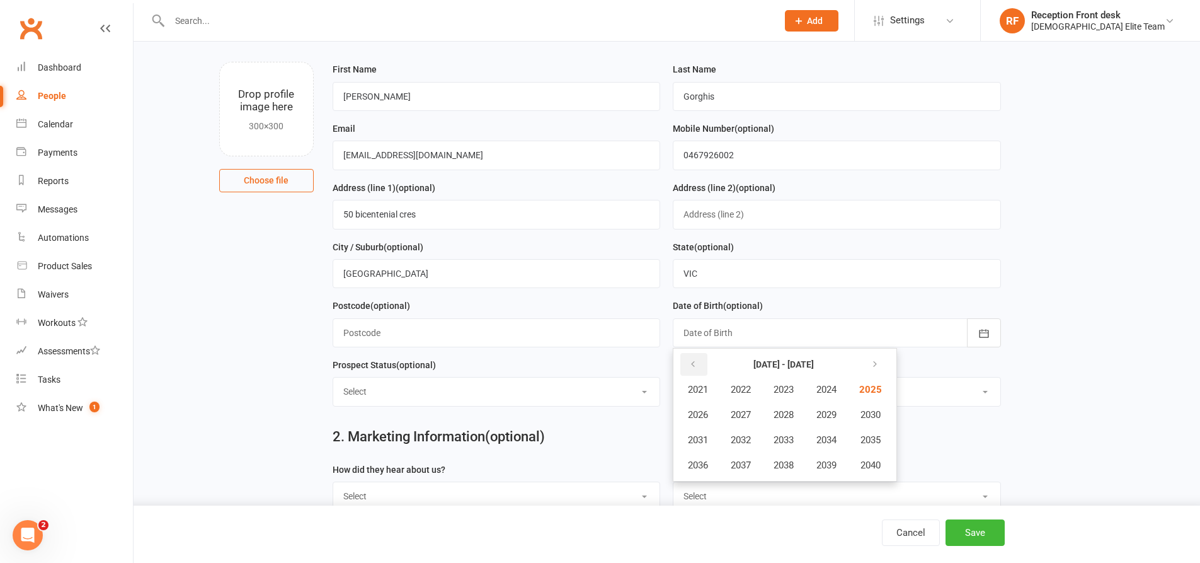
click at [701, 363] on button "button" at bounding box center [693, 364] width 27 height 23
click at [751, 439] on span "2012" at bounding box center [741, 439] width 20 height 11
click at [704, 394] on span "January" at bounding box center [705, 389] width 33 height 11
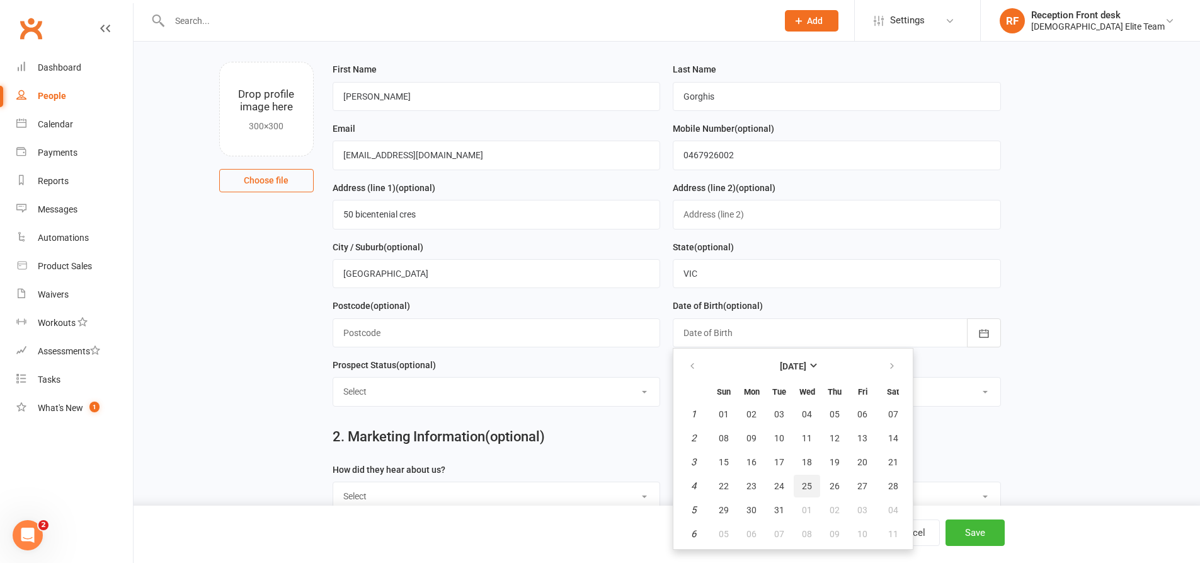
click at [802, 488] on span "25" at bounding box center [807, 486] width 10 height 10
type input "[DATE]"
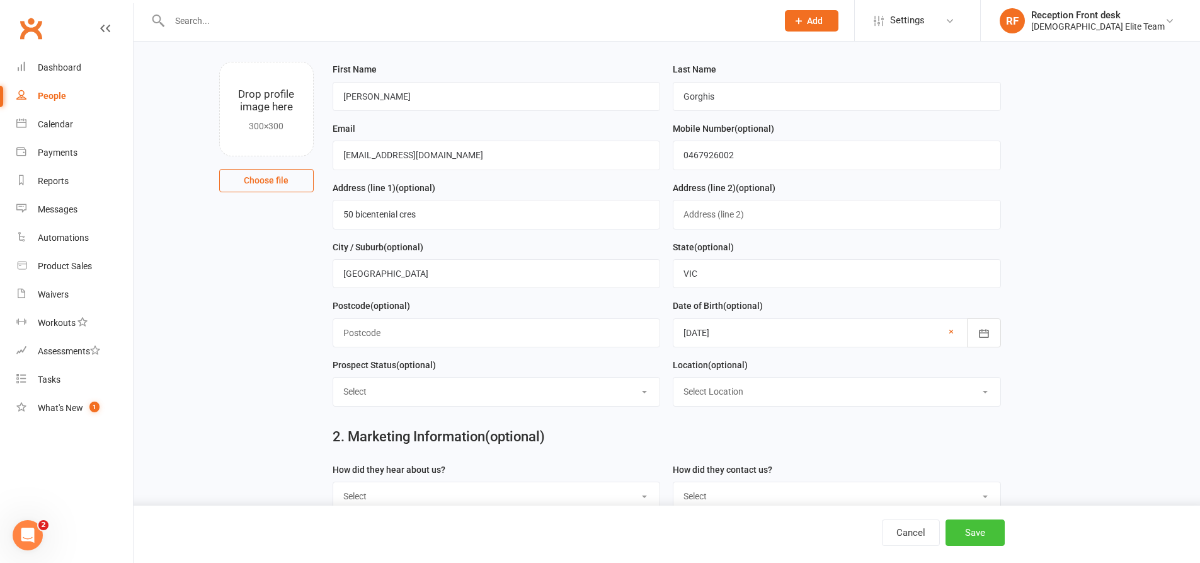
click at [971, 536] on button "Save" at bounding box center [975, 532] width 59 height 26
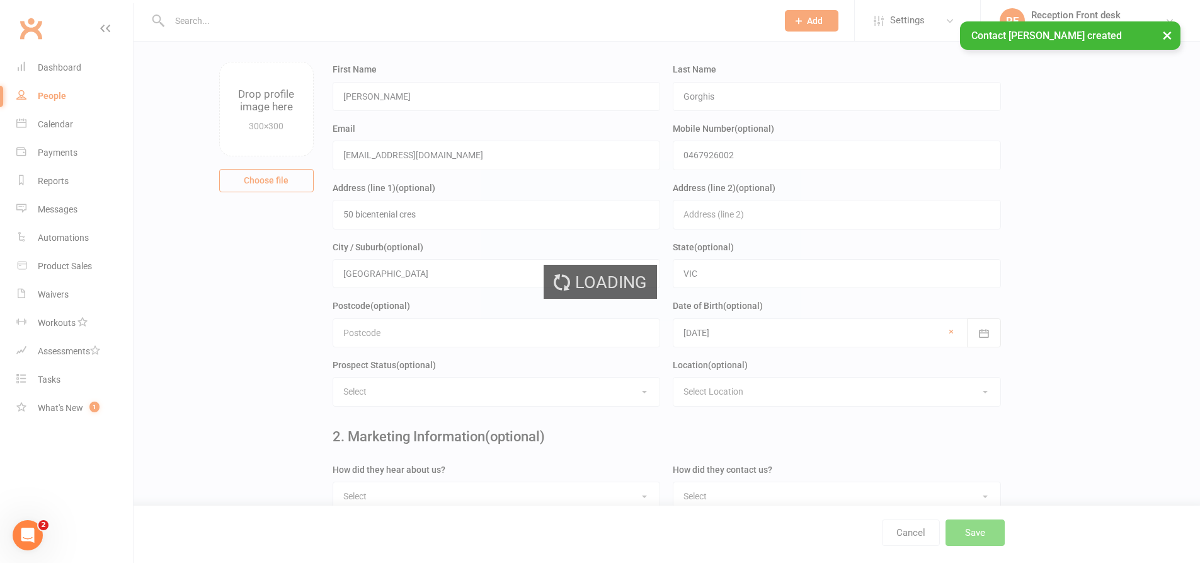
scroll to position [0, 0]
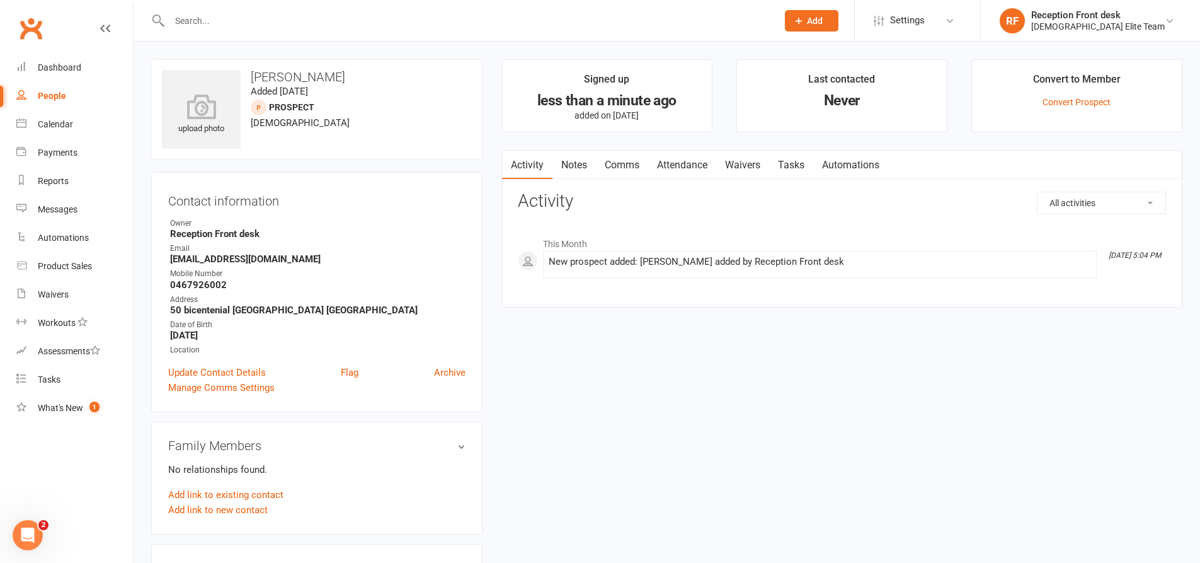
click at [837, 16] on button "Add" at bounding box center [812, 20] width 54 height 21
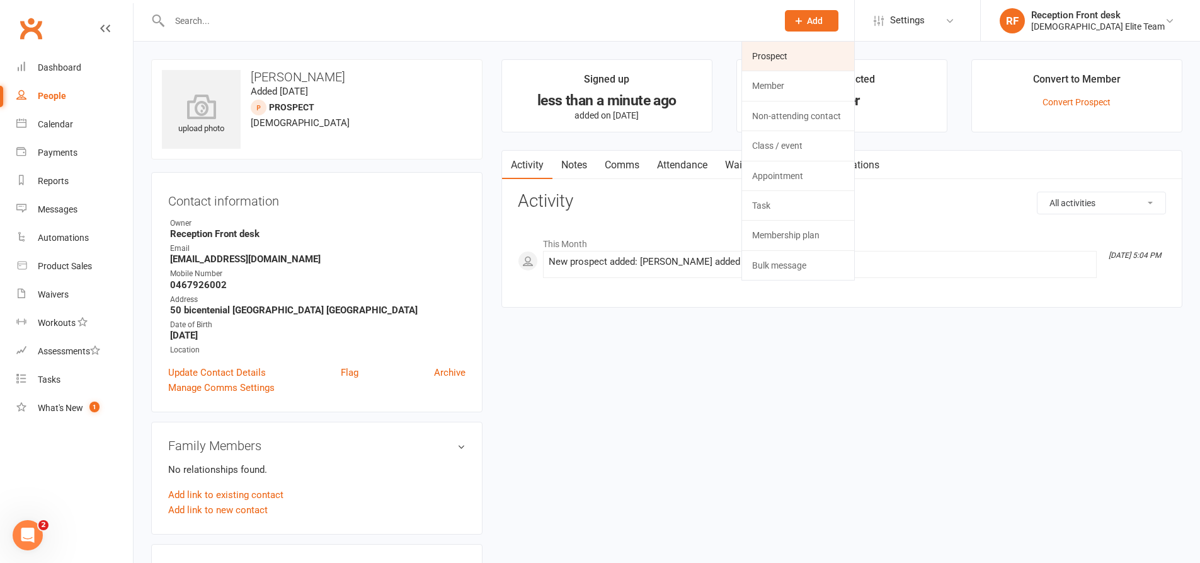
click at [822, 53] on link "Prospect" at bounding box center [798, 56] width 112 height 29
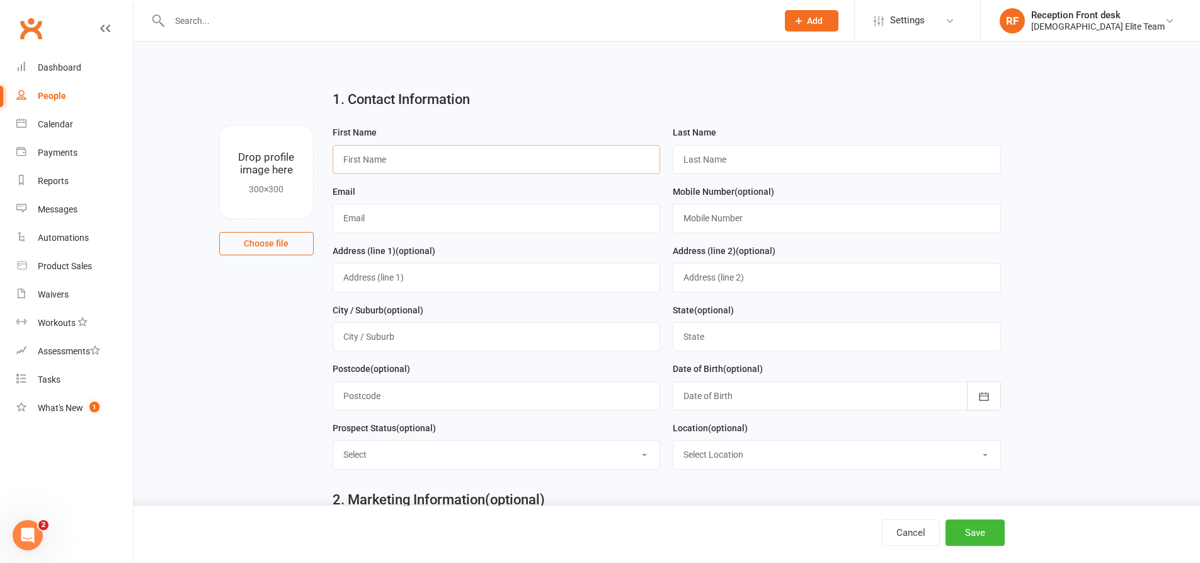
click at [454, 169] on input "text" at bounding box center [497, 159] width 328 height 29
type input "l"
type input "[PERSON_NAME]"
drag, startPoint x: 721, startPoint y: 160, endPoint x: 736, endPoint y: 117, distance: 45.4
click at [722, 160] on input "text" at bounding box center [837, 159] width 328 height 29
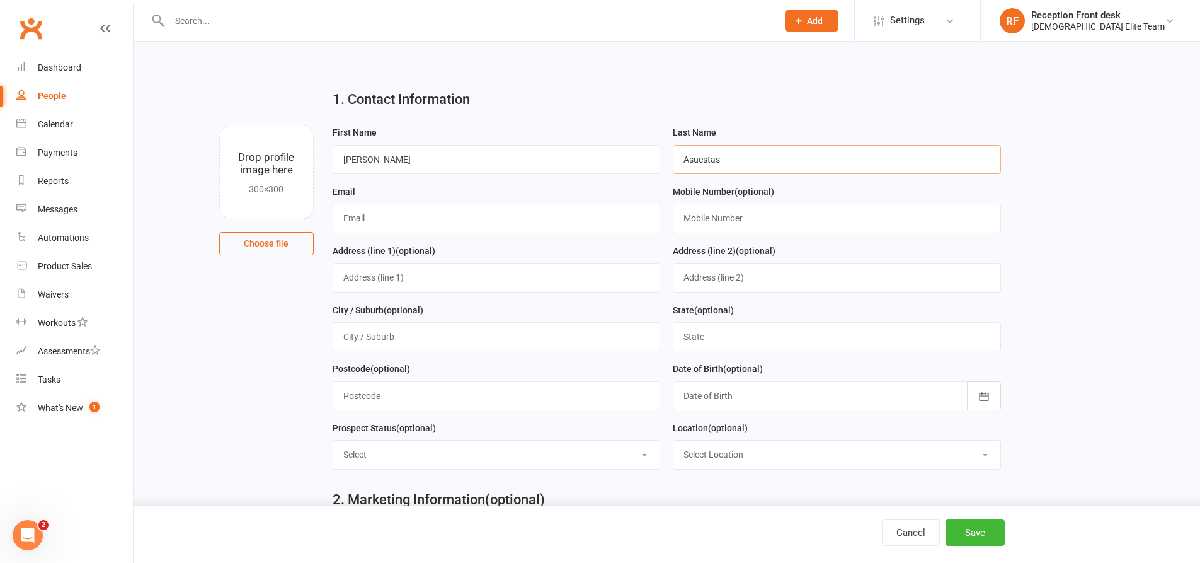
type input "Asuestas"
drag, startPoint x: 479, startPoint y: 224, endPoint x: 491, endPoint y: 221, distance: 11.8
click at [480, 224] on input "text" at bounding box center [497, 217] width 328 height 29
type input "[EMAIL_ADDRESS][DOMAIN_NAME]"
click at [370, 284] on input "text" at bounding box center [497, 277] width 328 height 29
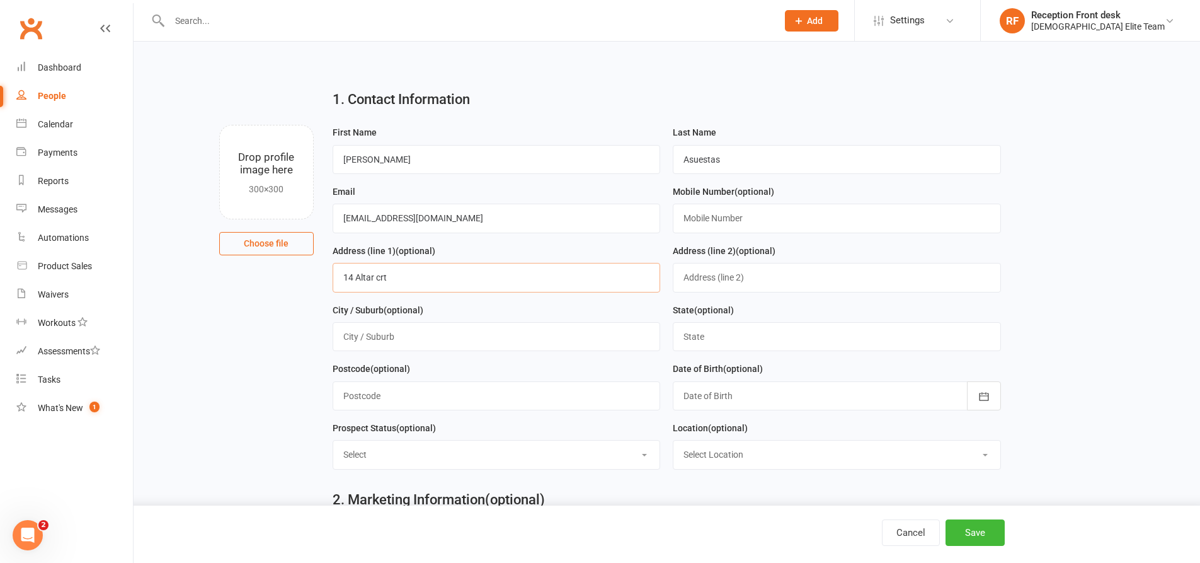
type input "14 Altar crt"
click at [410, 335] on input "text" at bounding box center [497, 336] width 328 height 29
type input "[GEOGRAPHIC_DATA]"
click at [722, 347] on input "text" at bounding box center [837, 336] width 328 height 29
type input "VIC"
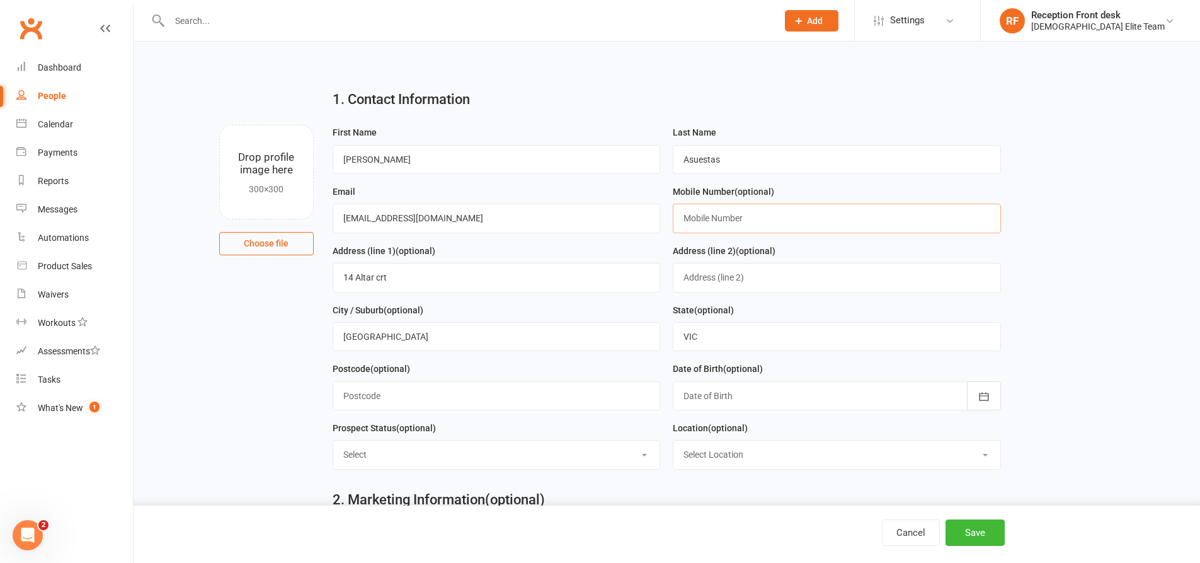
click at [738, 217] on input "text" at bounding box center [837, 217] width 328 height 29
type input "0430228003"
click at [953, 397] on div at bounding box center [837, 395] width 328 height 29
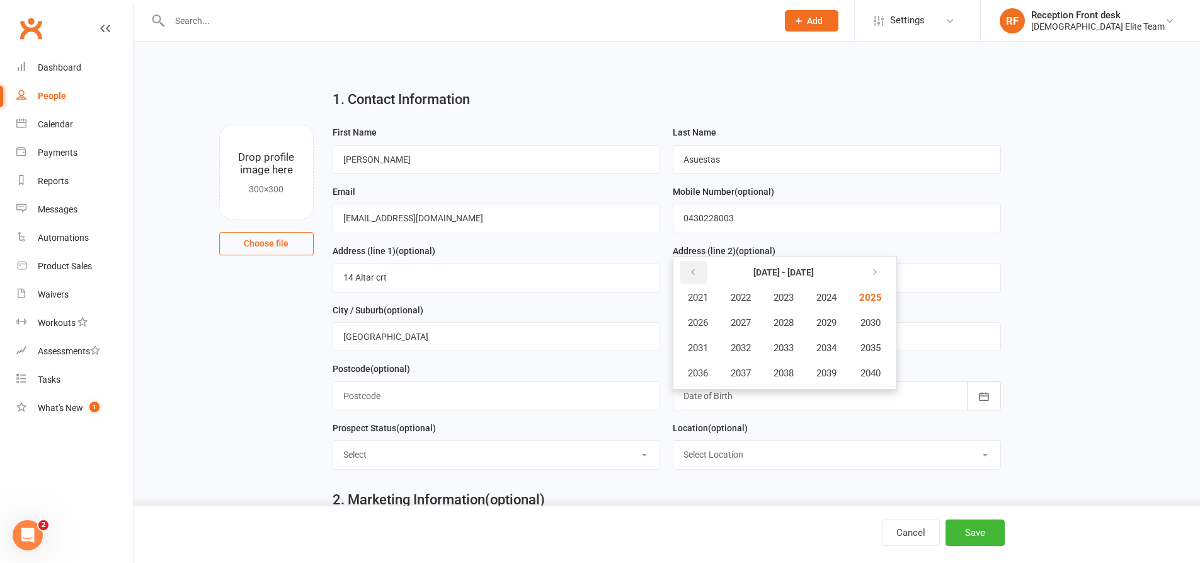
click at [689, 277] on icon "button" at bounding box center [693, 272] width 9 height 10
click at [786, 351] on span "2013" at bounding box center [784, 347] width 20 height 11
click at [759, 328] on span "May" at bounding box center [766, 322] width 18 height 11
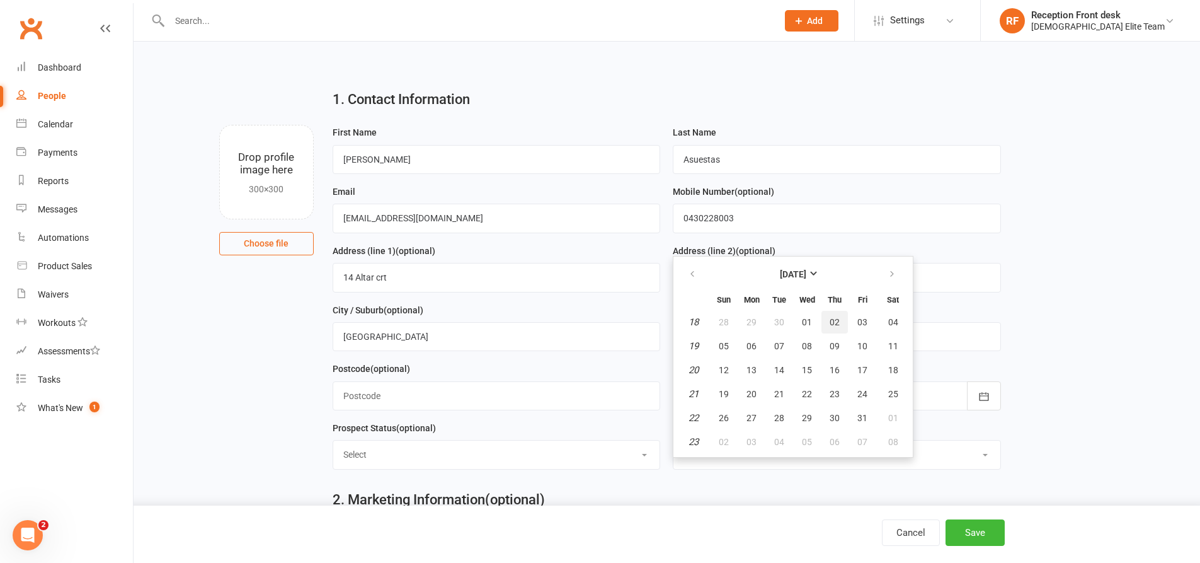
click at [832, 326] on span "02" at bounding box center [835, 322] width 10 height 10
type input "[DATE]"
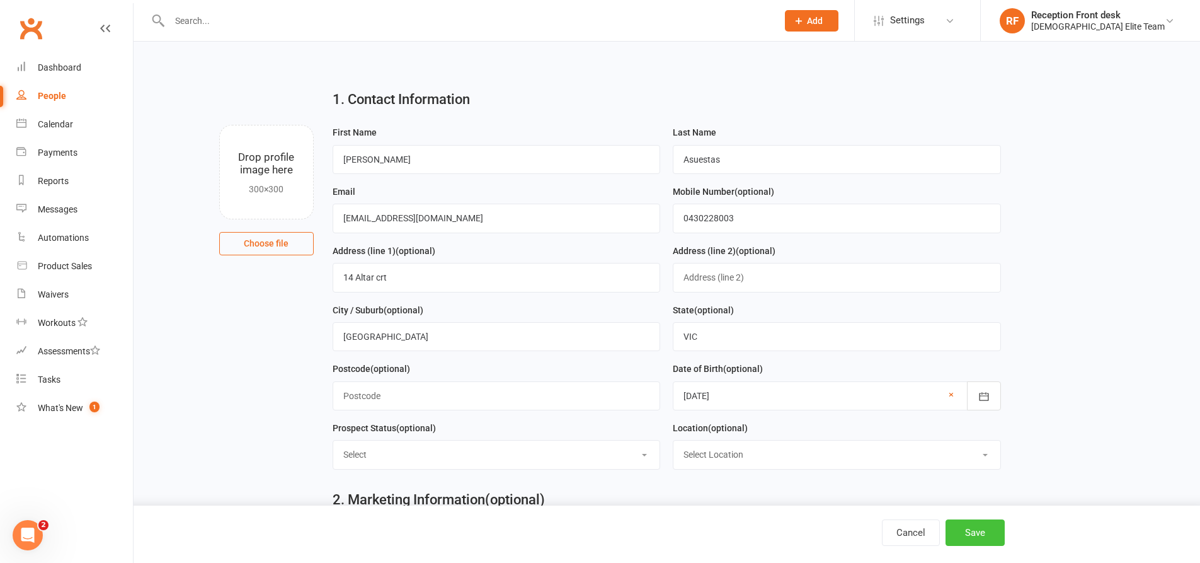
click at [975, 527] on button "Save" at bounding box center [975, 532] width 59 height 26
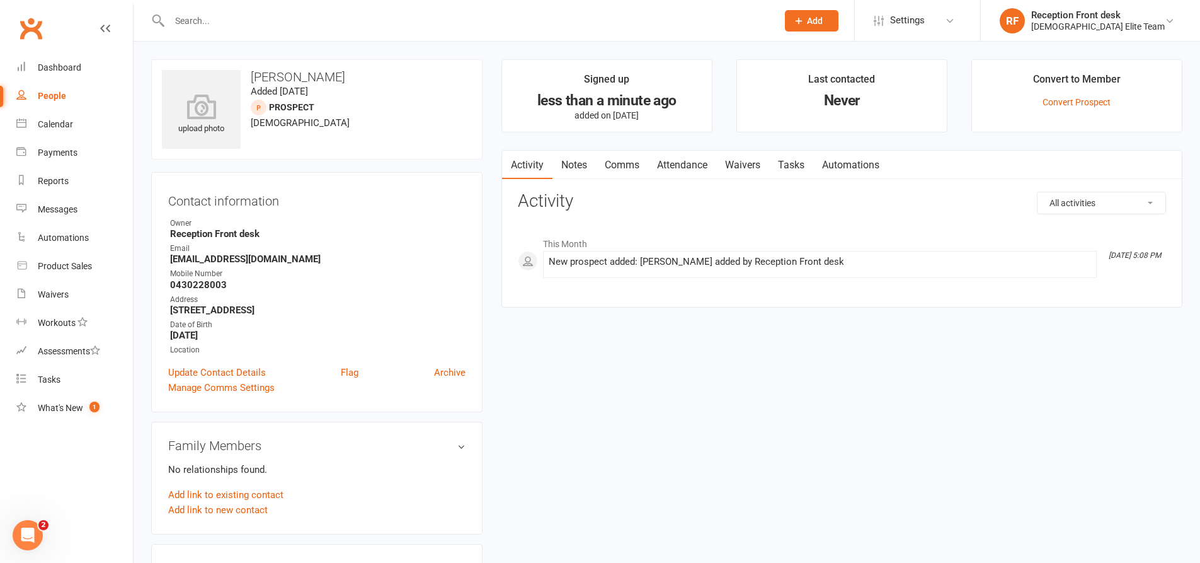
click at [839, 14] on button "Add" at bounding box center [812, 20] width 54 height 21
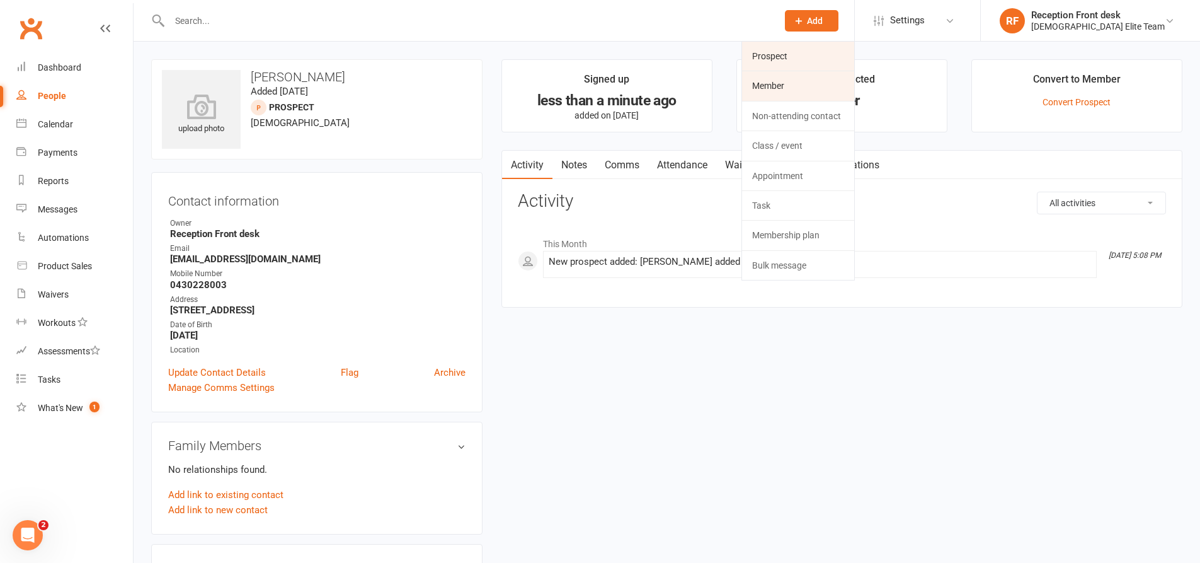
drag, startPoint x: 830, startPoint y: 56, endPoint x: 803, endPoint y: 76, distance: 33.4
click at [830, 56] on link "Prospect" at bounding box center [798, 56] width 112 height 29
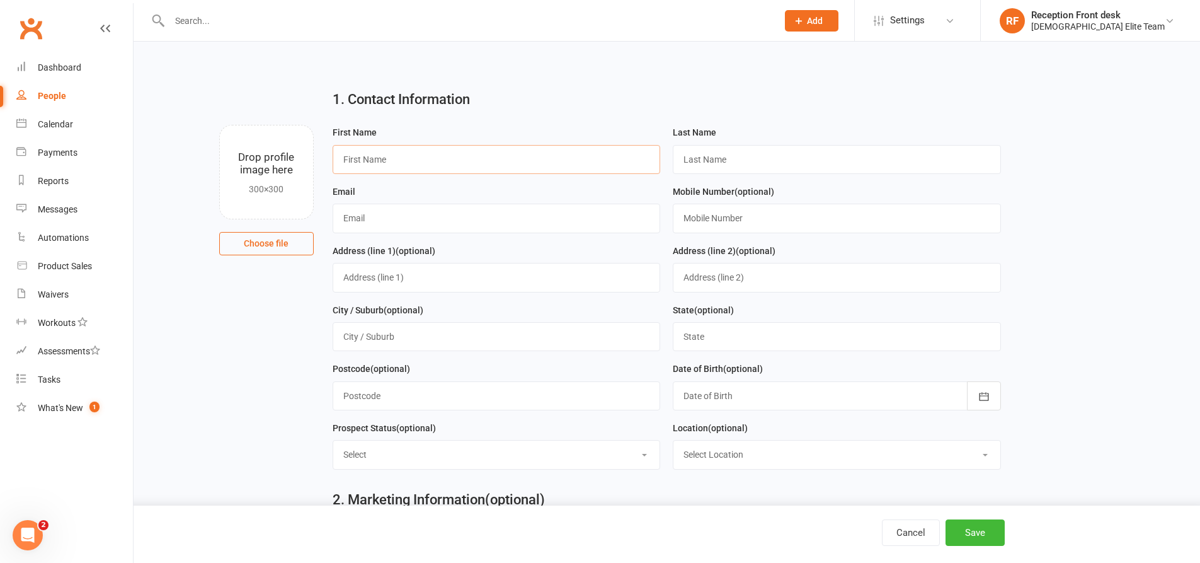
drag, startPoint x: 520, startPoint y: 159, endPoint x: 524, endPoint y: 153, distance: 7.7
click at [520, 159] on input "text" at bounding box center [497, 159] width 328 height 29
type input "Jayden"
click at [716, 165] on input "text" at bounding box center [837, 159] width 328 height 29
type input "Ristic"
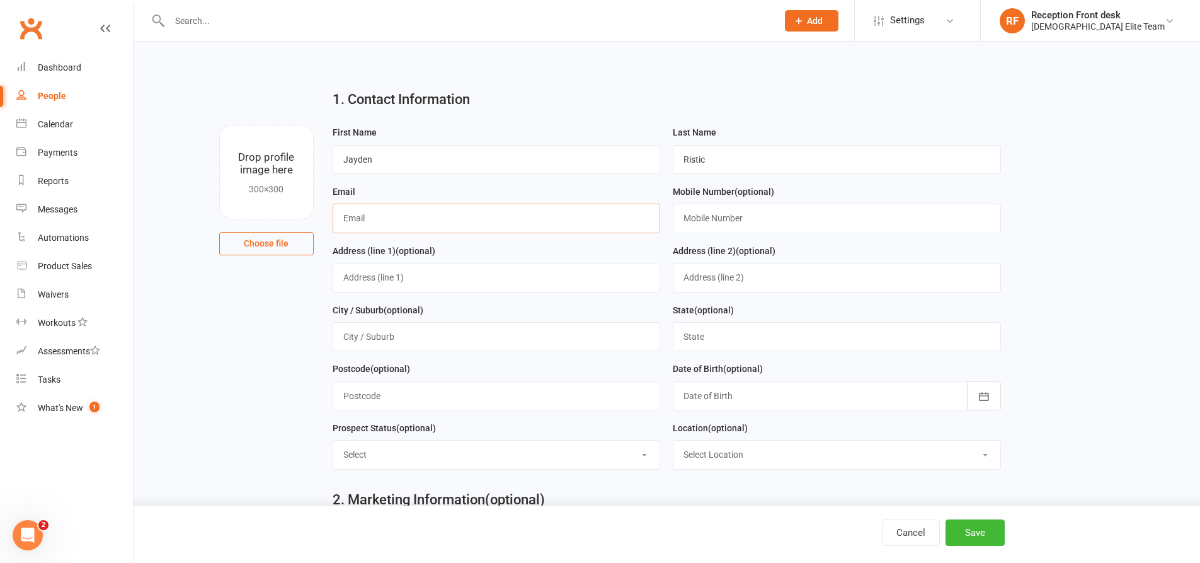
click at [408, 220] on input "text" at bounding box center [497, 217] width 328 height 29
type input "[EMAIL_ADDRESS][DOMAIN_NAME]"
click at [381, 281] on input "text" at bounding box center [497, 277] width 328 height 29
type input "62 Cromartly cres"
drag, startPoint x: 401, startPoint y: 338, endPoint x: 413, endPoint y: 336, distance: 11.5
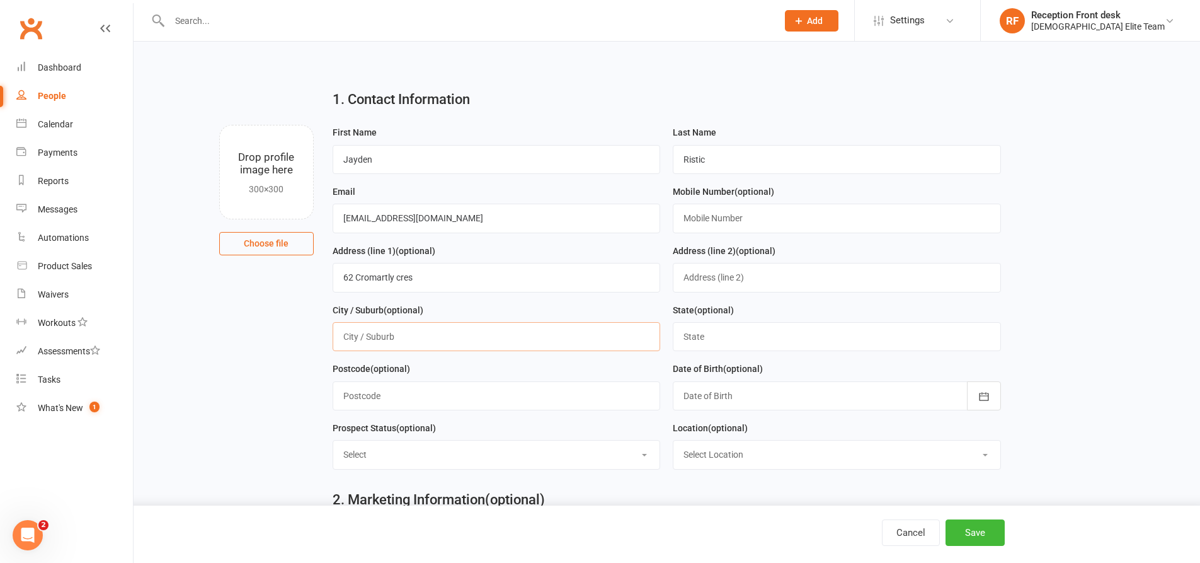
click at [402, 338] on input "text" at bounding box center [497, 336] width 328 height 29
type input "Kallkallo"
click at [704, 339] on input "text" at bounding box center [837, 336] width 328 height 29
type input "VIC"
click at [697, 222] on input "text" at bounding box center [837, 217] width 328 height 29
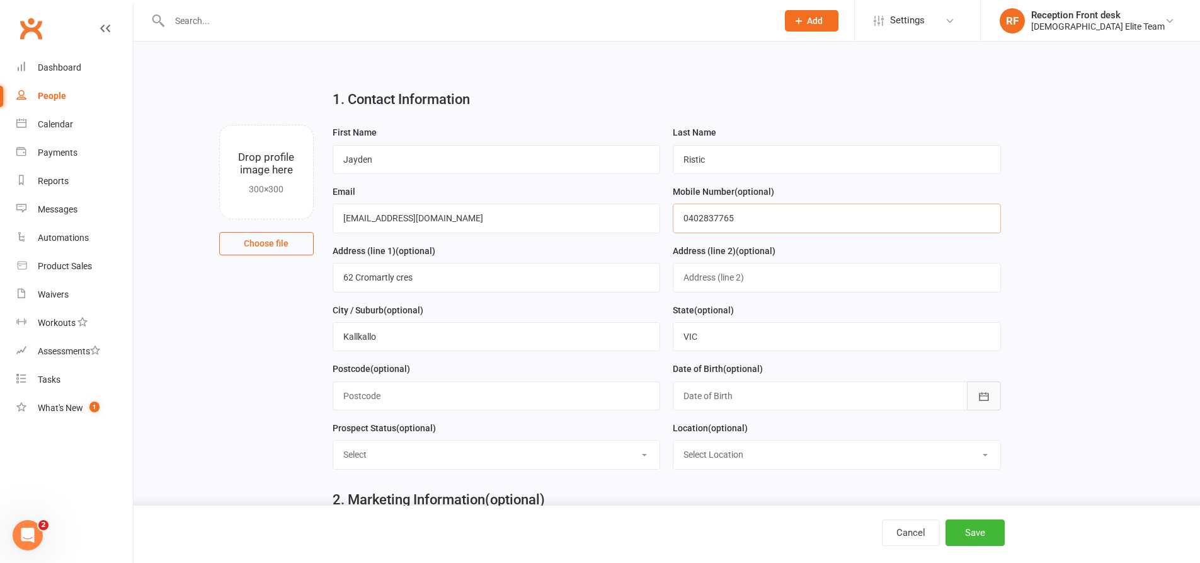
type input "0402837765"
click at [996, 403] on button "button" at bounding box center [984, 395] width 34 height 29
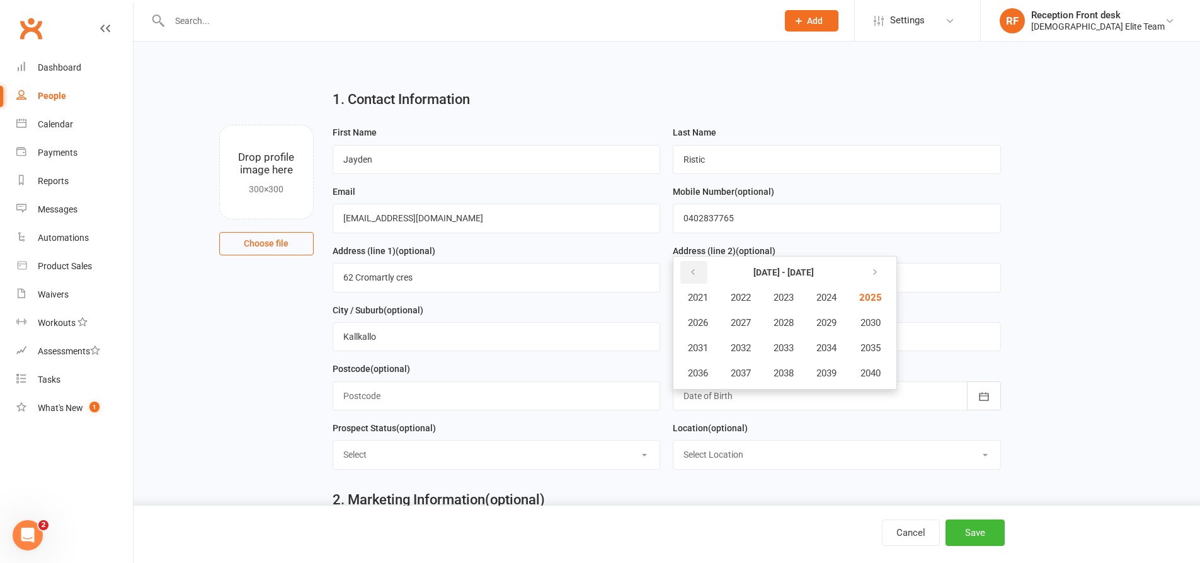
click at [685, 272] on button "button" at bounding box center [693, 272] width 27 height 23
click at [782, 369] on button "2018" at bounding box center [784, 373] width 42 height 24
click at [826, 324] on span "June" at bounding box center [833, 322] width 20 height 11
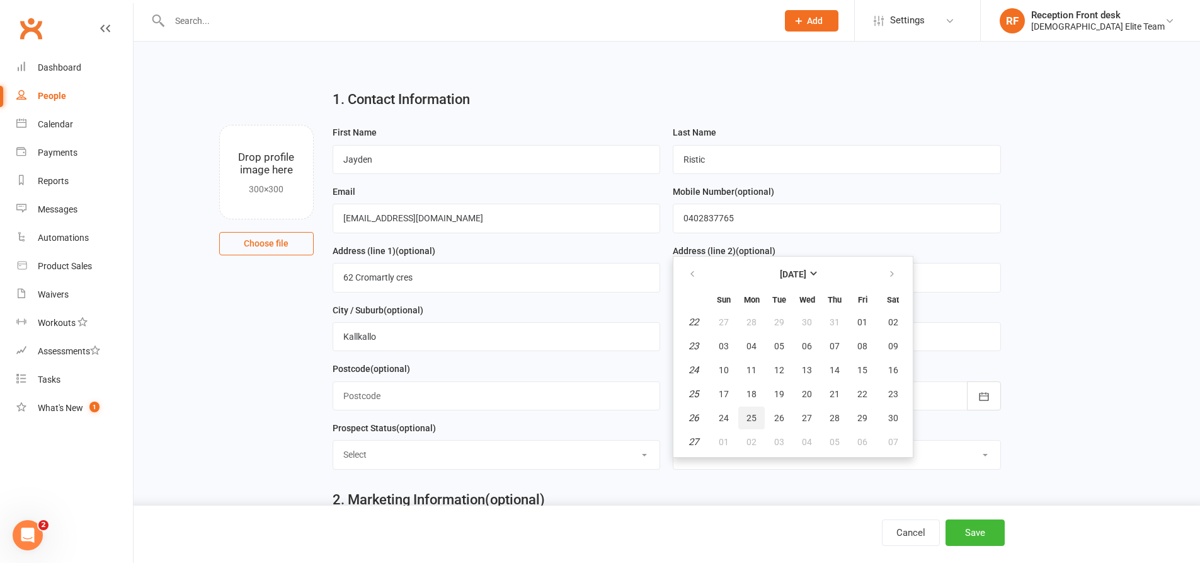
click at [752, 426] on button "25" at bounding box center [751, 417] width 26 height 23
type input "[DATE]"
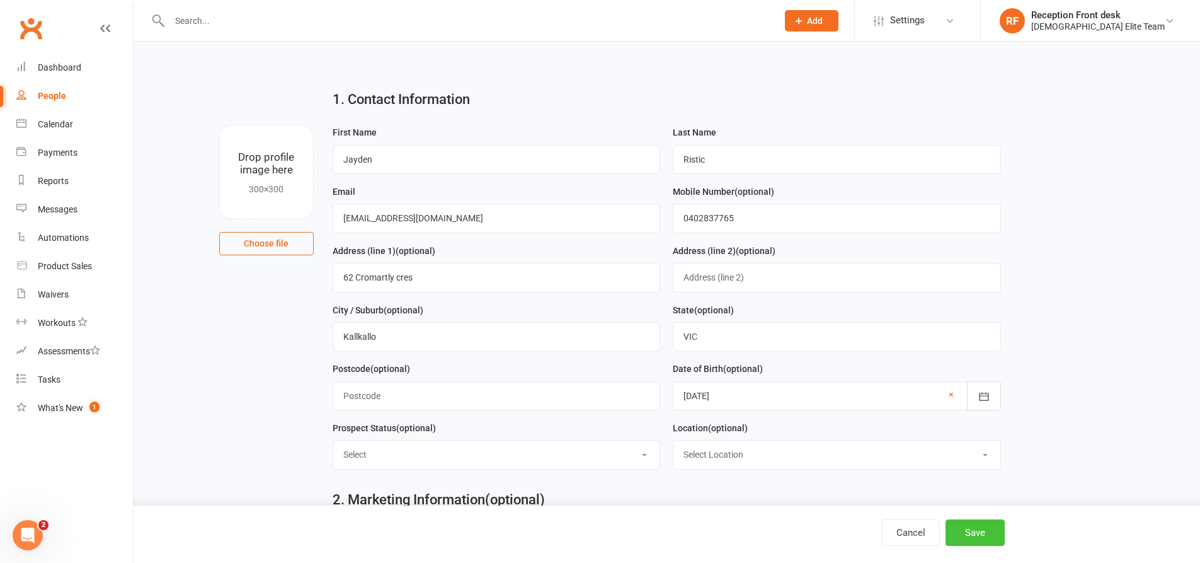
click at [980, 528] on button "Save" at bounding box center [975, 532] width 59 height 26
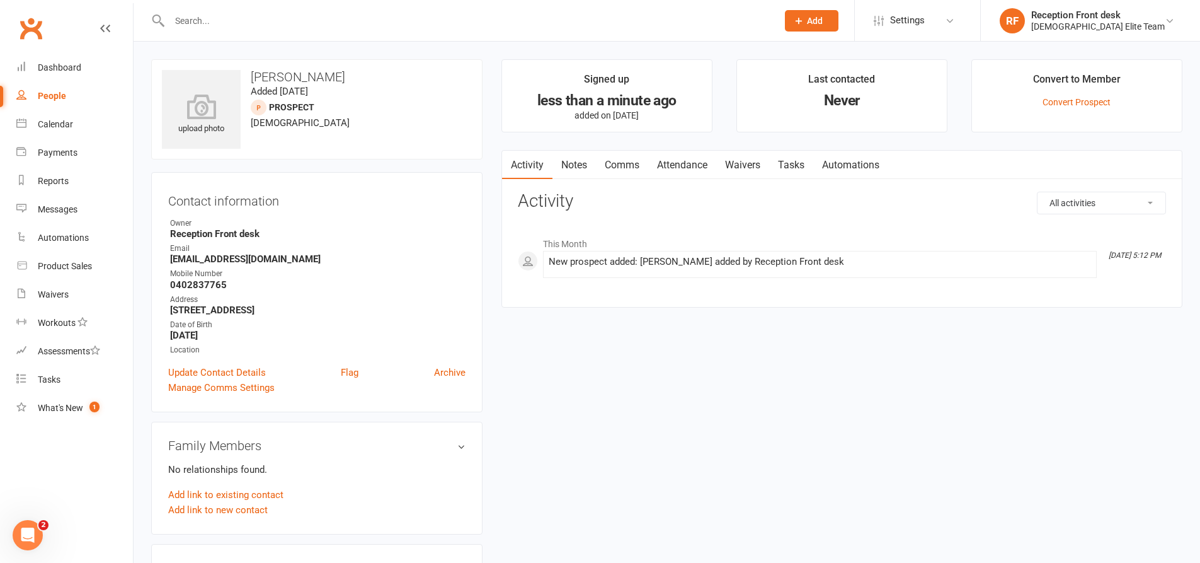
click at [245, 26] on input "text" at bounding box center [467, 21] width 603 height 18
click at [823, 20] on span "Add" at bounding box center [815, 21] width 16 height 10
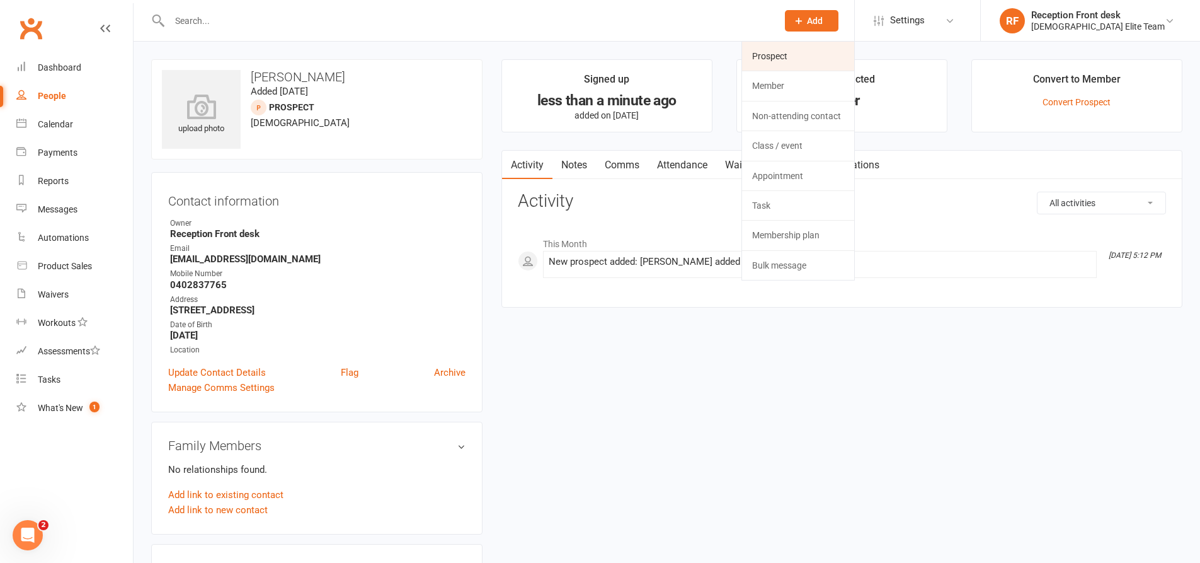
click at [846, 62] on link "Prospect" at bounding box center [798, 56] width 112 height 29
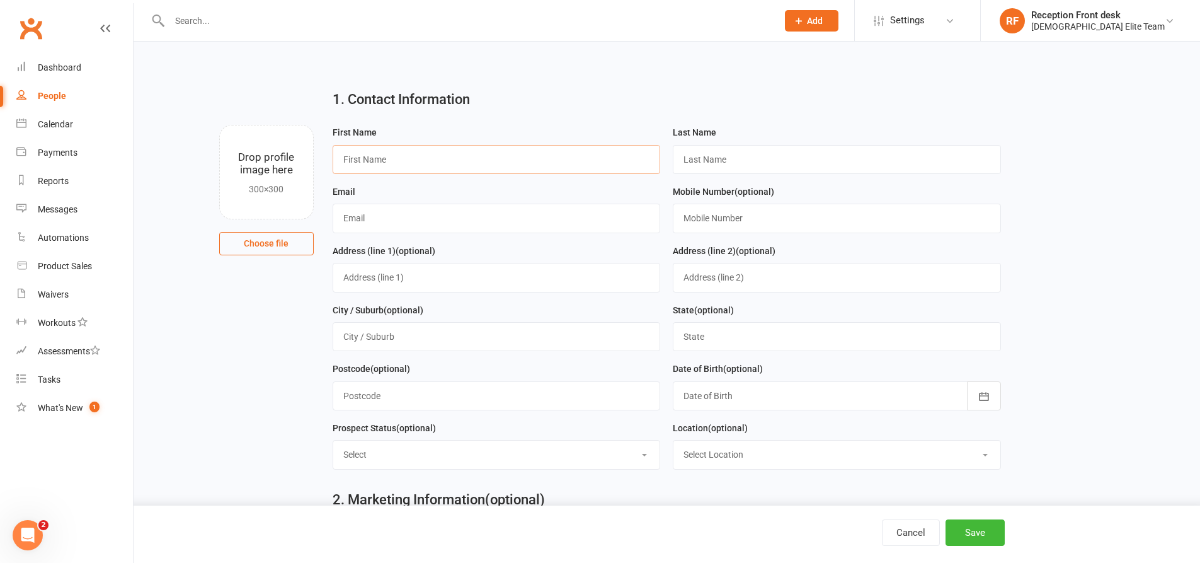
click at [430, 163] on input "text" at bounding box center [497, 159] width 328 height 29
type input "[PERSON_NAME]"
click at [740, 160] on input "text" at bounding box center [837, 159] width 328 height 29
type input "[PERSON_NAME]"
click at [50, 69] on div "Dashboard" at bounding box center [59, 67] width 43 height 10
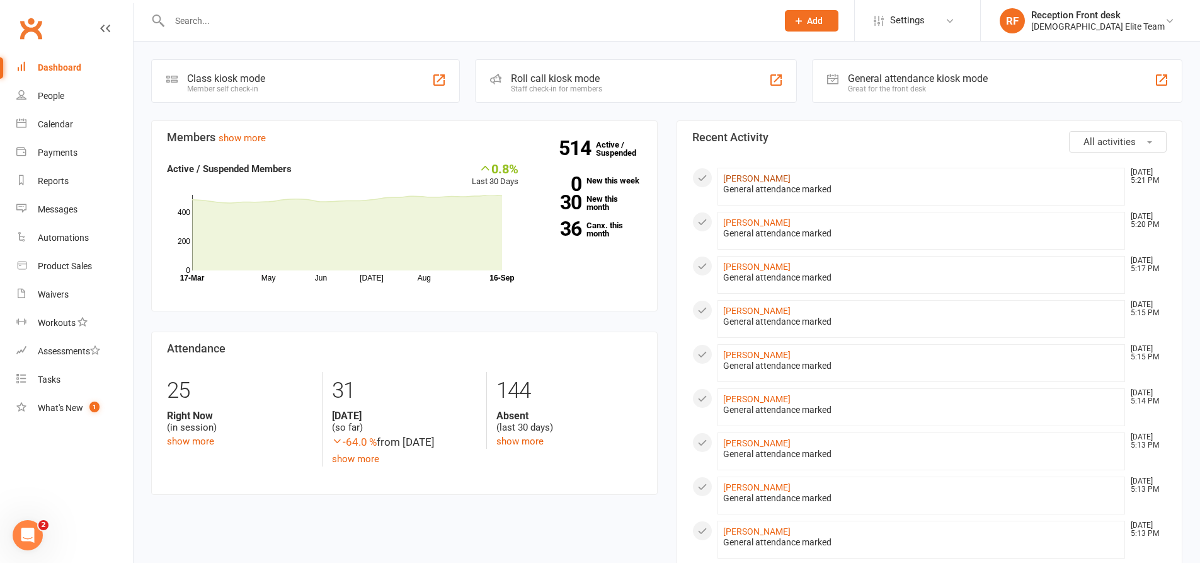
click at [776, 181] on link "[PERSON_NAME]" at bounding box center [756, 178] width 67 height 10
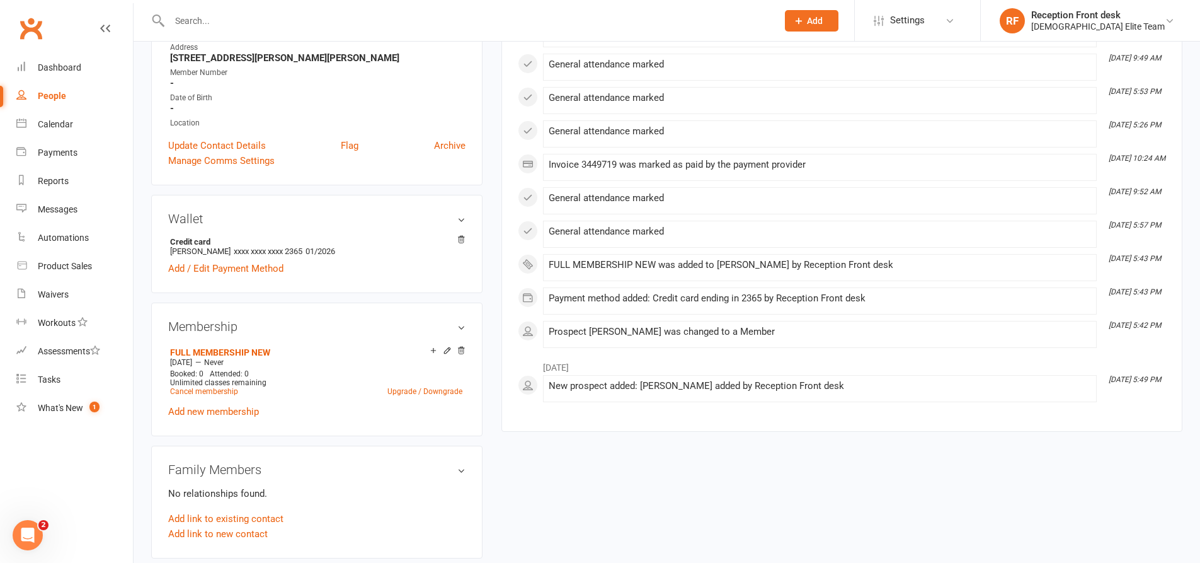
scroll to position [63, 0]
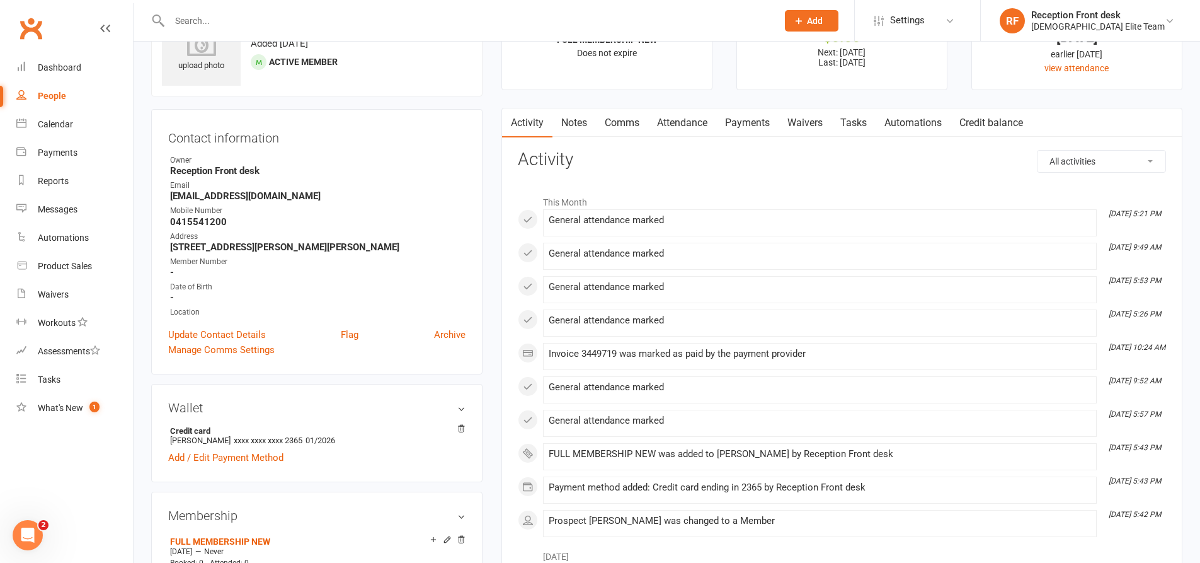
click at [748, 129] on link "Payments" at bounding box center [747, 122] width 62 height 29
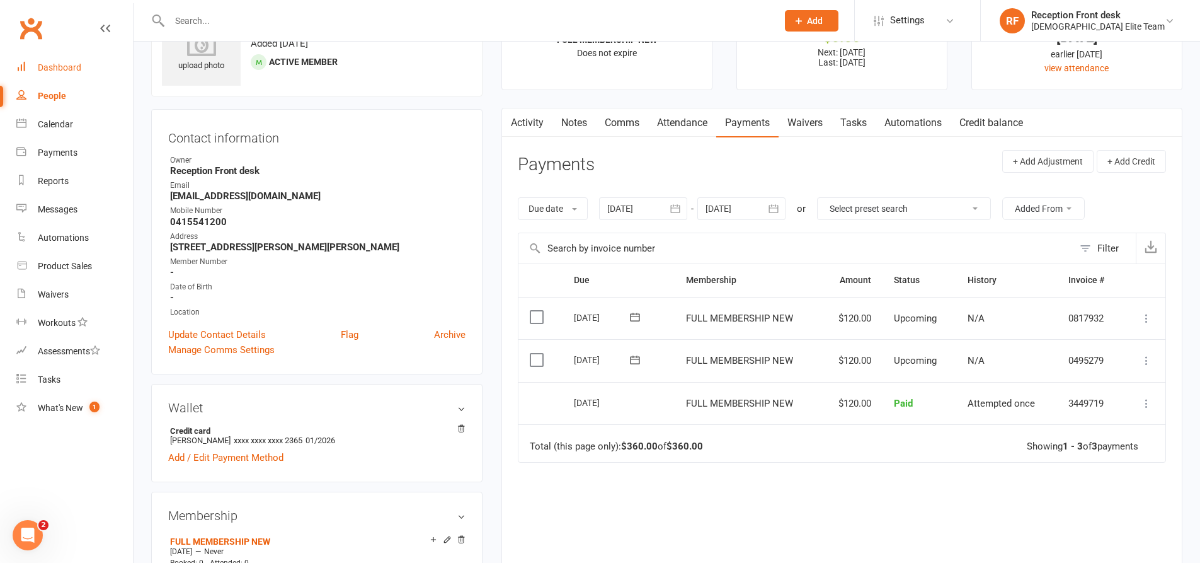
click at [72, 57] on link "Dashboard" at bounding box center [74, 68] width 117 height 28
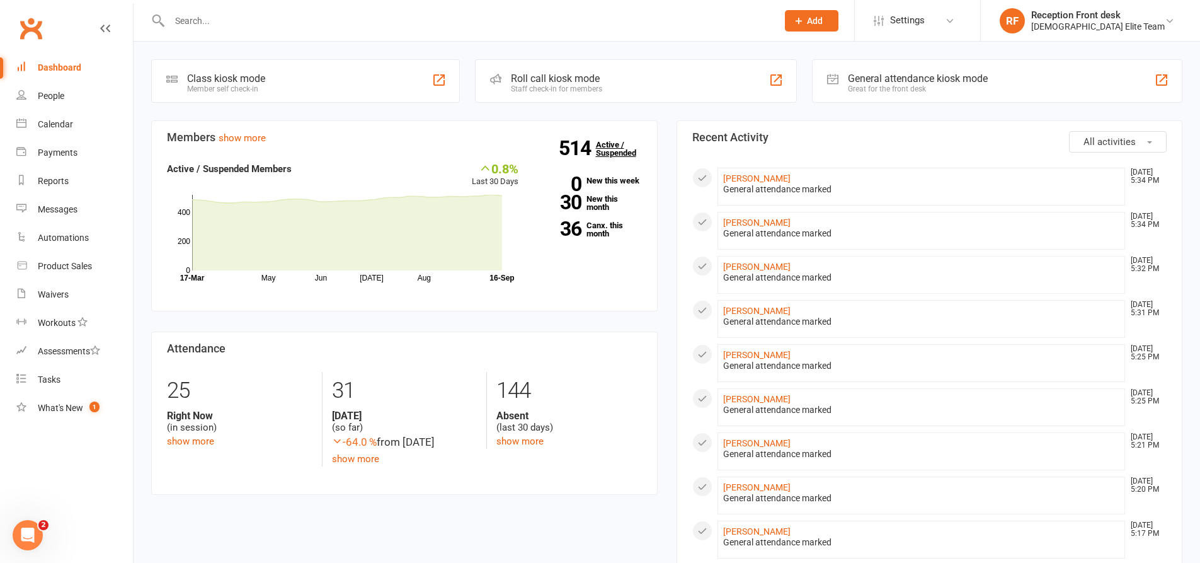
click at [622, 148] on link "514 Active / Suspended" at bounding box center [623, 148] width 55 height 35
click at [49, 146] on link "Payments" at bounding box center [74, 153] width 117 height 28
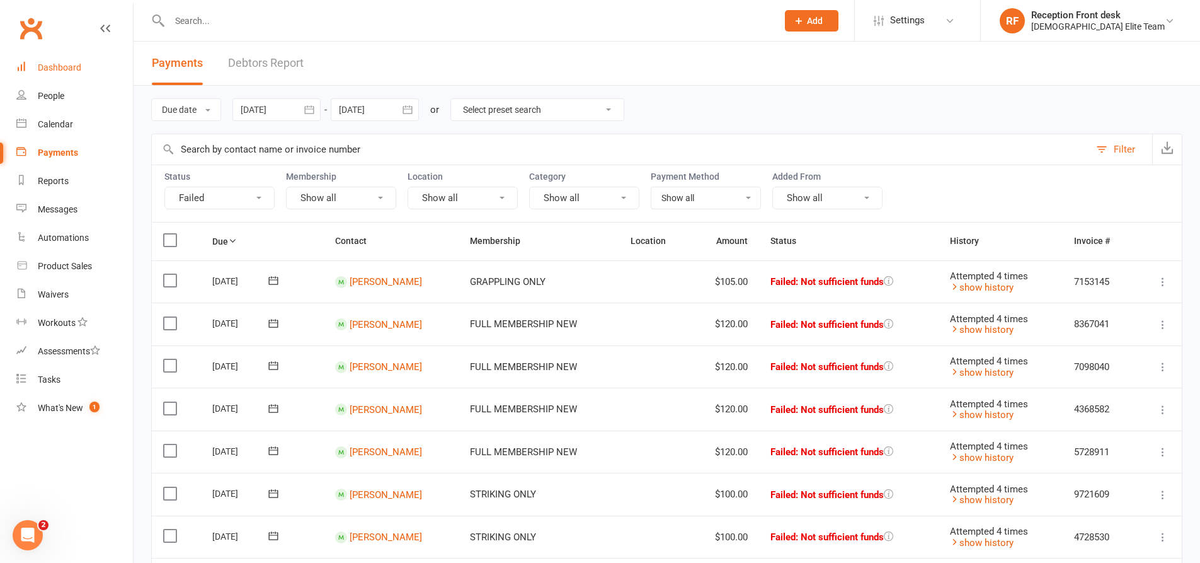
drag, startPoint x: 50, startPoint y: 68, endPoint x: 74, endPoint y: 70, distance: 24.6
click at [50, 68] on div "Dashboard" at bounding box center [59, 67] width 43 height 10
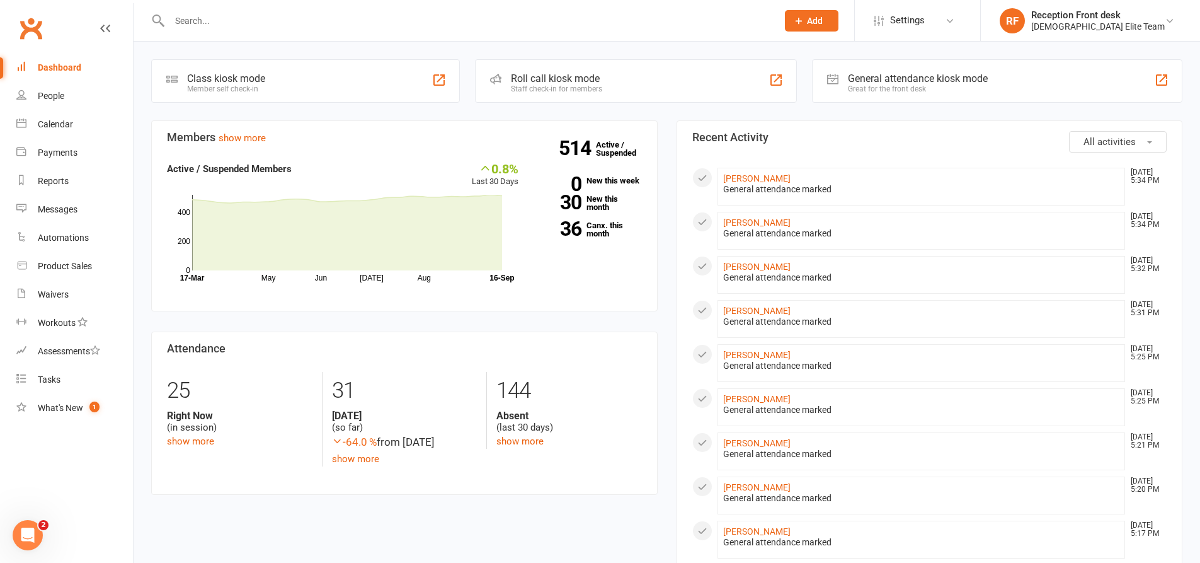
click at [660, 321] on div "Members show more 0.8% Last 30 Days Active / Suspended Members May Jun [DATE] A…" at bounding box center [404, 317] width 525 height 394
drag, startPoint x: 660, startPoint y: 321, endPoint x: 662, endPoint y: 337, distance: 16.0
click at [662, 337] on div "Members show more 0.8% Last 30 Days Active / Suspended Members May Jun [DATE] A…" at bounding box center [404, 317] width 525 height 394
